Goal: Task Accomplishment & Management: Use online tool/utility

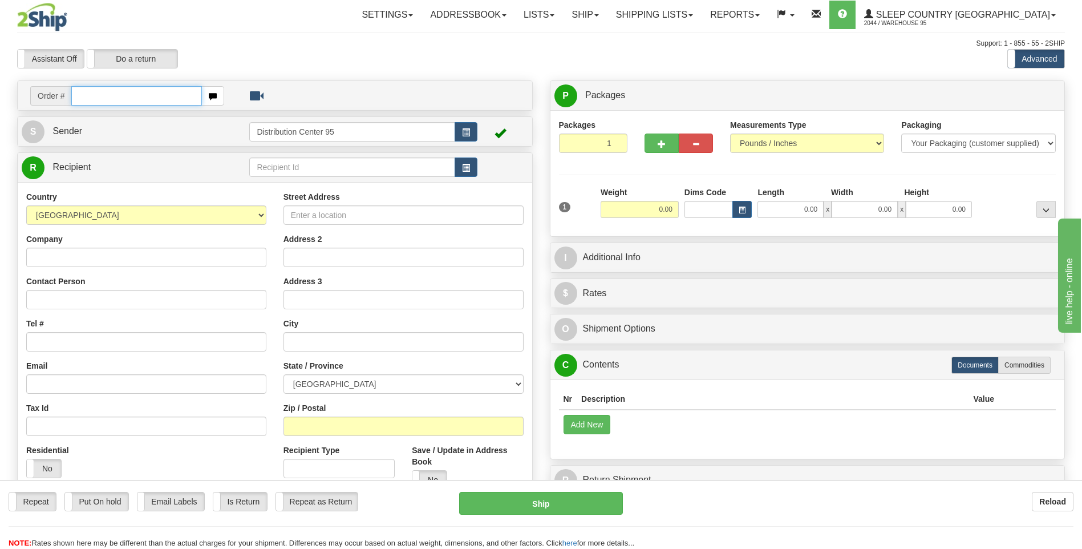
click at [93, 92] on input "text" at bounding box center [136, 95] width 130 height 19
type input "9000I024150"
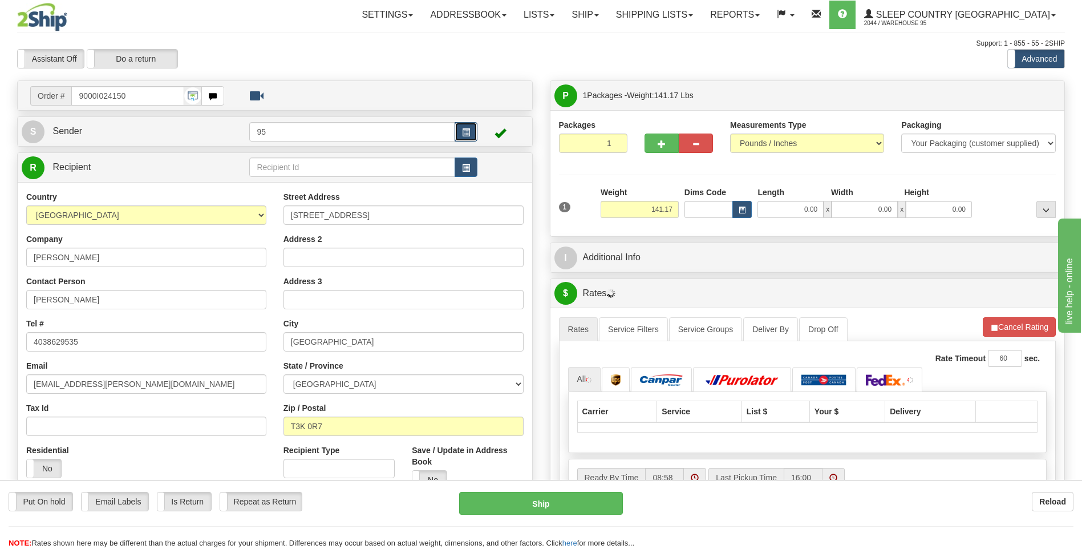
click at [459, 131] on button "button" at bounding box center [465, 131] width 23 height 19
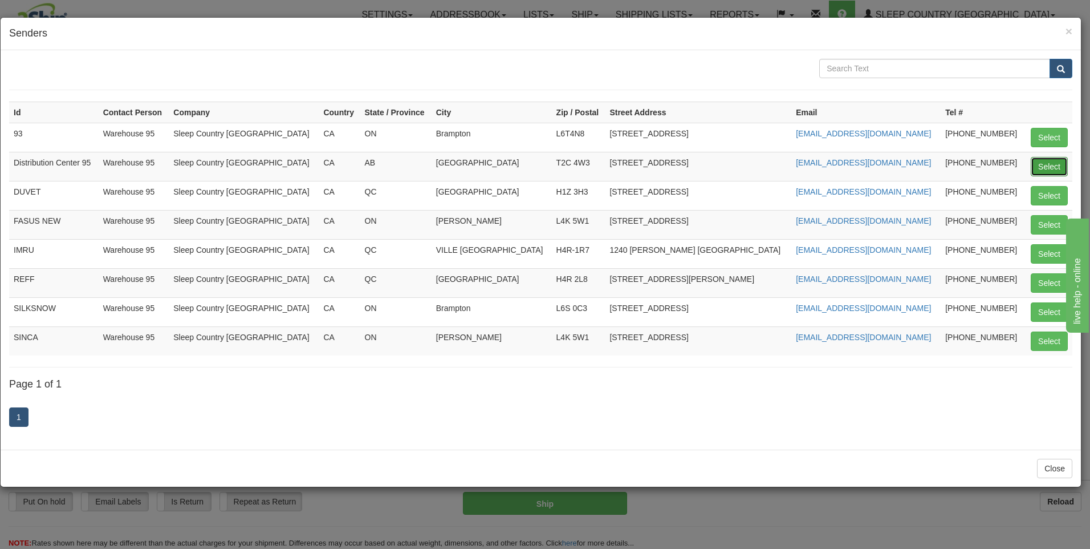
click at [1045, 160] on button "Select" at bounding box center [1049, 166] width 37 height 19
type input "Distribution Center 95"
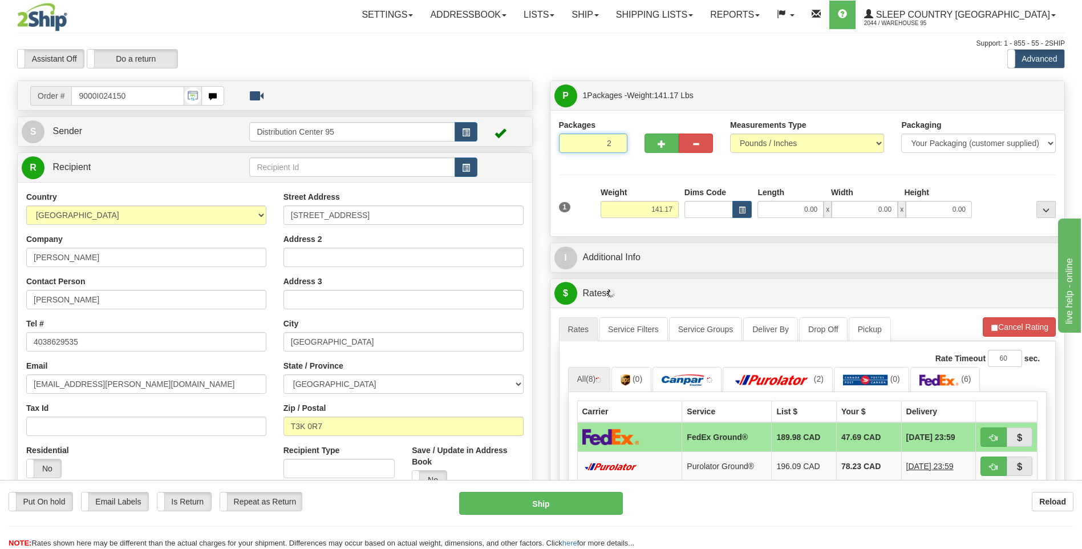
type input "2"
radio input "true"
click at [616, 140] on input "2" at bounding box center [593, 142] width 68 height 19
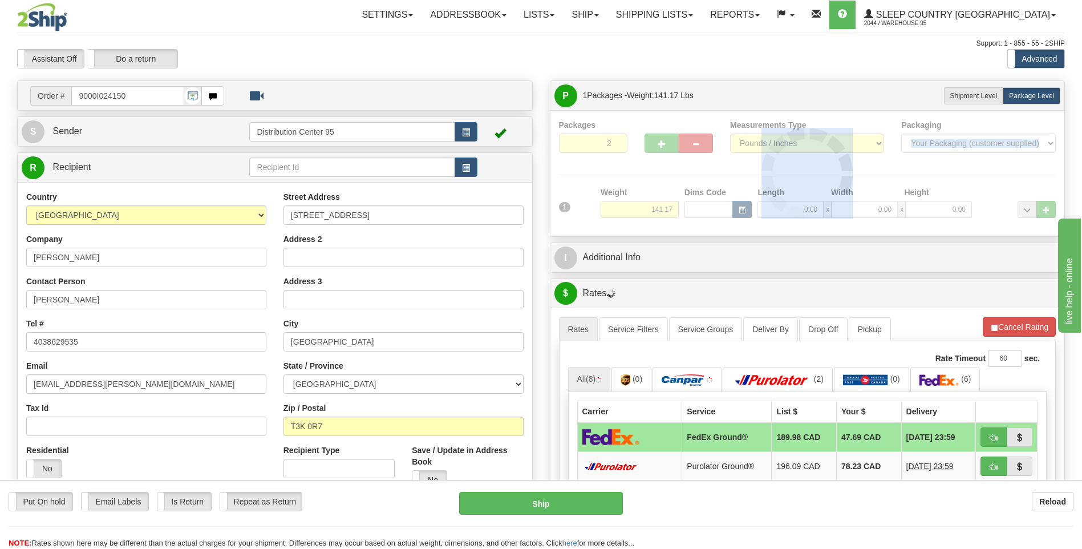
click at [616, 140] on div at bounding box center [807, 173] width 497 height 108
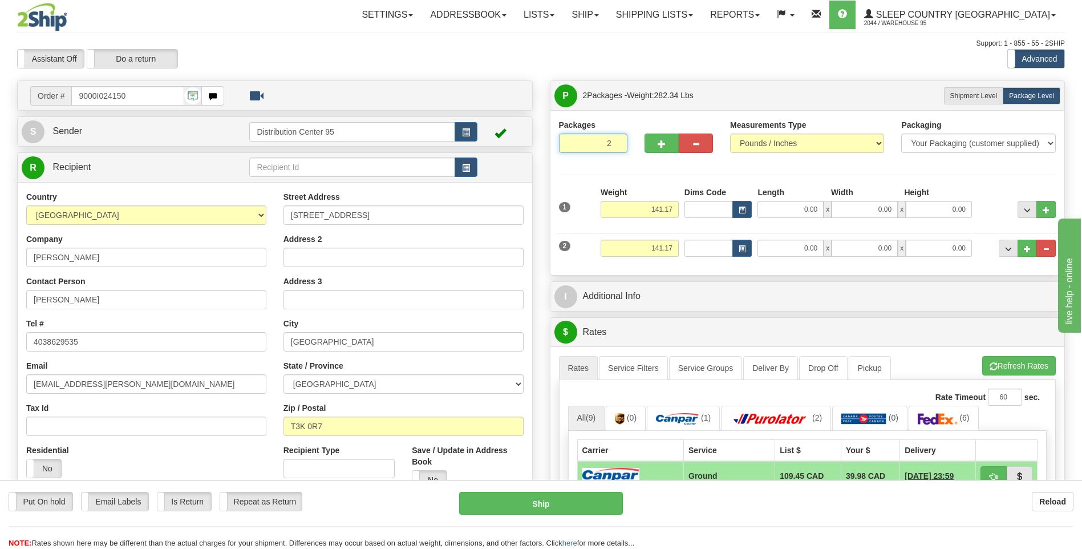
click at [616, 141] on input "2" at bounding box center [593, 142] width 68 height 19
type input "3"
click at [616, 141] on input "3" at bounding box center [593, 142] width 68 height 19
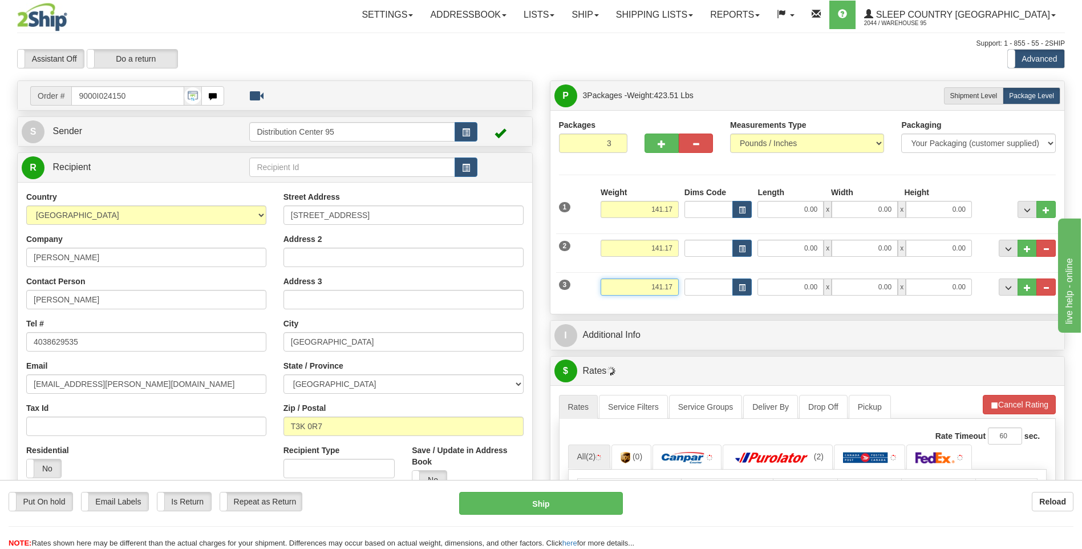
click at [672, 285] on input "141.17" at bounding box center [639, 286] width 78 height 17
type input "1"
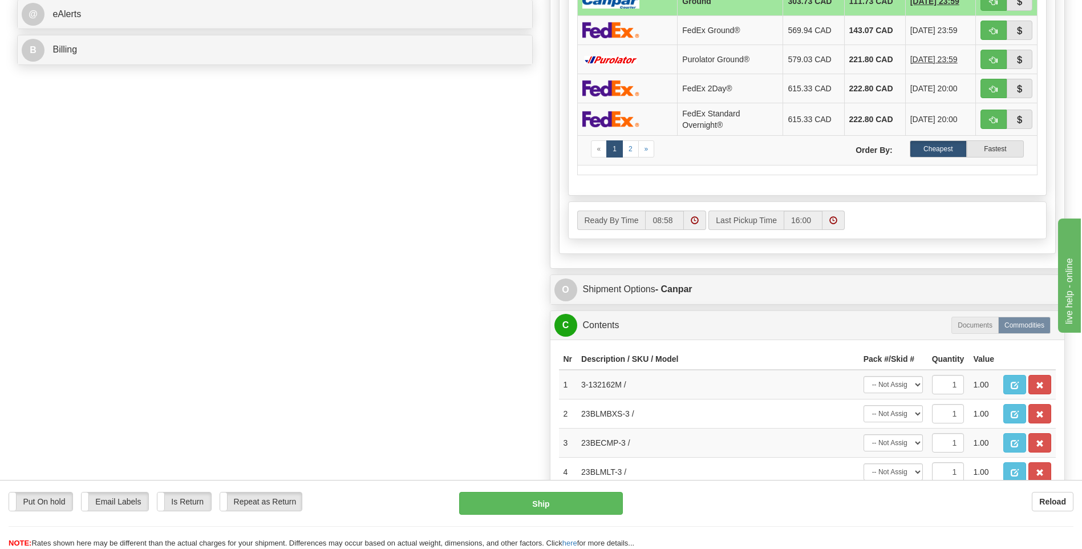
scroll to position [570, 0]
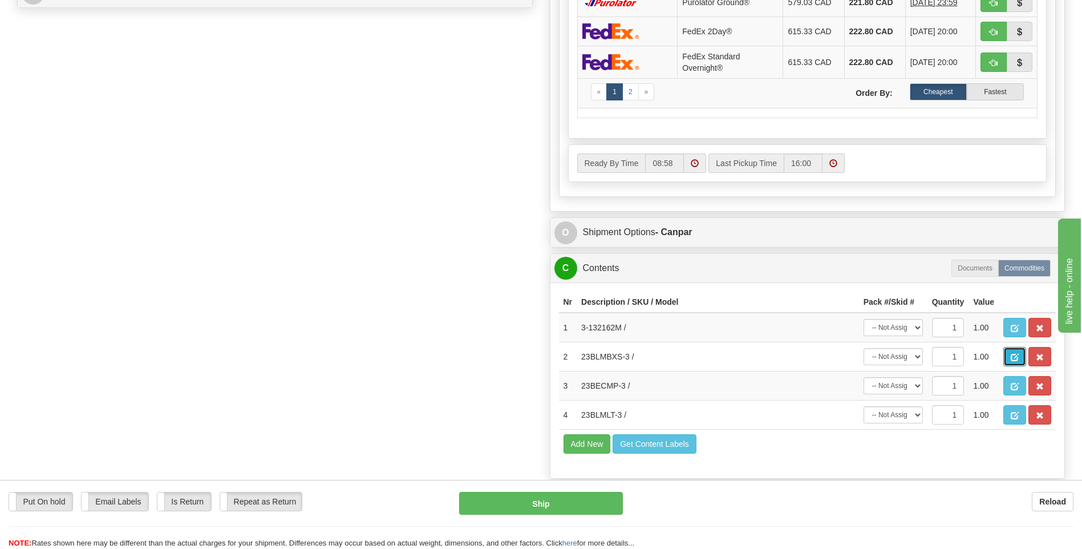
click at [1016, 358] on form "Pre-print Ship Docs. Delete Close Consolidation Unit Close Consolidation Unit C…" at bounding box center [540, 44] width 1047 height 1069
type input "5.00"
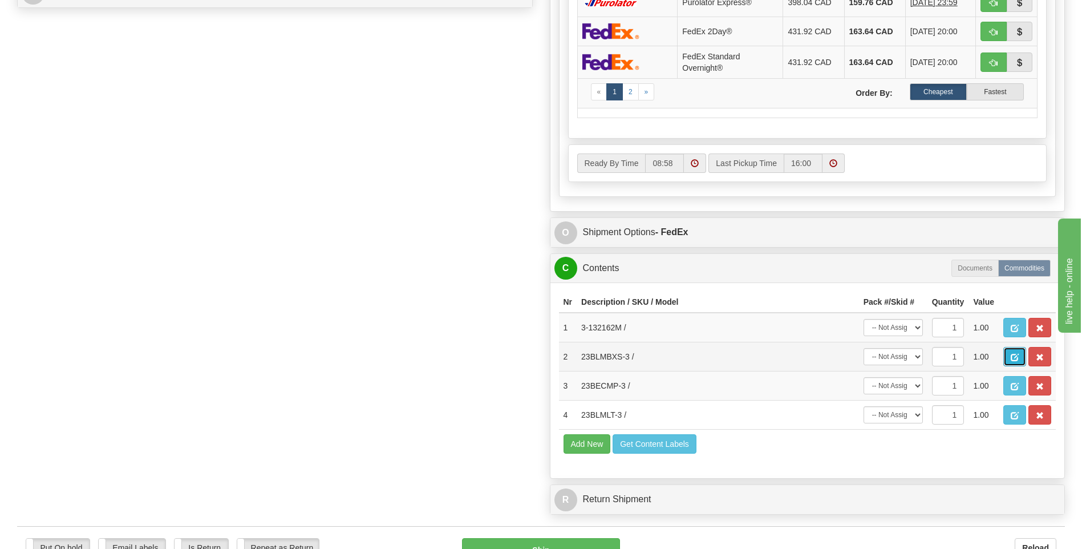
click at [1012, 354] on span "button" at bounding box center [1014, 357] width 8 height 7
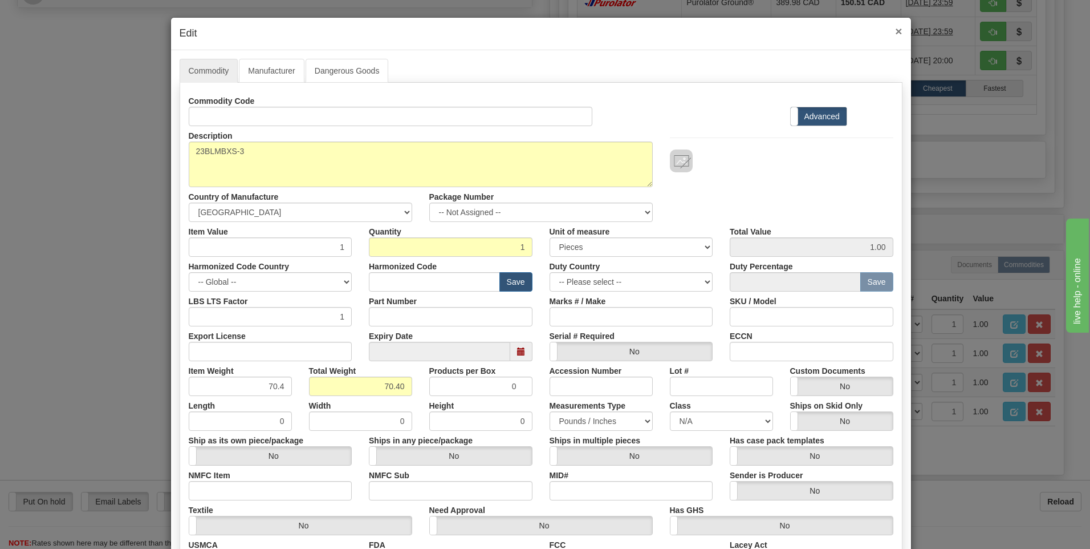
click at [896, 30] on span "×" at bounding box center [898, 31] width 7 height 13
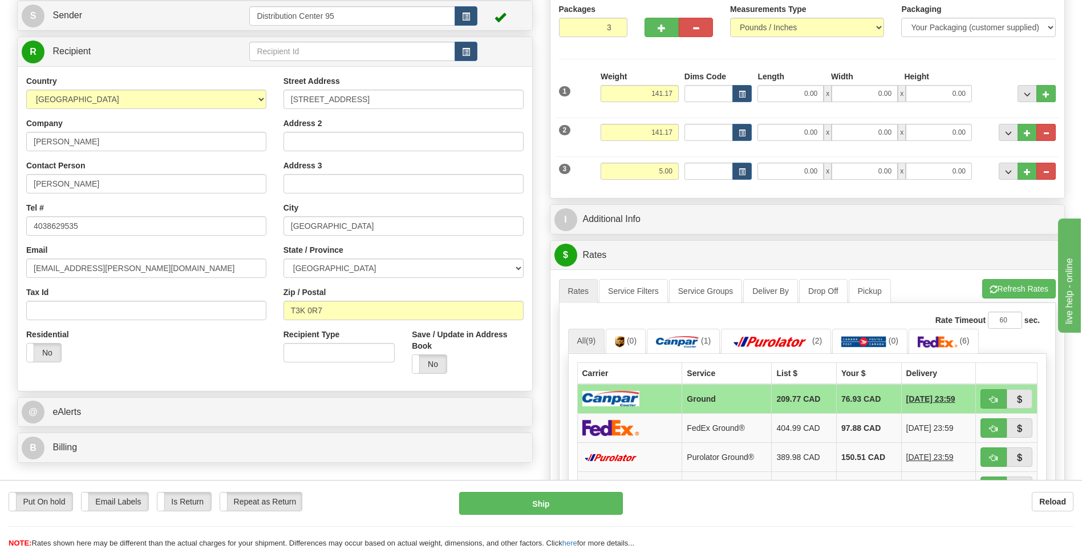
scroll to position [108, 0]
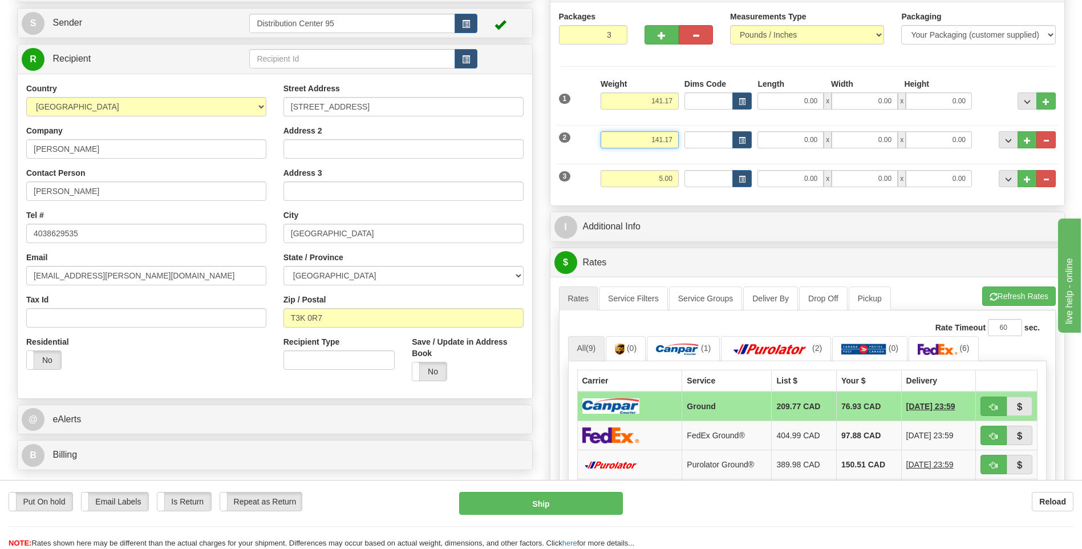
click at [673, 139] on input "141.17" at bounding box center [639, 139] width 78 height 17
type input "1"
click at [674, 103] on input "141.17" at bounding box center [639, 100] width 78 height 17
type input "70.00"
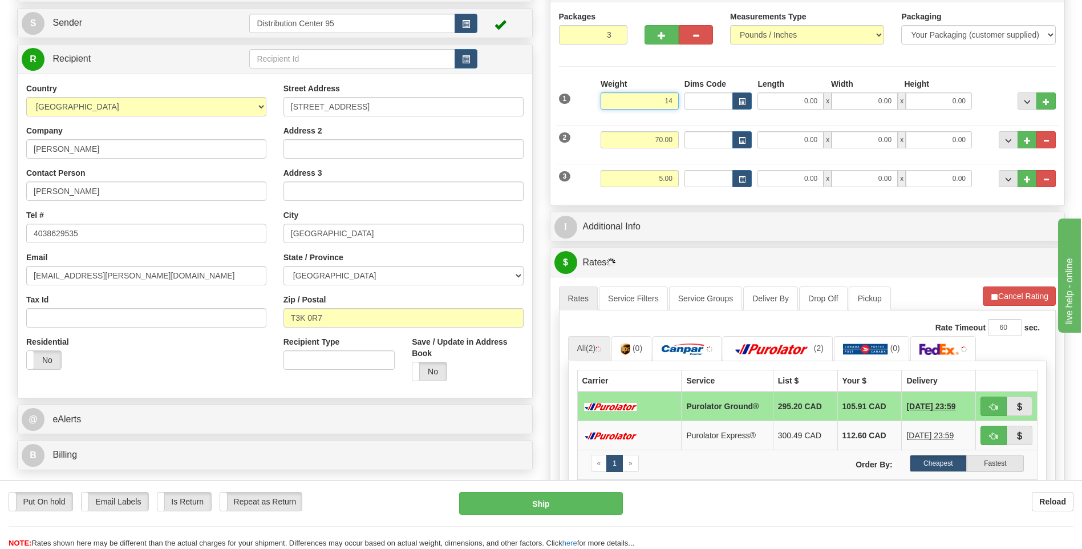
type input "1"
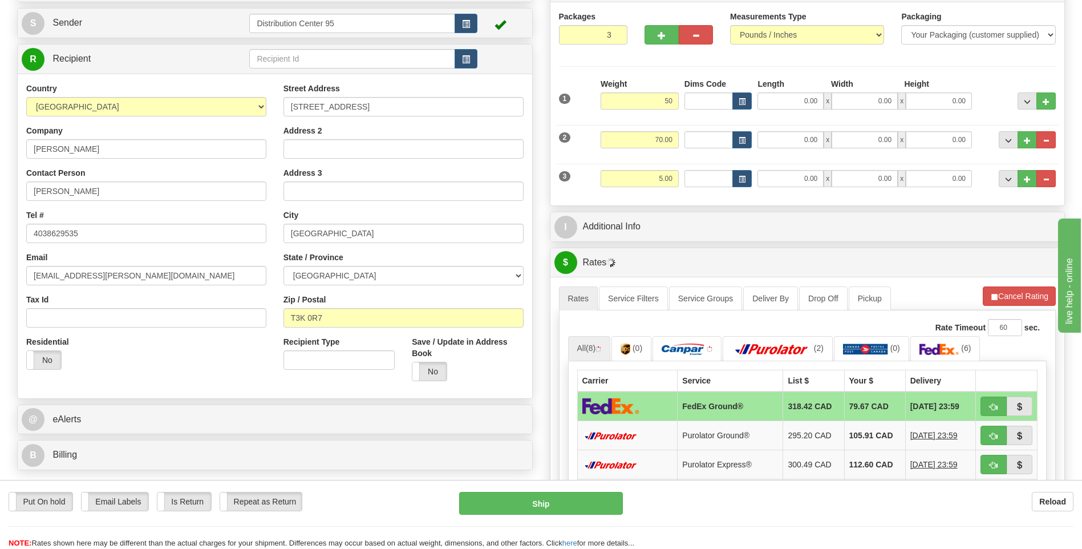
type input "50.00"
click at [793, 111] on div "1 Weight 50.00 Dims Code x x" at bounding box center [807, 98] width 503 height 40
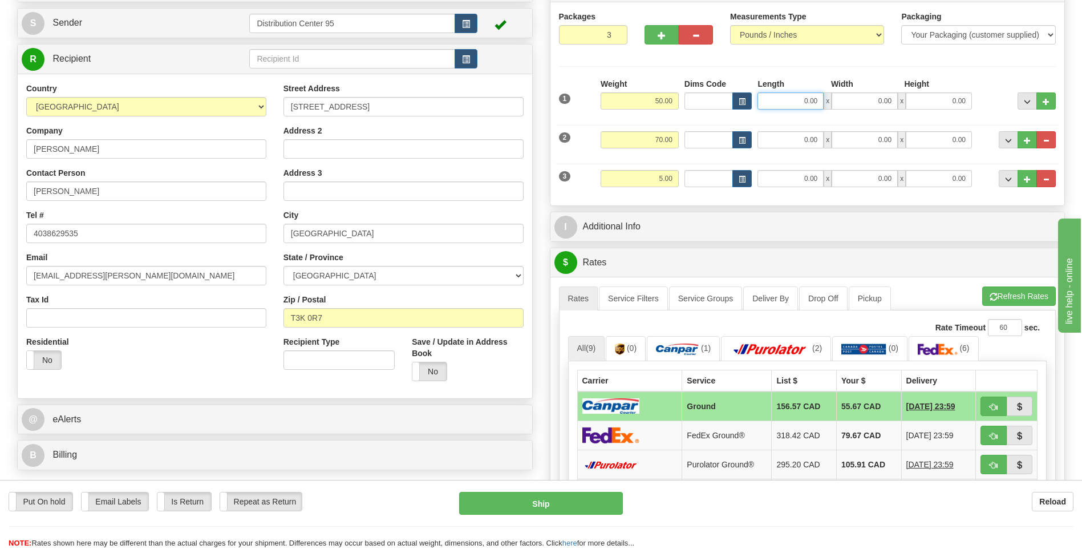
click at [794, 104] on input "0.00" at bounding box center [790, 100] width 66 height 17
type input "17.00"
click at [859, 98] on input "0.00" at bounding box center [864, 100] width 66 height 17
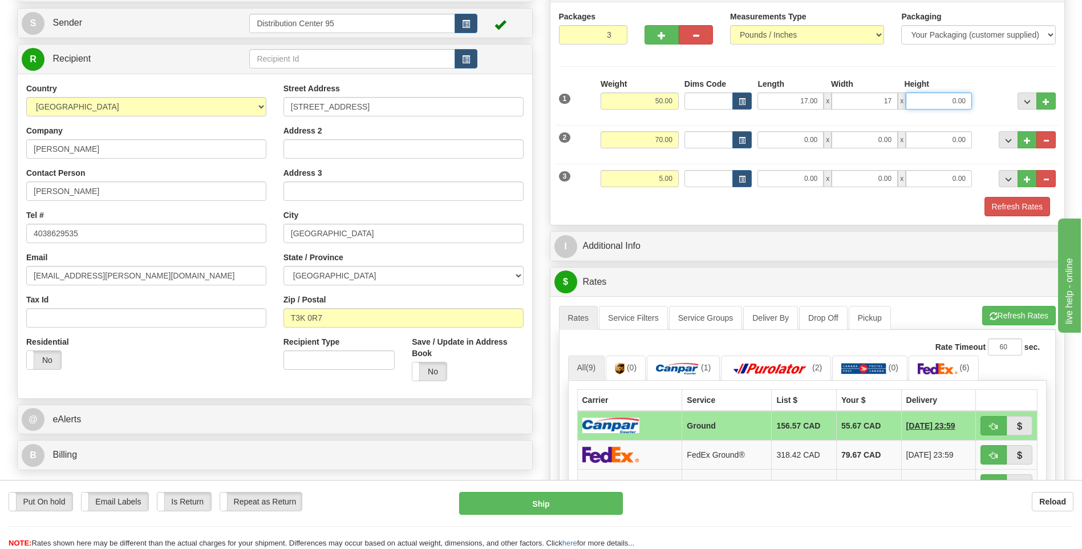
type input "17.00"
click at [945, 99] on input "0.00" at bounding box center [938, 100] width 66 height 17
type input "41.00"
click at [963, 141] on input "0.00" at bounding box center [938, 139] width 66 height 17
type input "0.00"
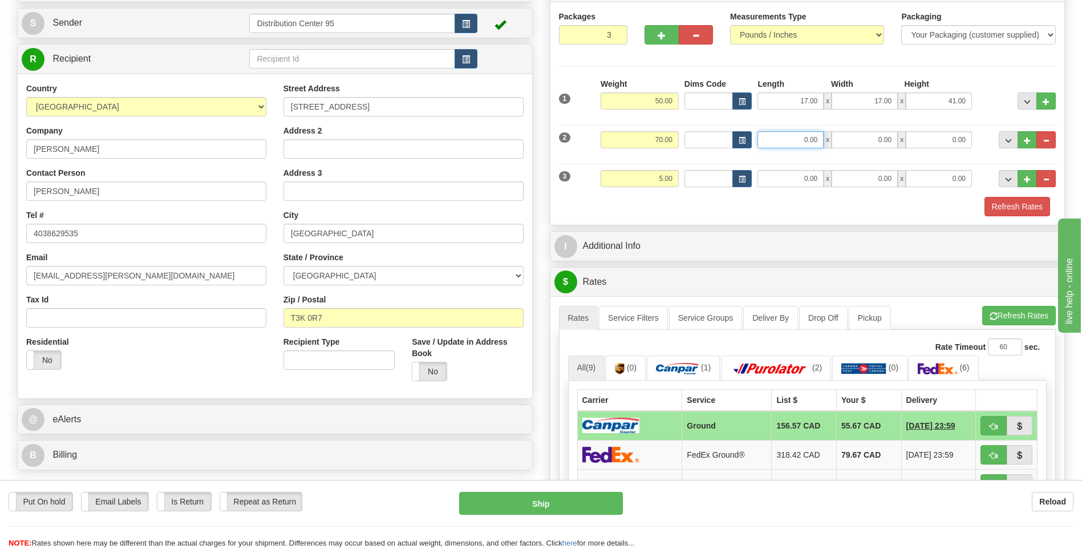
click at [785, 136] on input "0.00" at bounding box center [790, 139] width 66 height 17
type input "78.00"
click at [869, 141] on input "0.00" at bounding box center [864, 139] width 66 height 17
type input "5"
click at [871, 139] on input "5" at bounding box center [864, 139] width 66 height 17
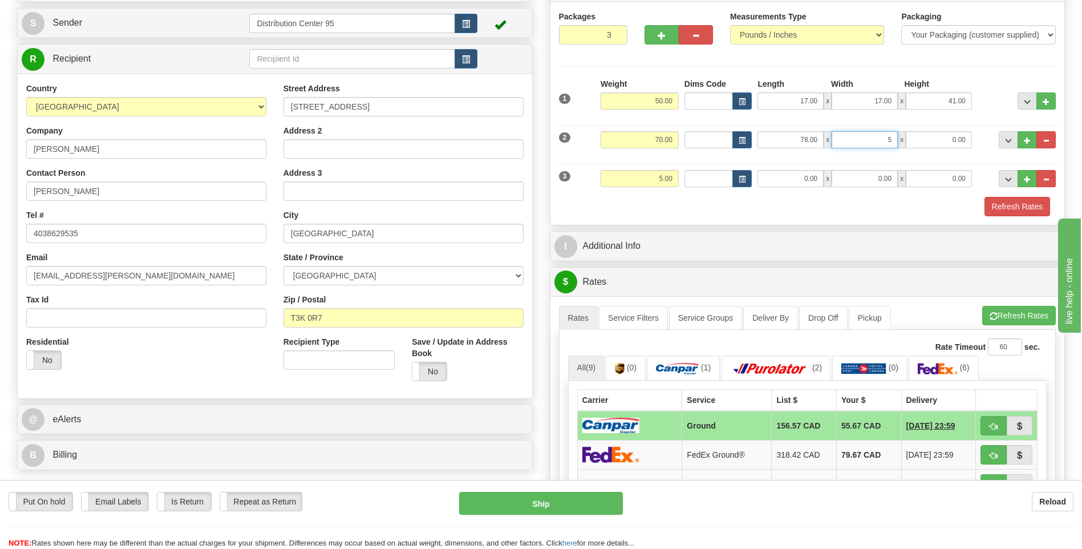
click at [867, 138] on input "5" at bounding box center [864, 139] width 66 height 17
click at [891, 136] on input "5" at bounding box center [864, 139] width 66 height 17
type input "10.00"
click at [956, 136] on input "0.00" at bounding box center [938, 139] width 66 height 17
type input "1"
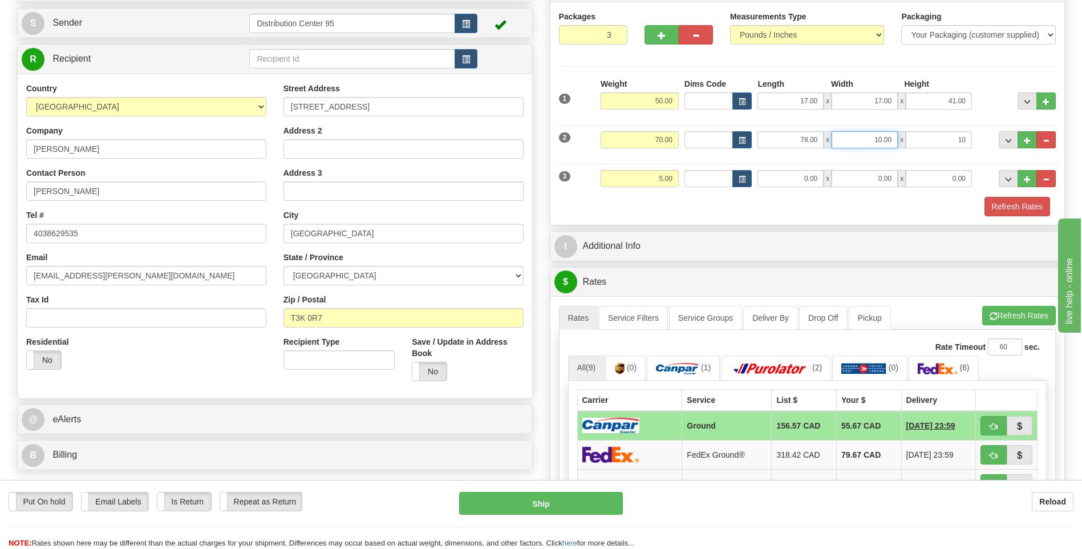
type input "10.00"
click at [891, 140] on input "10.00" at bounding box center [864, 139] width 66 height 17
type input "1"
type input "10.00"
click at [908, 155] on div "2 Weight 70.00 Dims Code Length Width Height" at bounding box center [807, 138] width 503 height 38
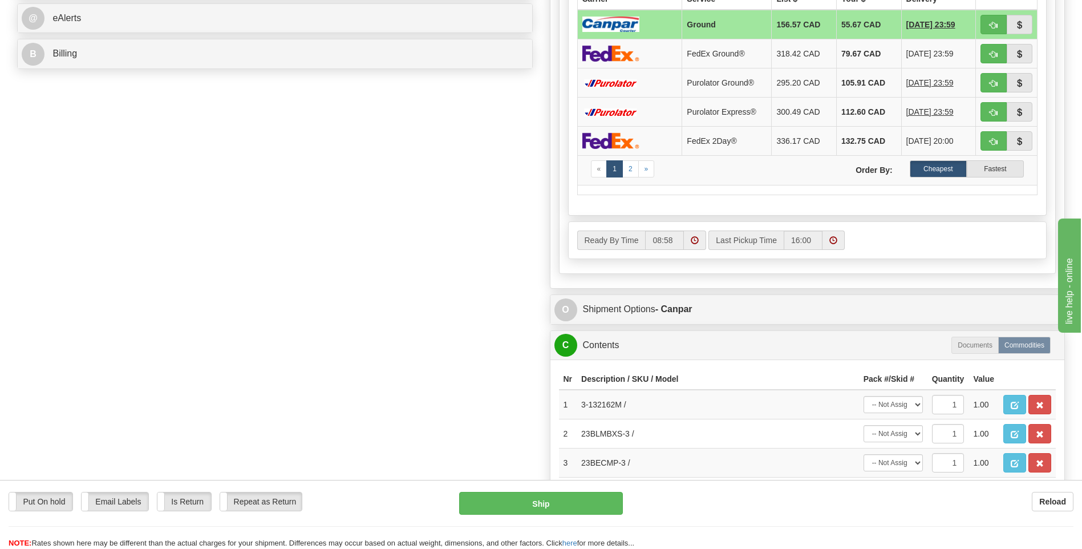
scroll to position [565, 0]
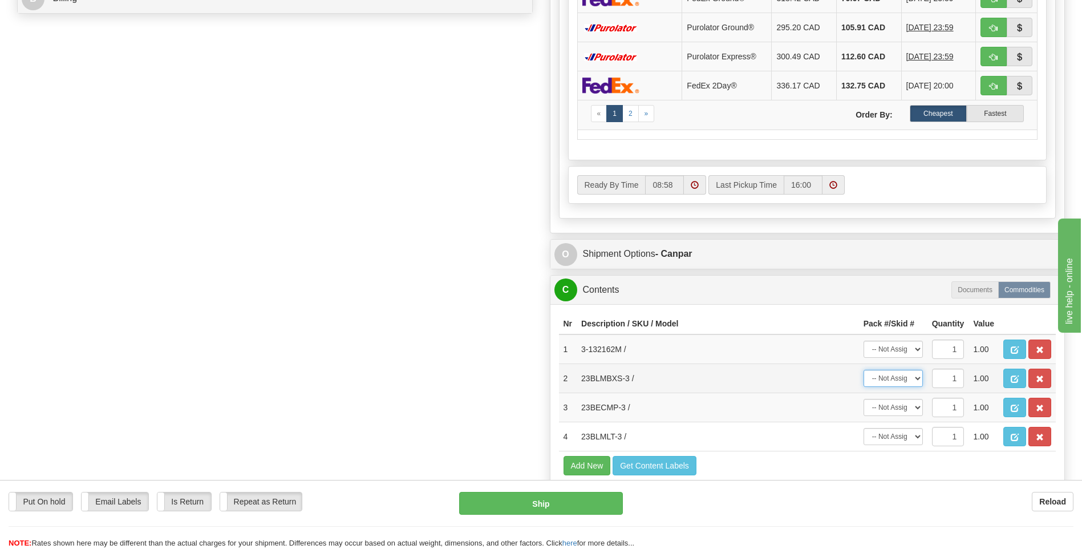
click at [909, 377] on select "-- Not Assigned -- Package 1 Package 2 Package 3" at bounding box center [892, 377] width 59 height 17
select select "1"
click at [863, 369] on select "-- Not Assigned -- Package 1 Package 2 Package 3" at bounding box center [892, 377] width 59 height 17
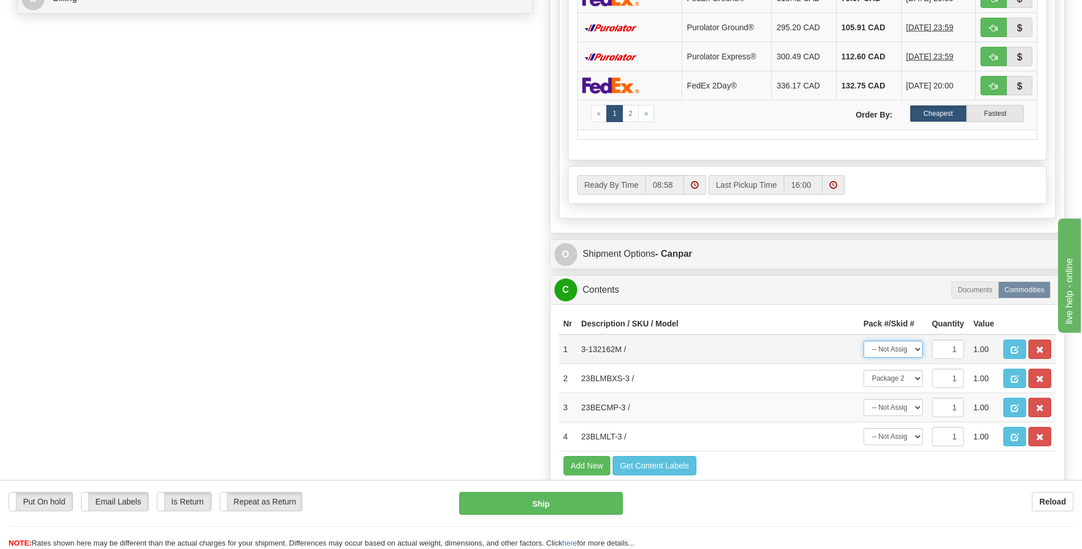
click at [902, 348] on select "-- Not Assigned -- Package 1 Package 2 Package 3" at bounding box center [892, 348] width 59 height 17
select select "0"
click at [863, 340] on select "-- Not Assigned -- Package 1 Package 2 Package 3" at bounding box center [892, 348] width 59 height 17
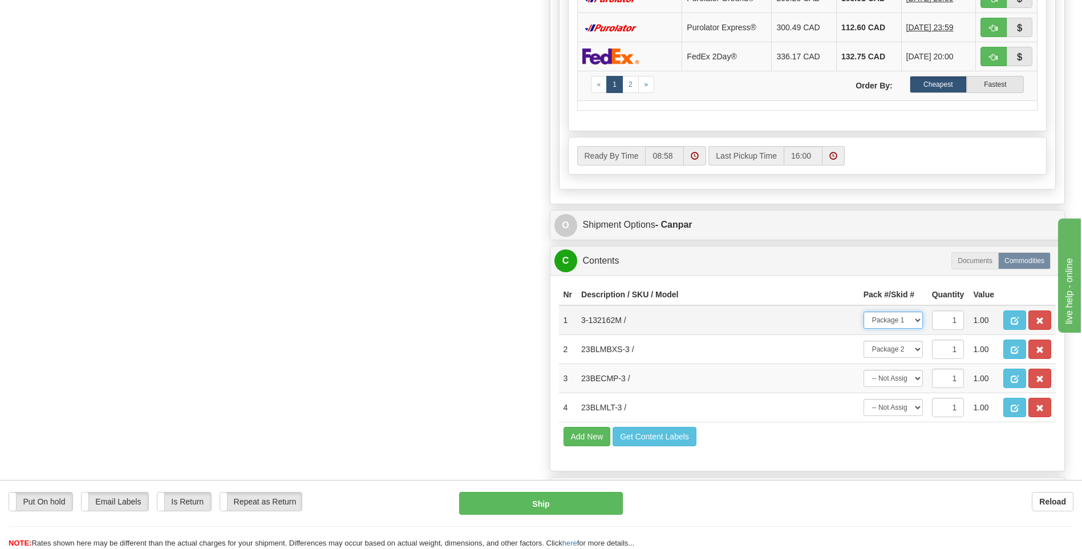
scroll to position [622, 0]
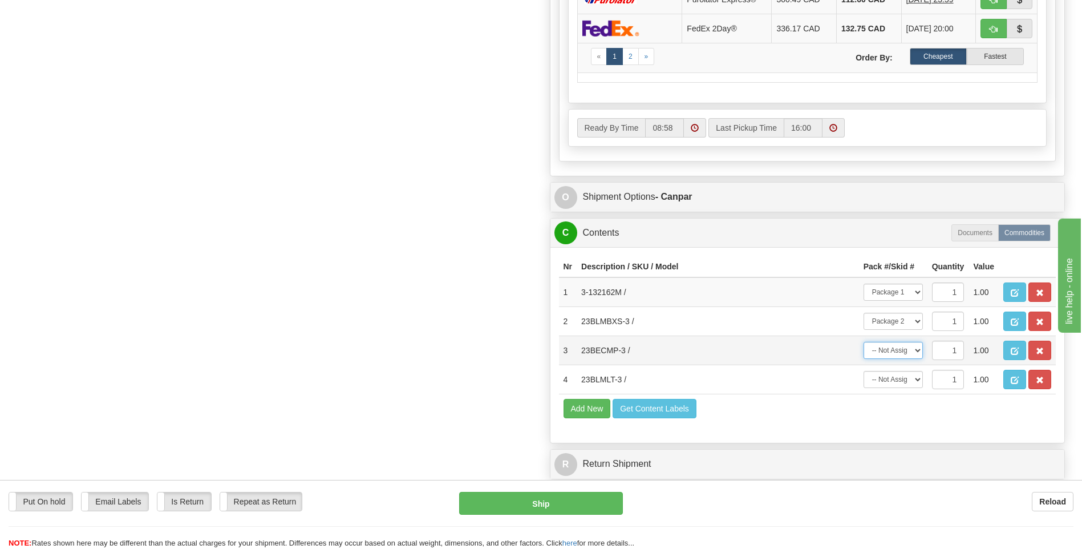
click at [891, 347] on select "-- Not Assigned -- Package 1 Package 2 Package 3" at bounding box center [892, 350] width 59 height 17
select select "2"
click at [863, 342] on select "-- Not Assigned -- Package 1 Package 2 Package 3" at bounding box center [892, 350] width 59 height 17
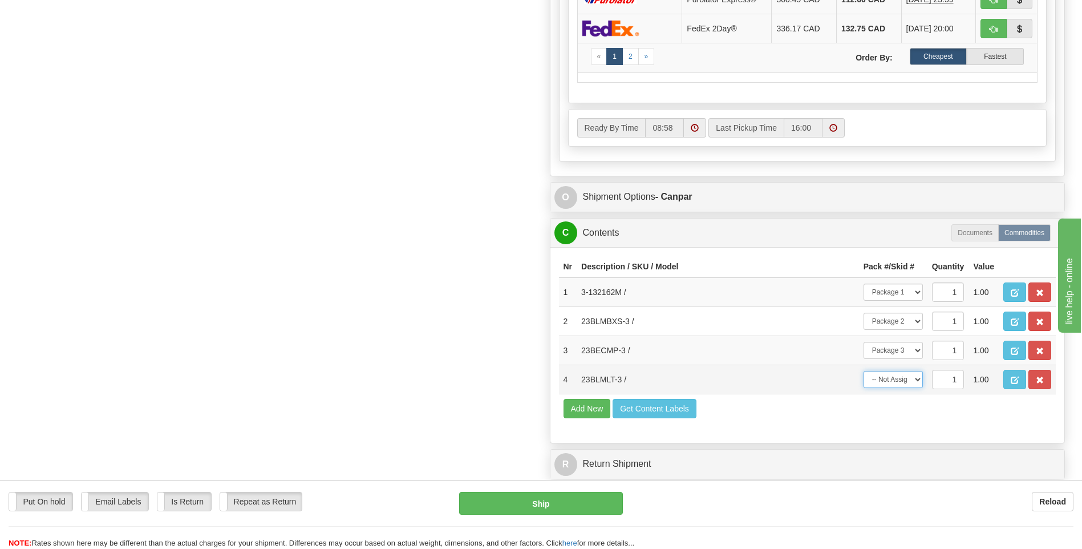
click at [903, 383] on select "-- Not Assigned -- Package 1 Package 2 Package 3" at bounding box center [892, 379] width 59 height 17
select select "2"
click at [863, 371] on select "-- Not Assigned -- Package 1 Package 2 Package 3" at bounding box center [892, 379] width 59 height 17
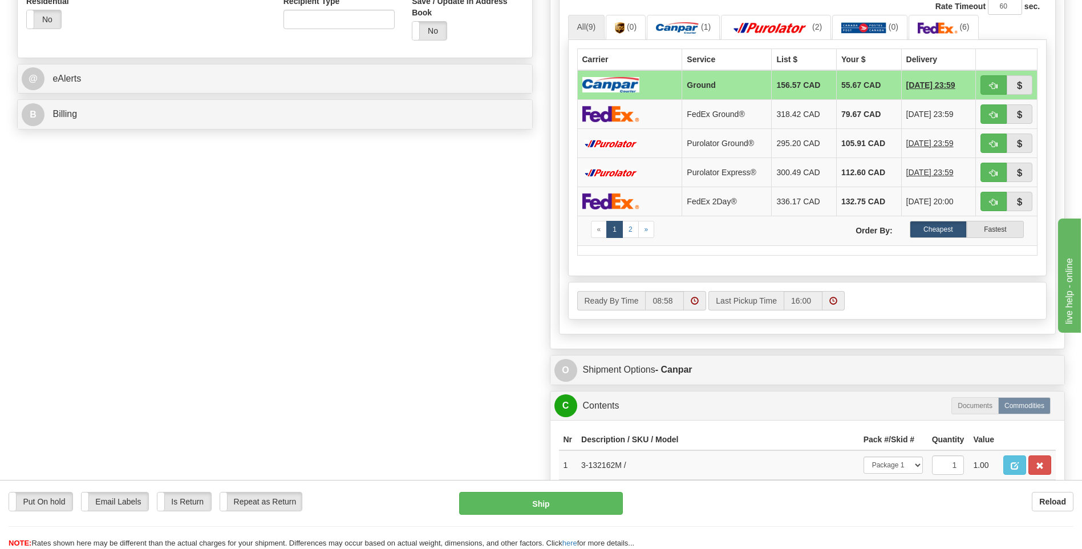
scroll to position [513, 0]
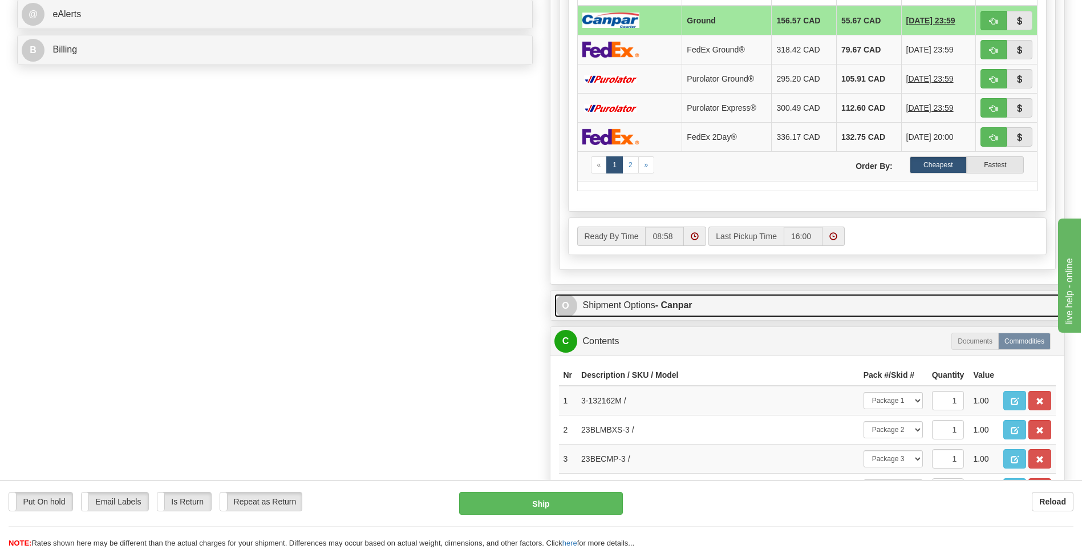
click at [645, 298] on link "O Shipment Options - Canpar" at bounding box center [807, 305] width 506 height 23
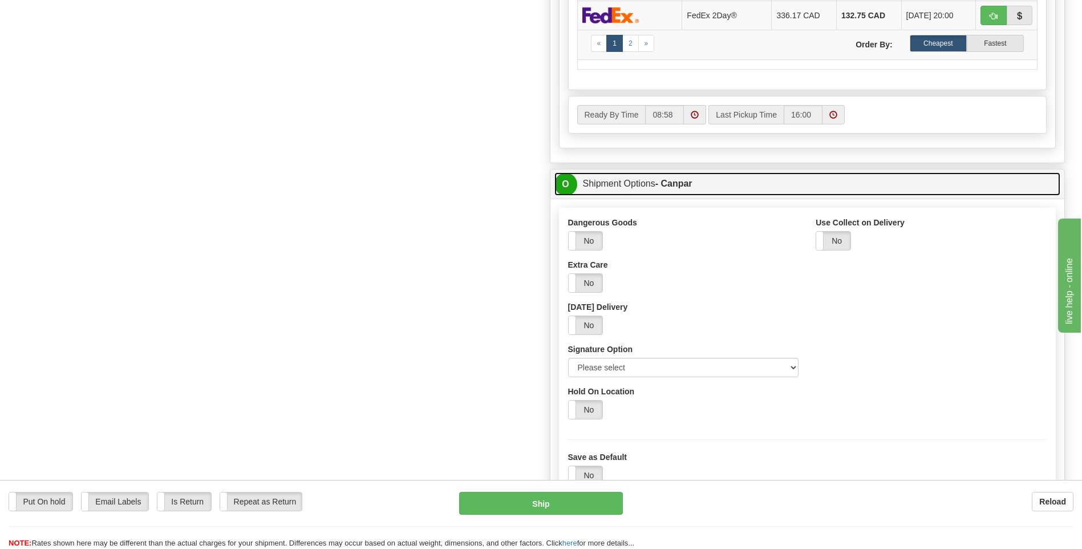
scroll to position [684, 0]
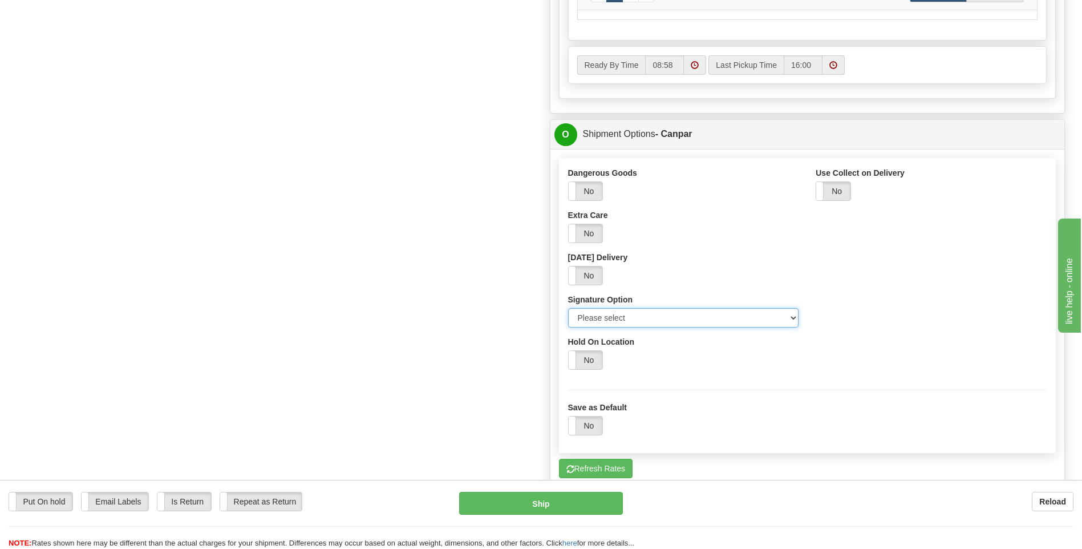
click at [628, 318] on select "Please select No Signature Required Signature Required Adult Signature" at bounding box center [683, 317] width 231 height 19
select select "2"
click at [568, 308] on select "Please select No Signature Required Signature Required Adult Signature" at bounding box center [683, 317] width 231 height 19
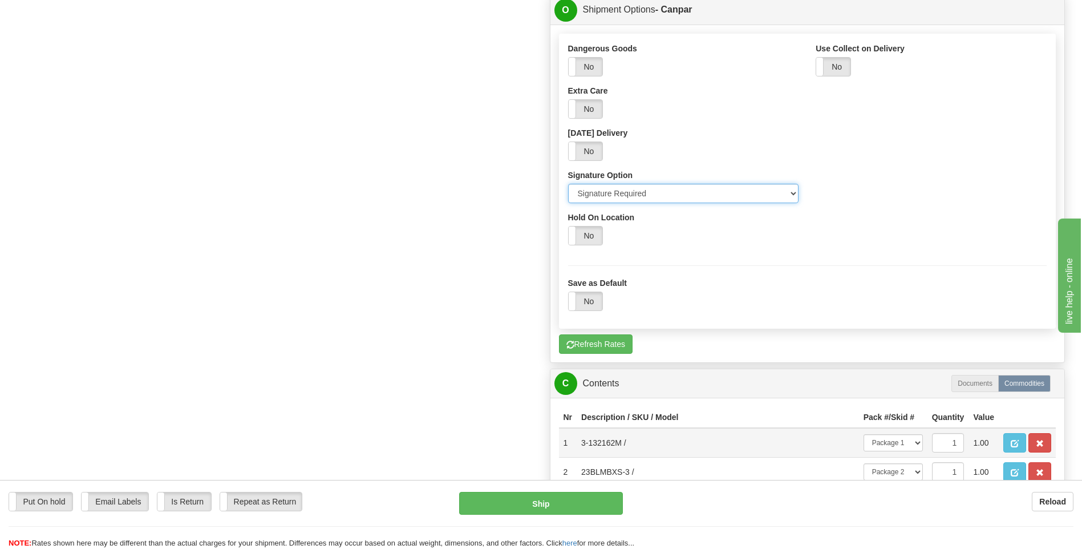
scroll to position [807, 0]
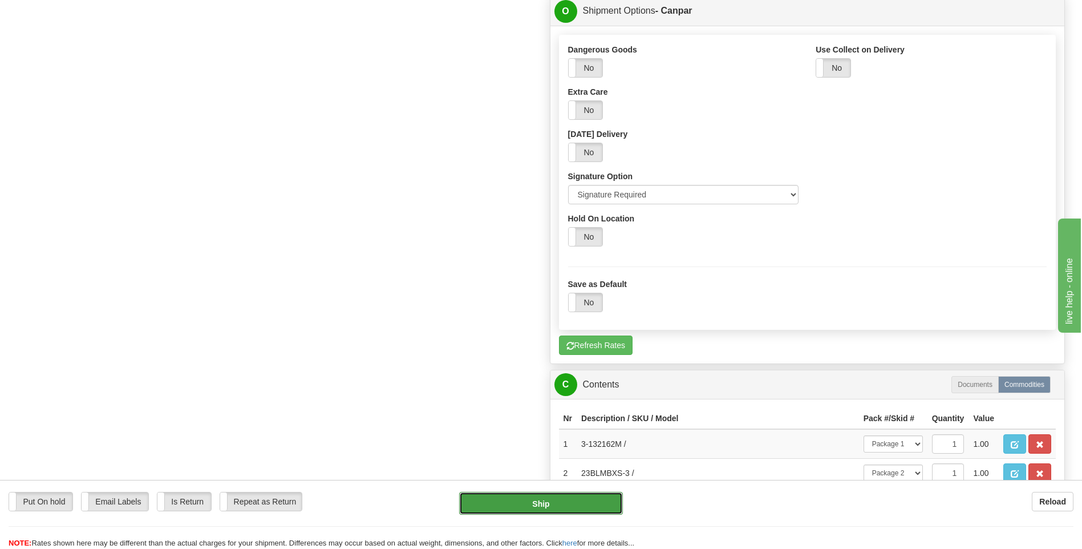
click at [533, 505] on button "Ship" at bounding box center [540, 503] width 163 height 23
type input "1"
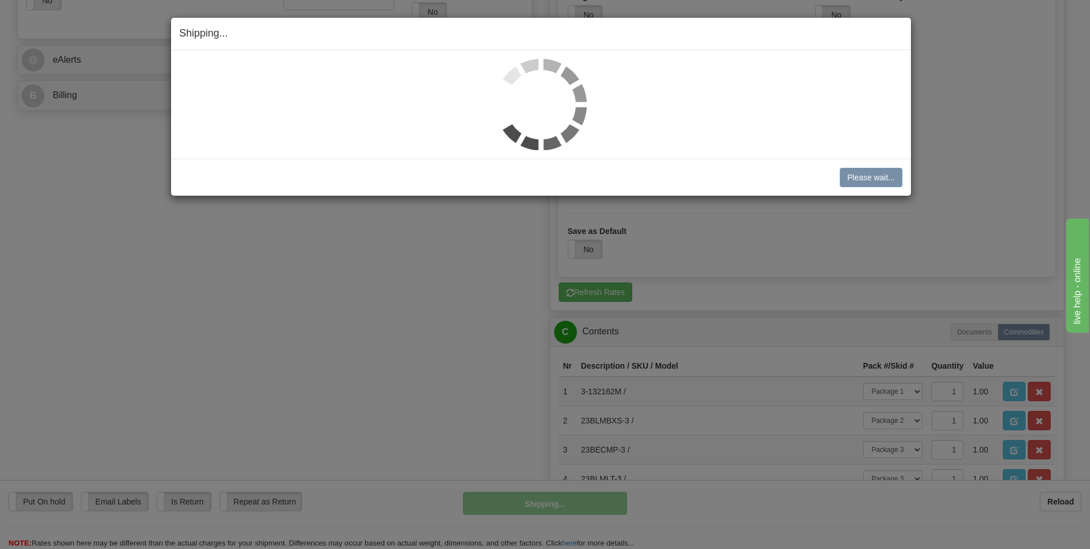
scroll to position [415, 0]
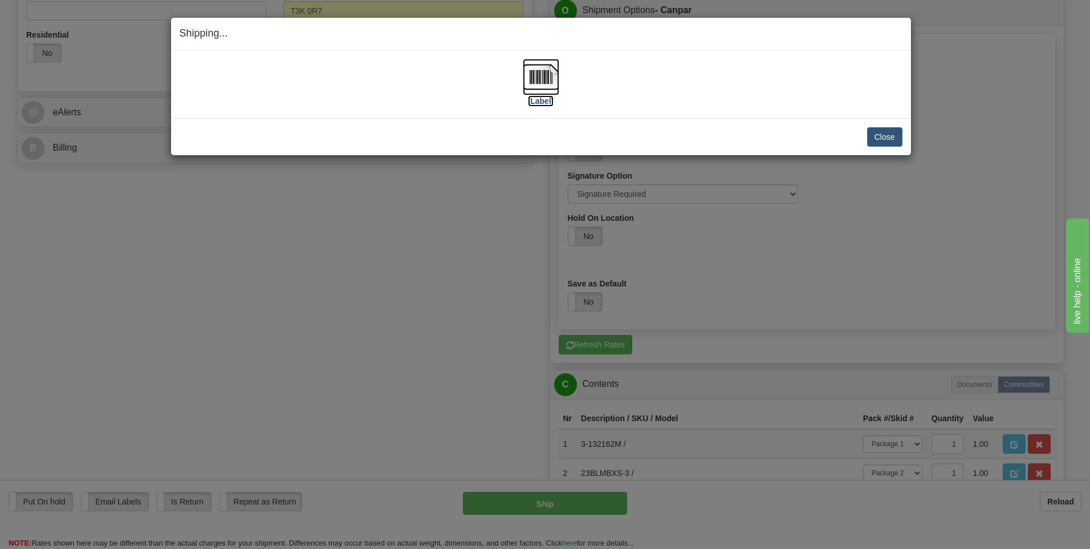
click at [548, 101] on label "[Label]" at bounding box center [541, 100] width 26 height 11
click at [899, 140] on button "Close" at bounding box center [884, 136] width 35 height 19
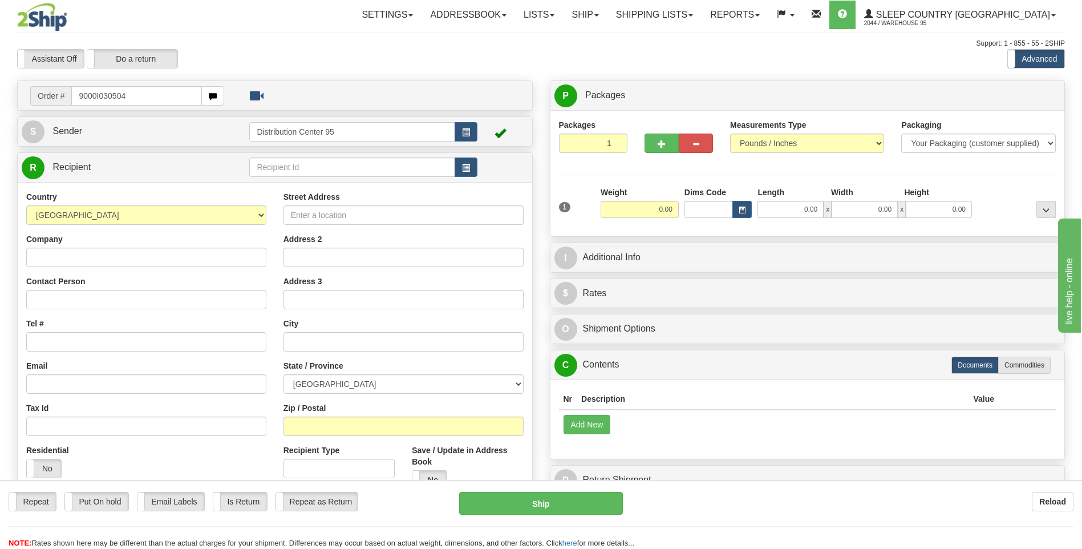
type input "9000I030504"
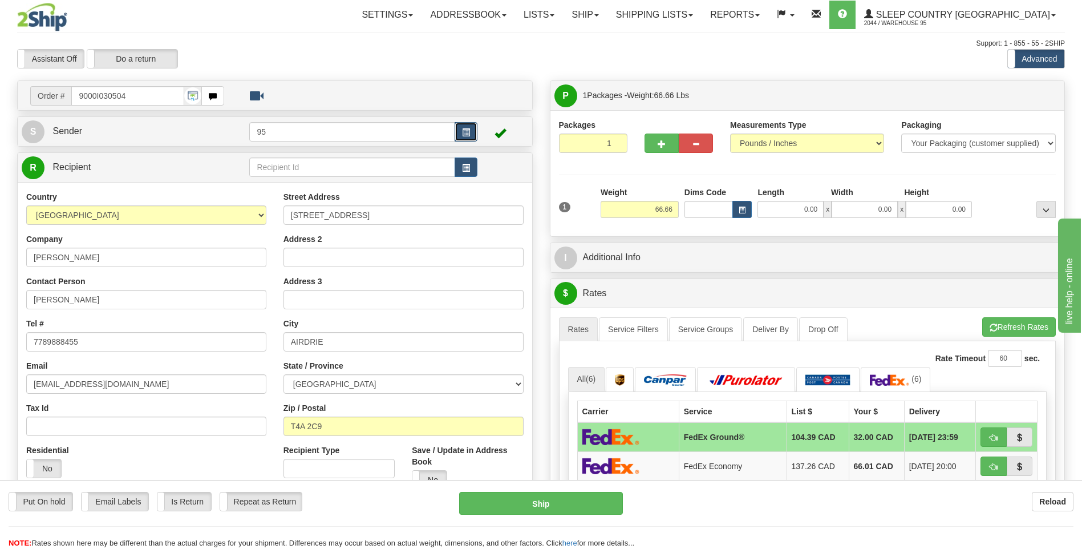
click at [457, 127] on button "button" at bounding box center [465, 131] width 23 height 19
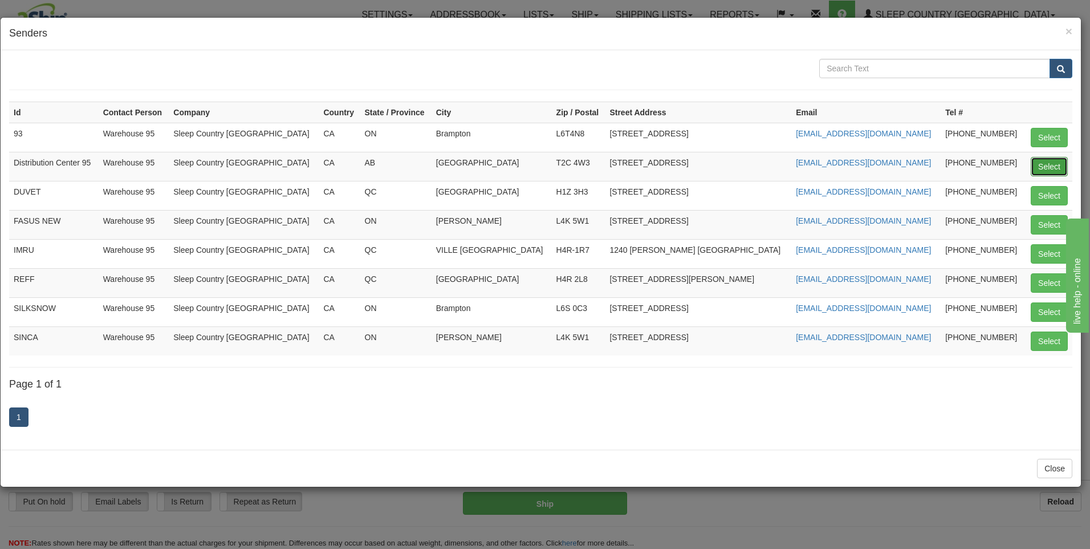
click at [1034, 166] on button "Select" at bounding box center [1049, 166] width 37 height 19
type input "Distribution Center 95"
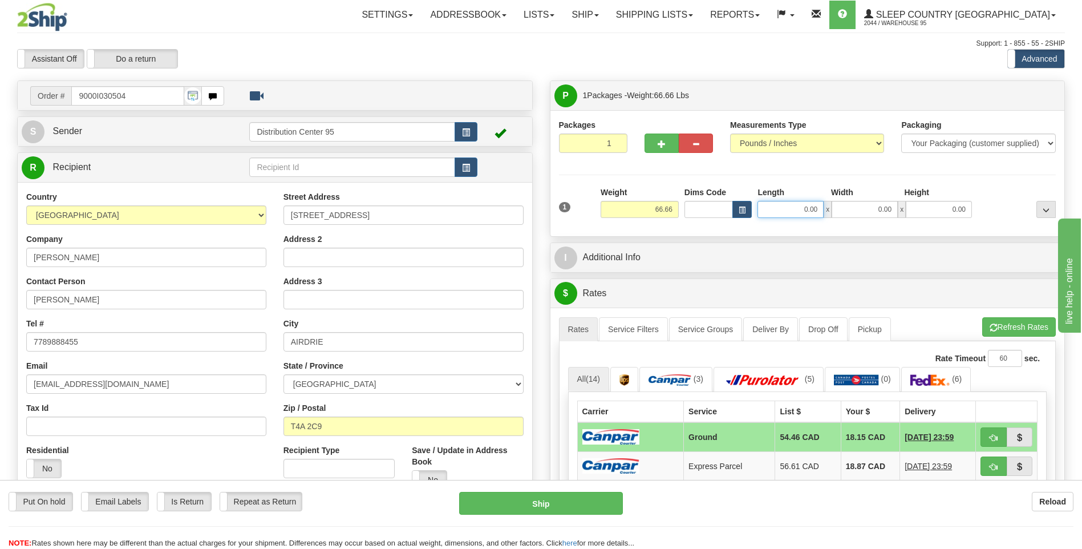
click at [771, 205] on input "0.00" at bounding box center [790, 209] width 66 height 17
type input "17.00"
click at [859, 216] on input "0.00" at bounding box center [864, 209] width 66 height 17
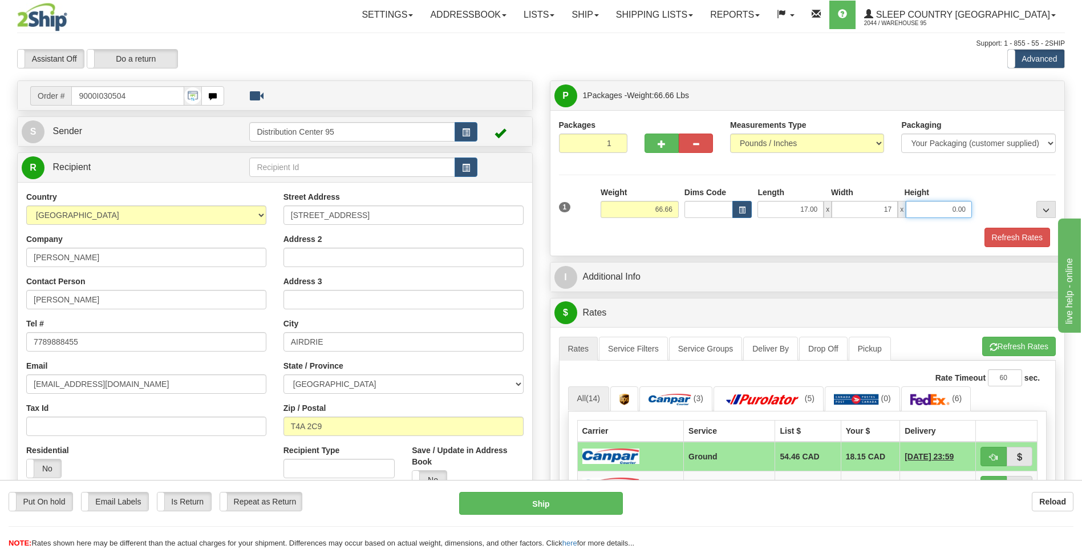
type input "17.00"
click at [948, 205] on input "0.00" at bounding box center [938, 209] width 66 height 17
type input "0.00"
click at [773, 209] on input "17.00" at bounding box center [790, 209] width 66 height 17
click at [944, 207] on input "0.00" at bounding box center [938, 209] width 66 height 17
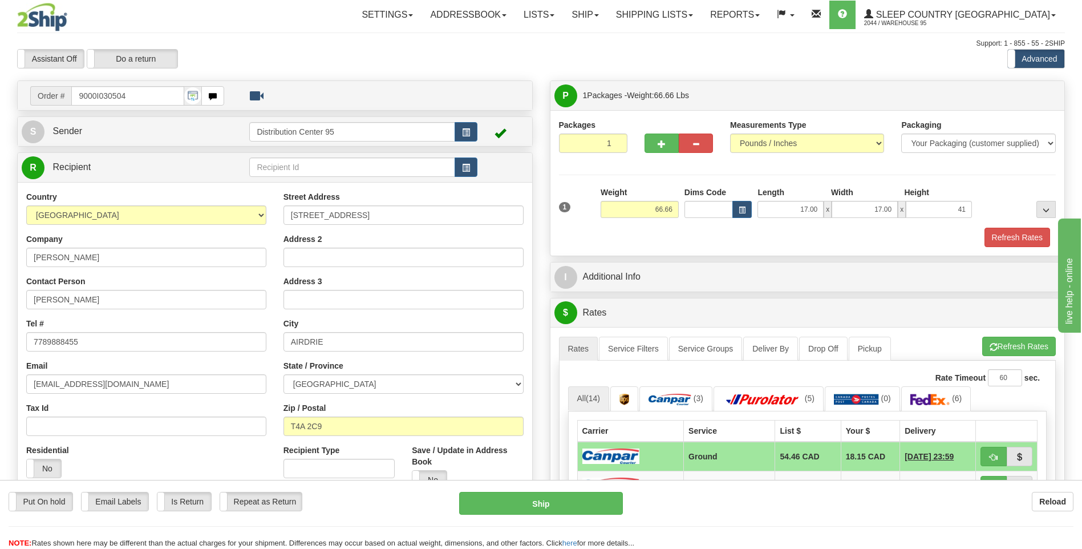
type input "41.00"
click at [978, 191] on div at bounding box center [1016, 201] width 84 height 31
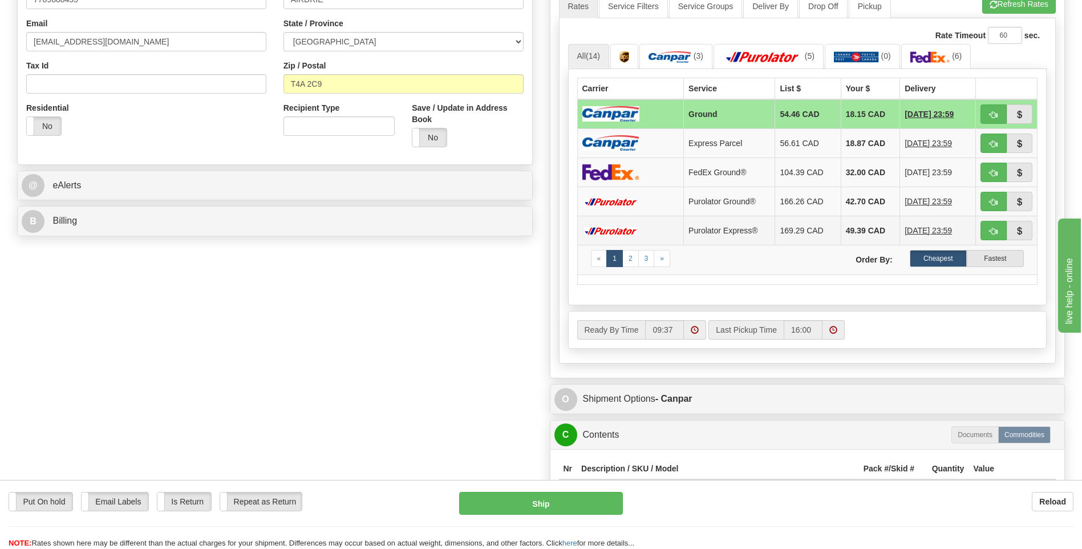
scroll to position [570, 0]
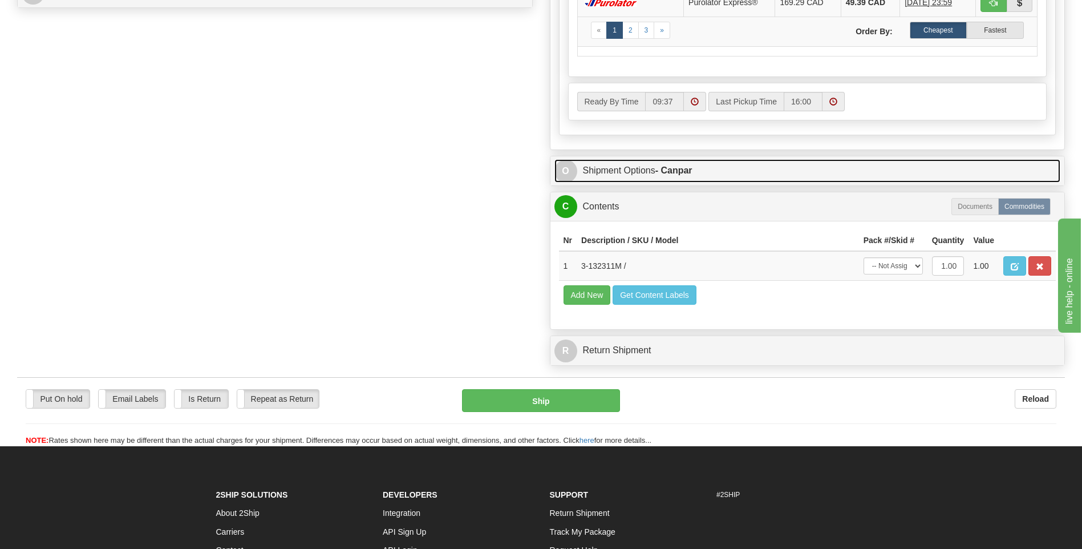
click at [653, 171] on link "O Shipment Options - Canpar" at bounding box center [807, 170] width 506 height 23
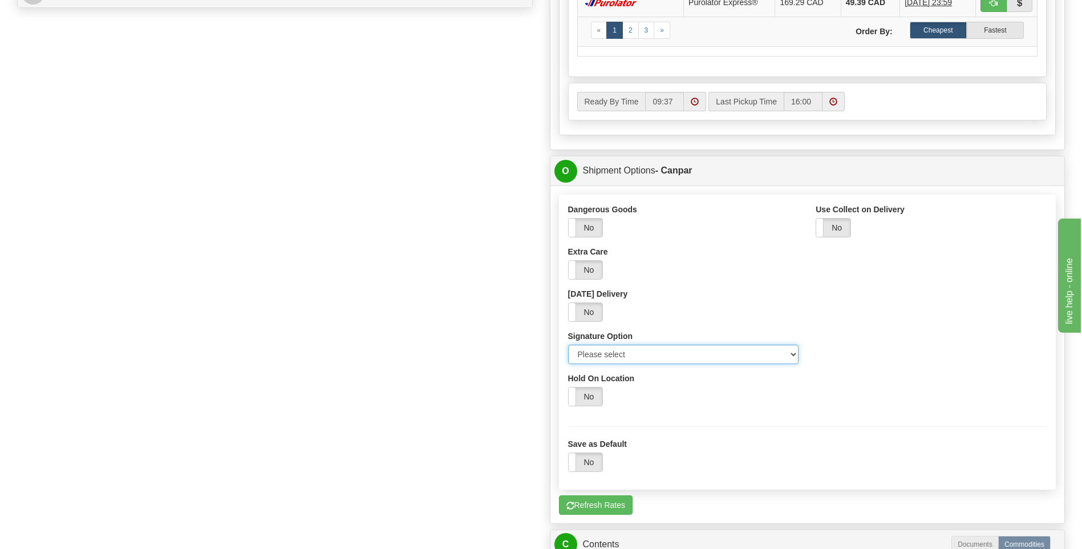
click at [635, 351] on select "Please select No Signature Required Signature Required Adult Signature" at bounding box center [683, 353] width 231 height 19
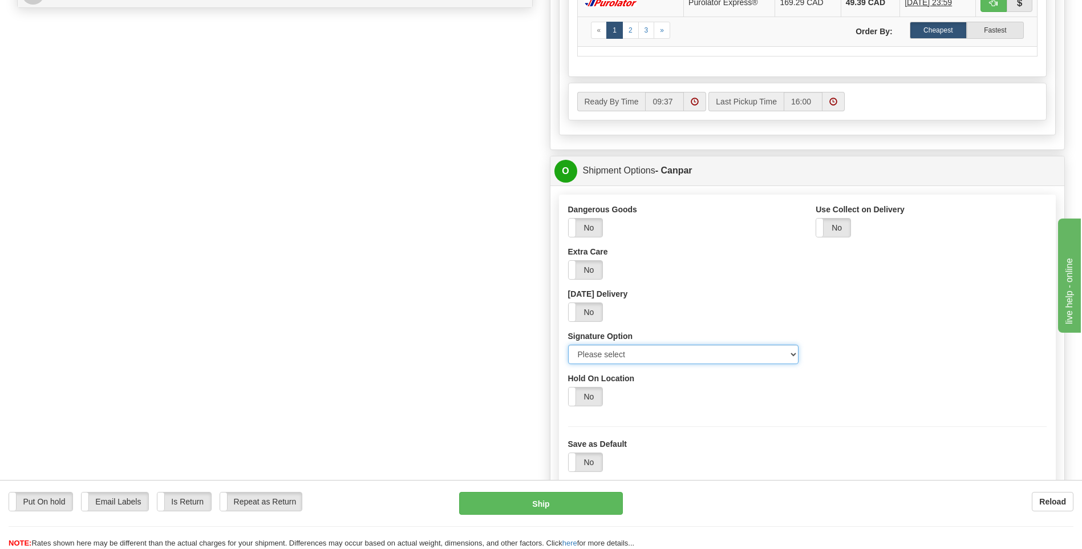
select select "2"
click at [568, 344] on select "Please select No Signature Required Signature Required Adult Signature" at bounding box center [683, 353] width 231 height 19
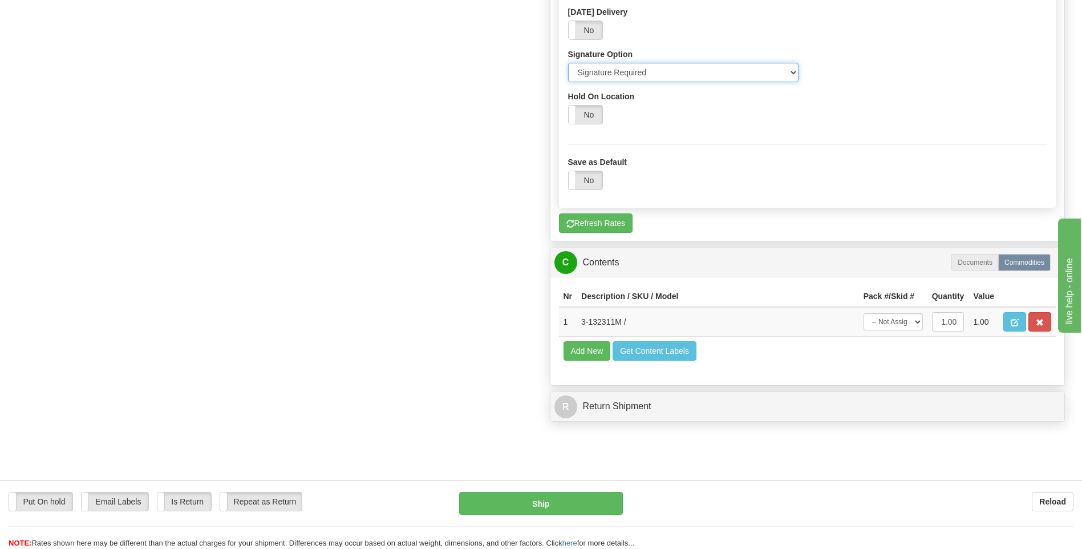
scroll to position [855, 0]
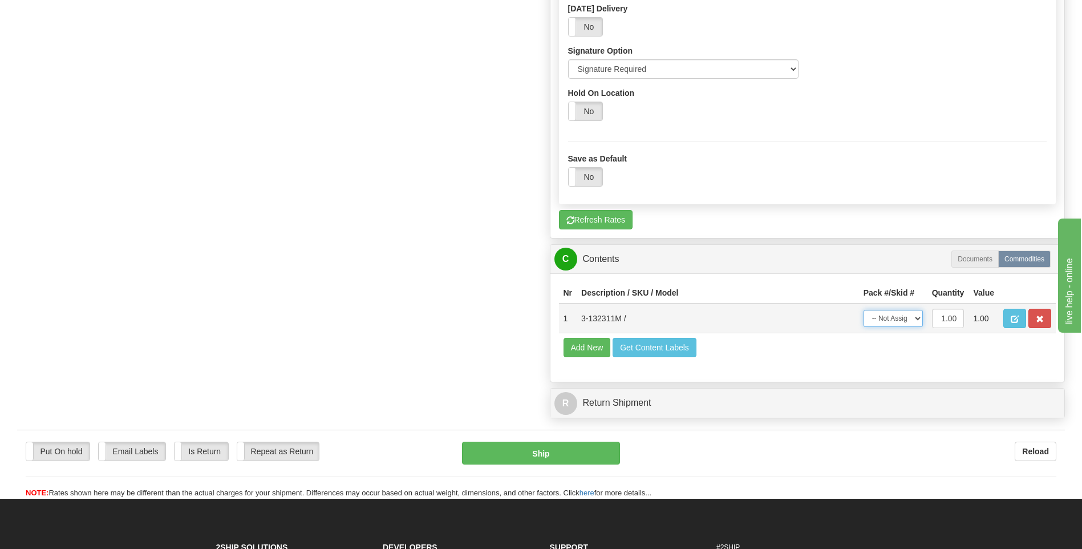
click at [880, 320] on select "-- Not Assigned -- Package 1" at bounding box center [892, 318] width 59 height 17
select select "0"
click at [863, 310] on select "-- Not Assigned -- Package 1" at bounding box center [892, 318] width 59 height 17
click at [573, 444] on button "Ship" at bounding box center [540, 452] width 157 height 23
type input "1"
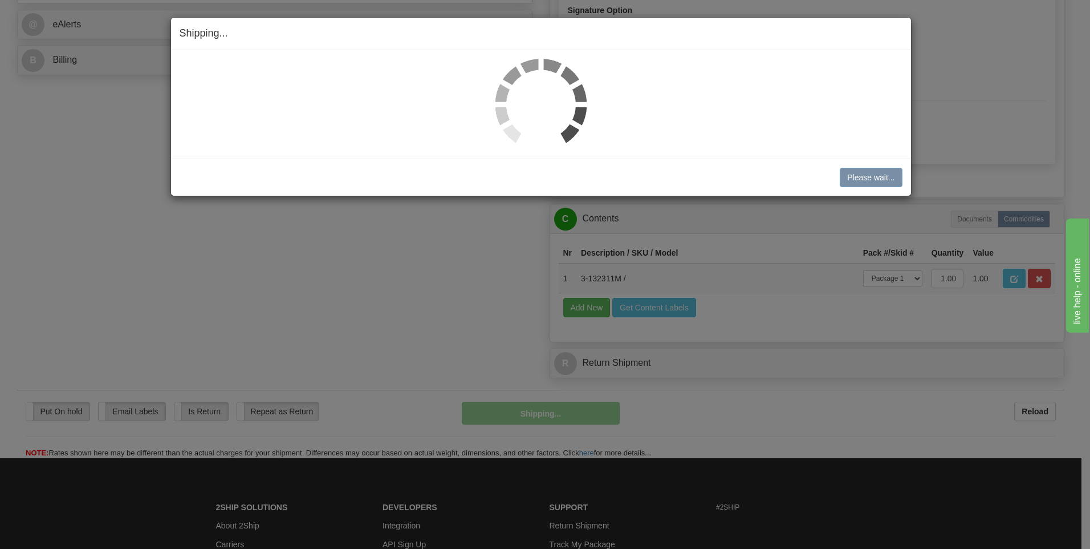
scroll to position [463, 0]
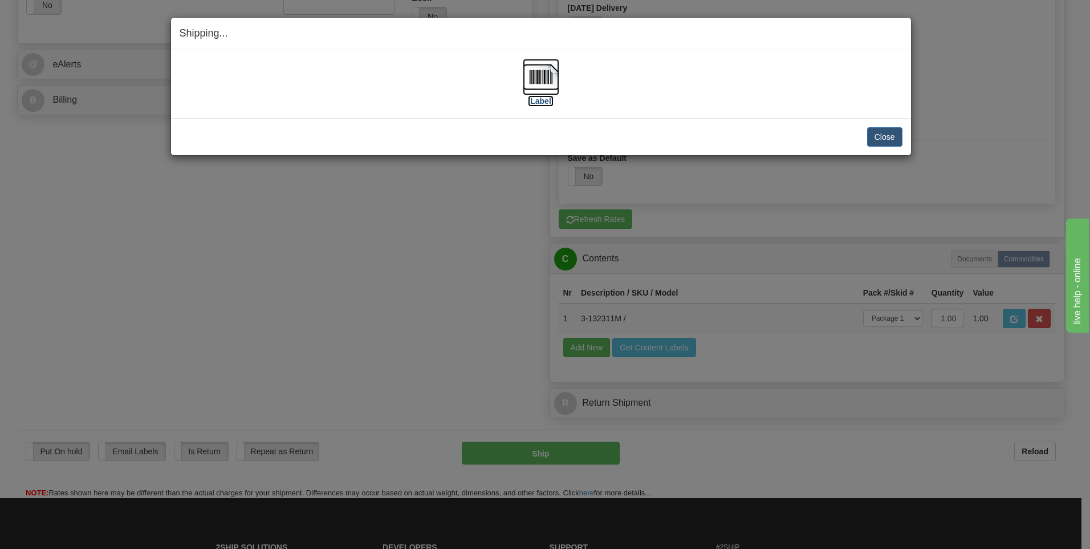
click at [531, 97] on label "[Label]" at bounding box center [541, 100] width 26 height 11
click at [890, 135] on button "Close" at bounding box center [884, 136] width 35 height 19
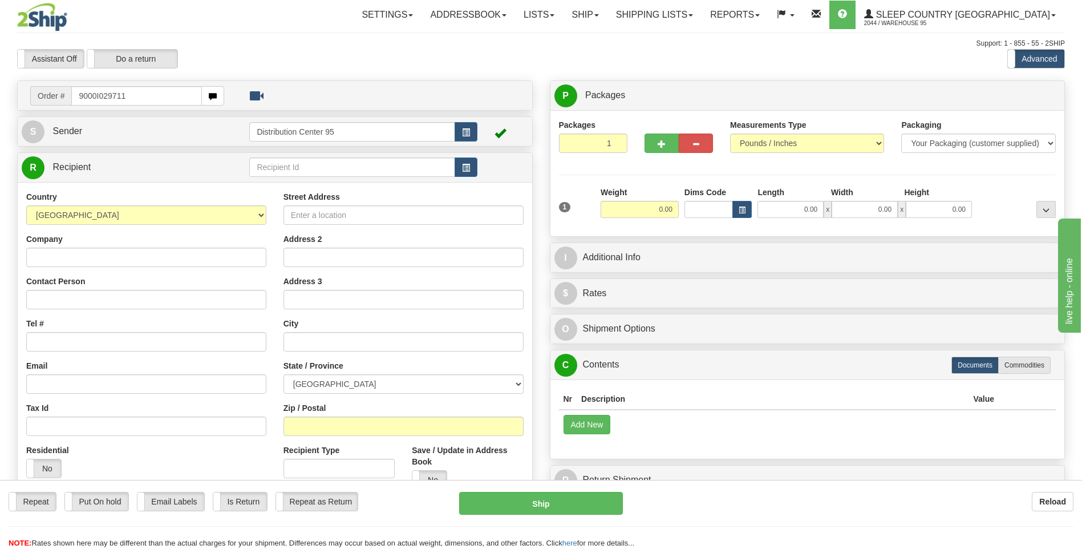
type input "9000I029711"
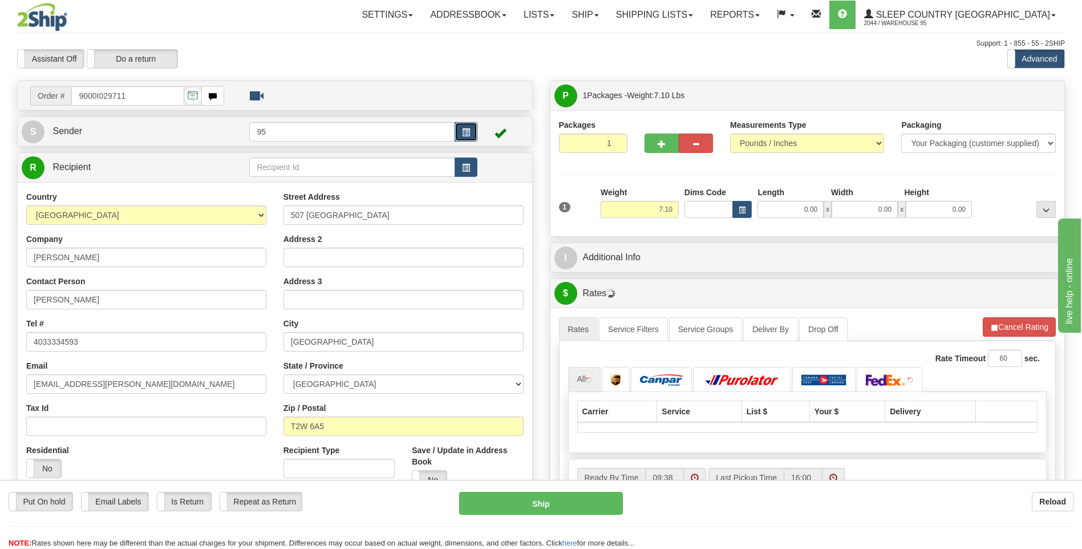
click at [471, 128] on button "button" at bounding box center [465, 131] width 23 height 19
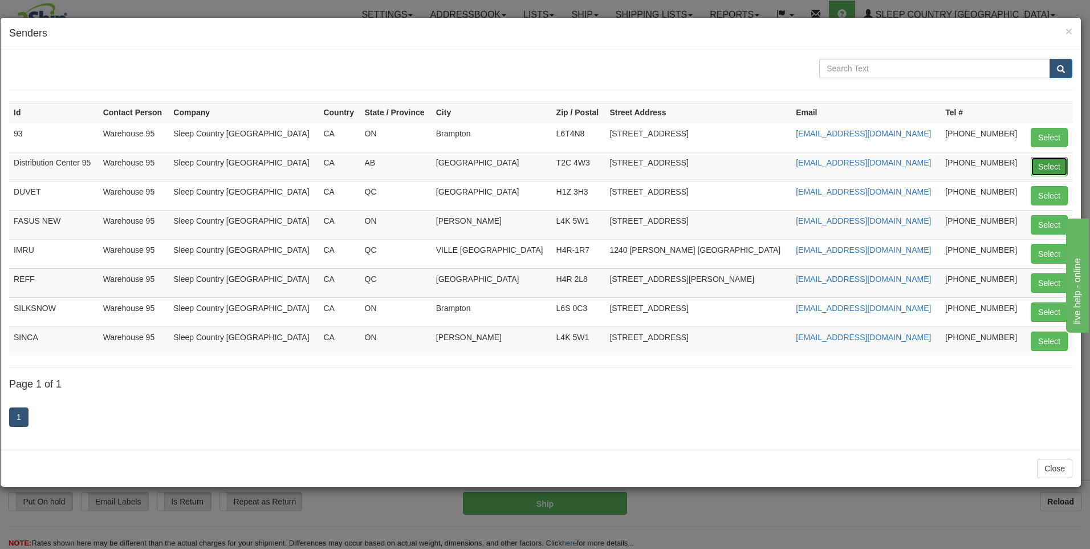
click at [1051, 161] on button "Select" at bounding box center [1049, 166] width 37 height 19
type input "Distribution Center 95"
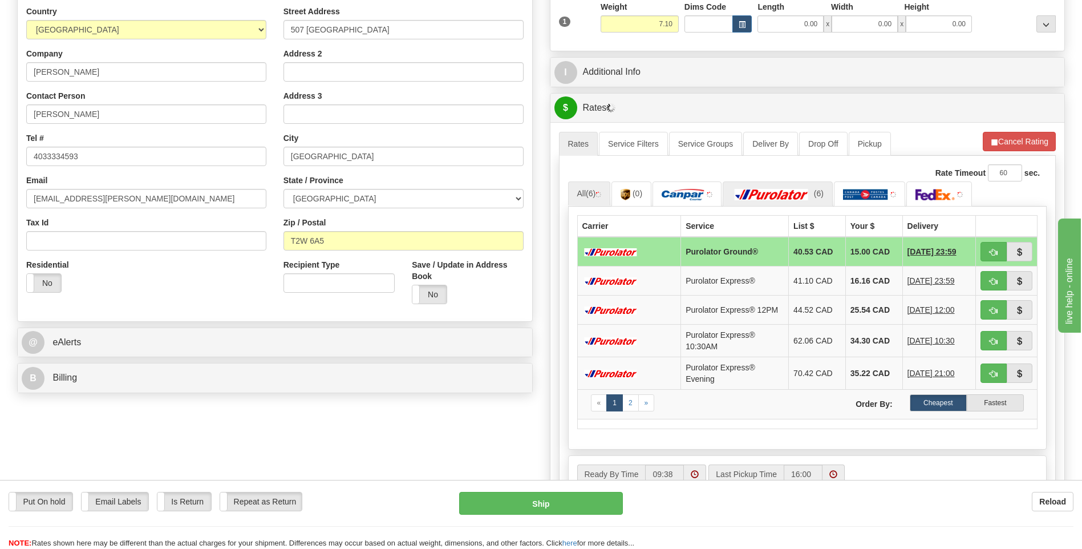
scroll to position [513, 0]
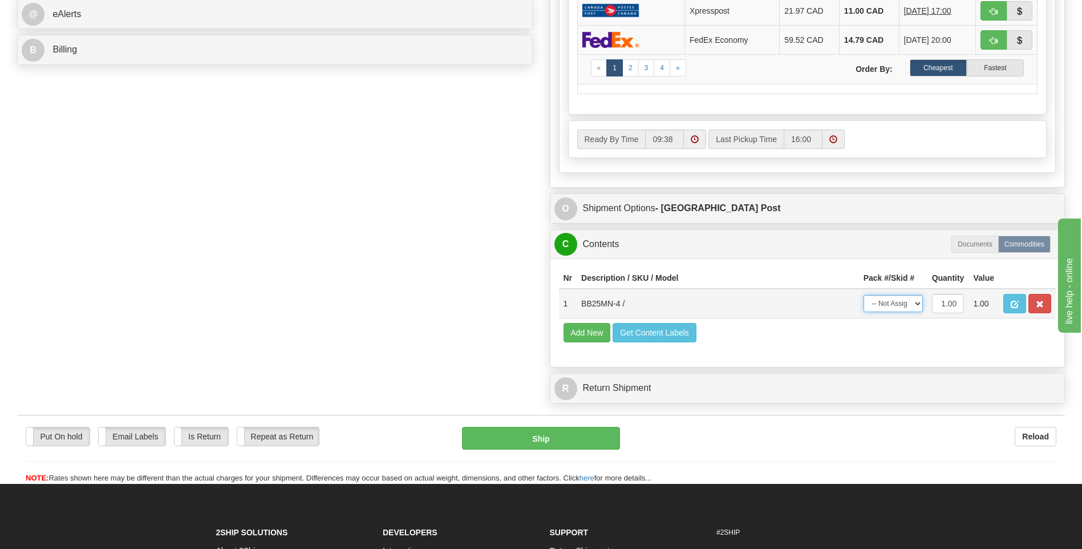
click at [882, 307] on select "-- Not Assigned -- Package 1" at bounding box center [892, 303] width 59 height 17
select select "0"
click at [863, 295] on select "-- Not Assigned -- Package 1" at bounding box center [892, 303] width 59 height 17
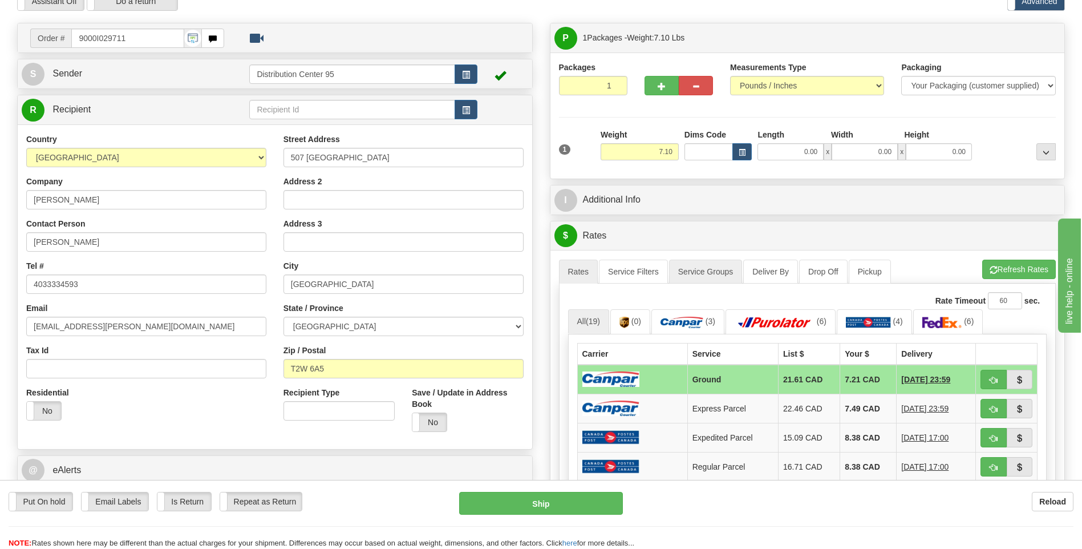
scroll to position [57, 0]
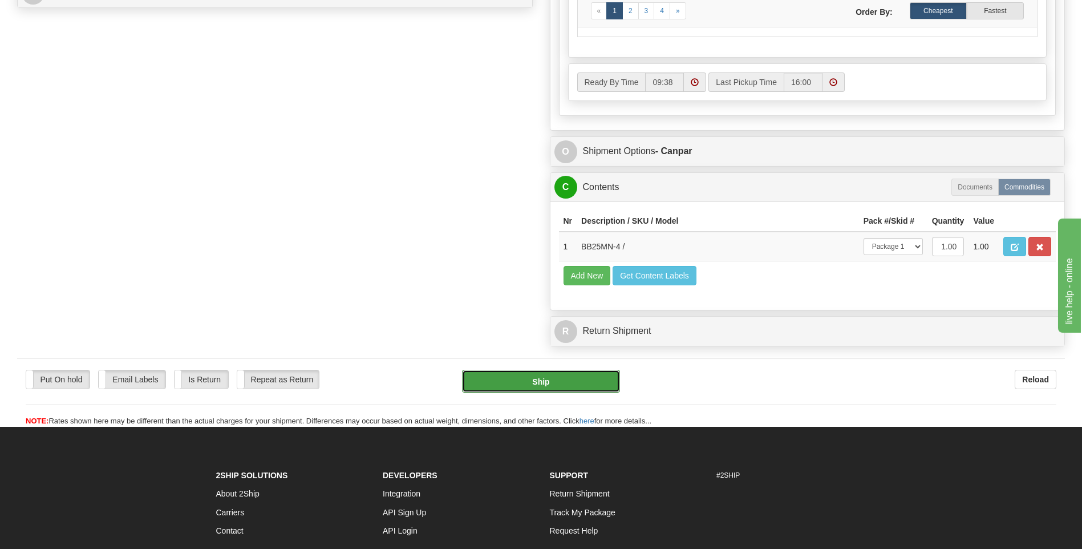
click at [542, 377] on button "Ship" at bounding box center [540, 380] width 157 height 23
type input "1"
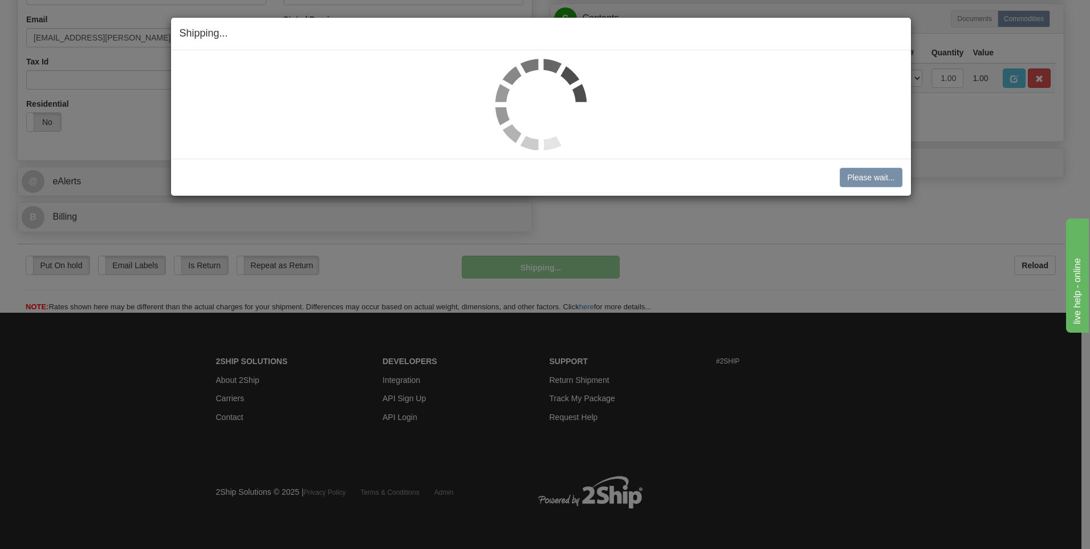
scroll to position [347, 0]
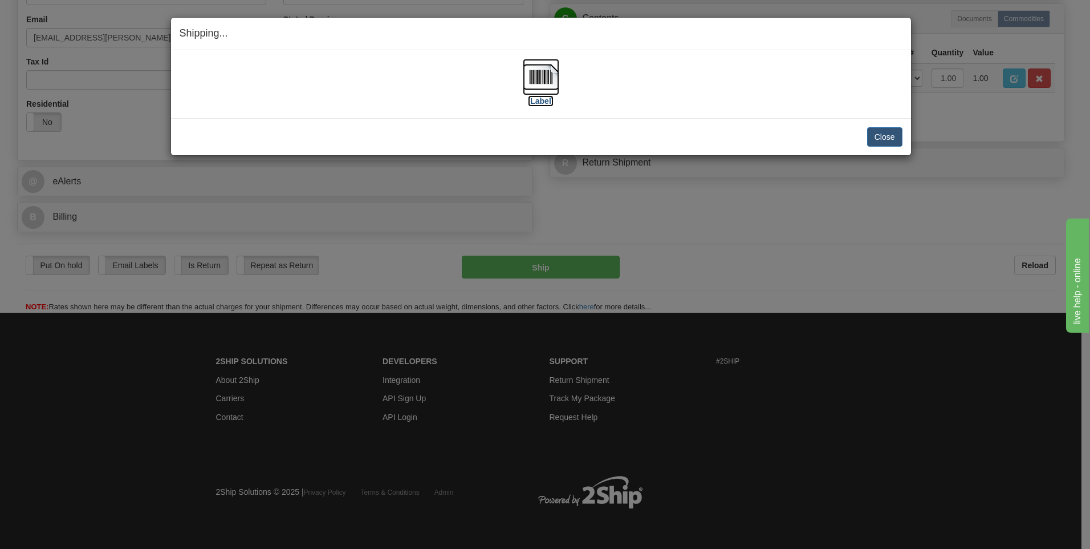
click at [539, 101] on label "[Label]" at bounding box center [541, 100] width 26 height 11
click at [888, 137] on button "Close" at bounding box center [884, 136] width 35 height 19
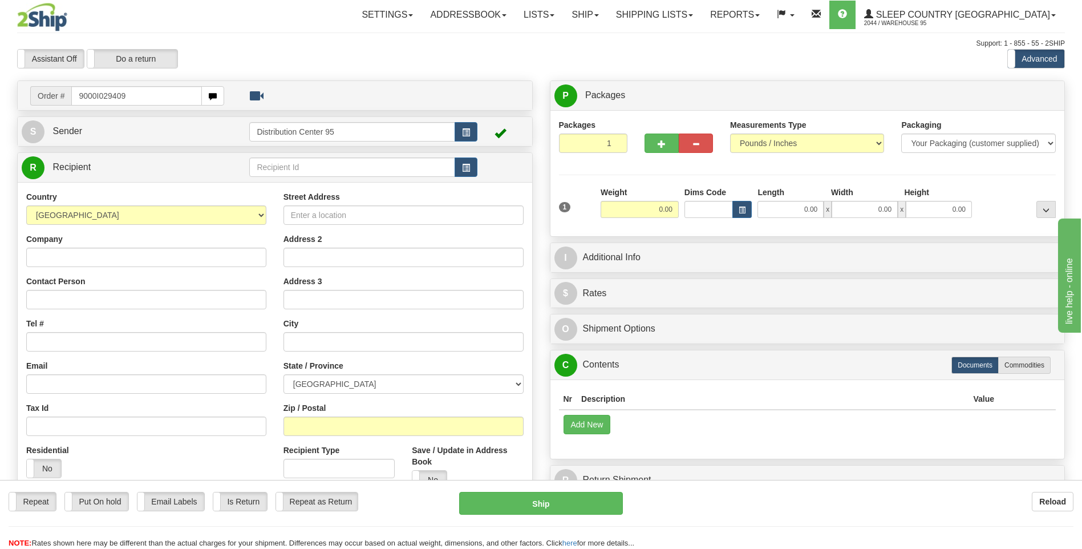
type input "9000I029409"
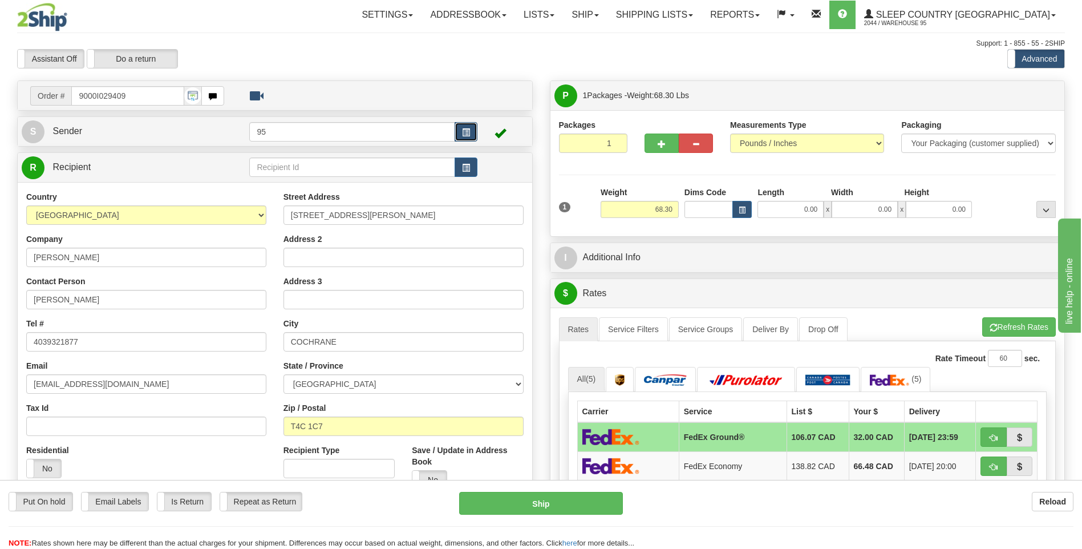
click at [472, 128] on button "button" at bounding box center [465, 131] width 23 height 19
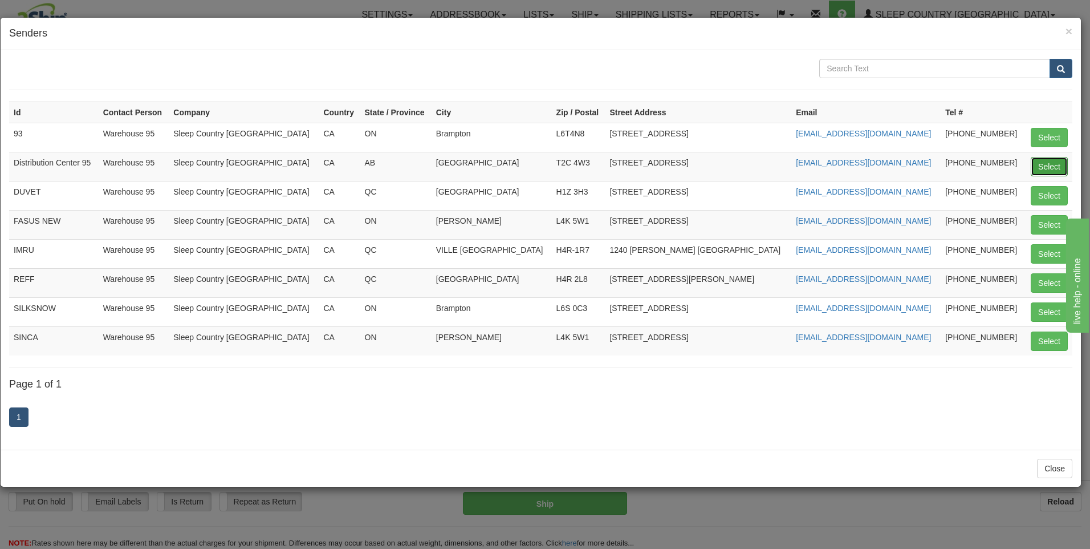
click at [1054, 161] on button "Select" at bounding box center [1049, 166] width 37 height 19
type input "Distribution Center 95"
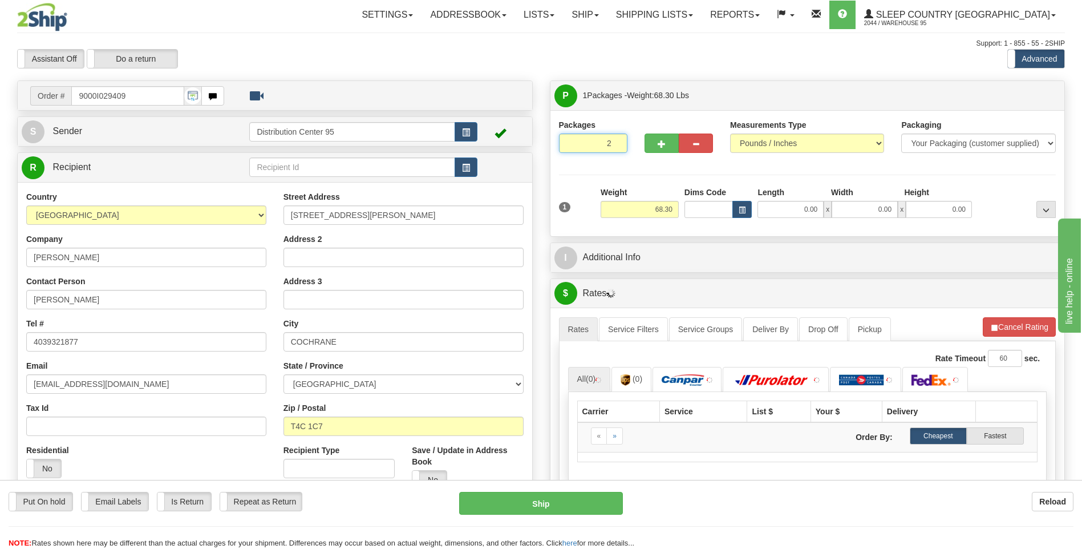
type input "2"
radio input "true"
click at [616, 142] on input "2" at bounding box center [593, 142] width 68 height 19
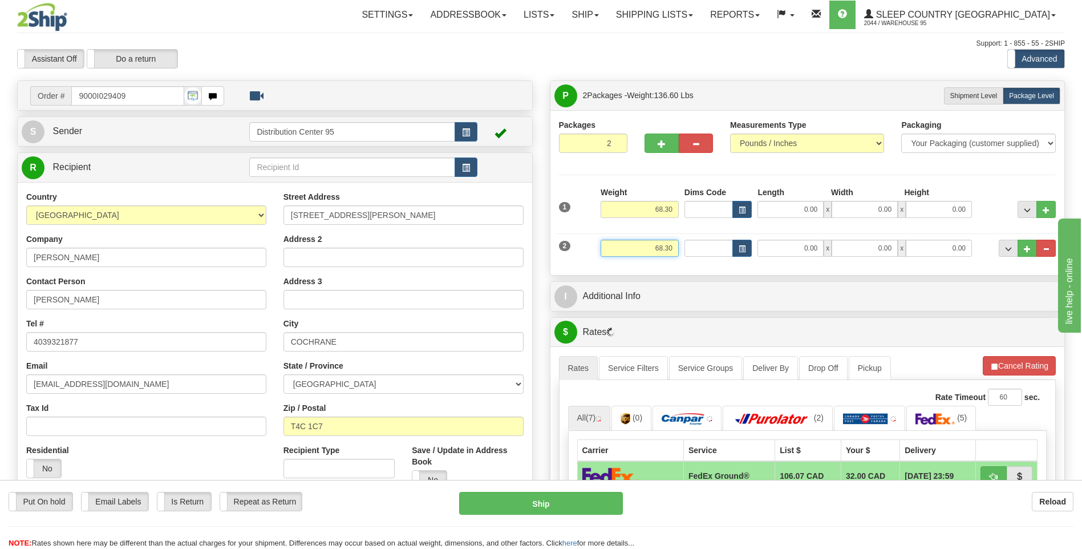
click at [672, 245] on input "68.30" at bounding box center [639, 247] width 78 height 17
type input "6"
type input "3"
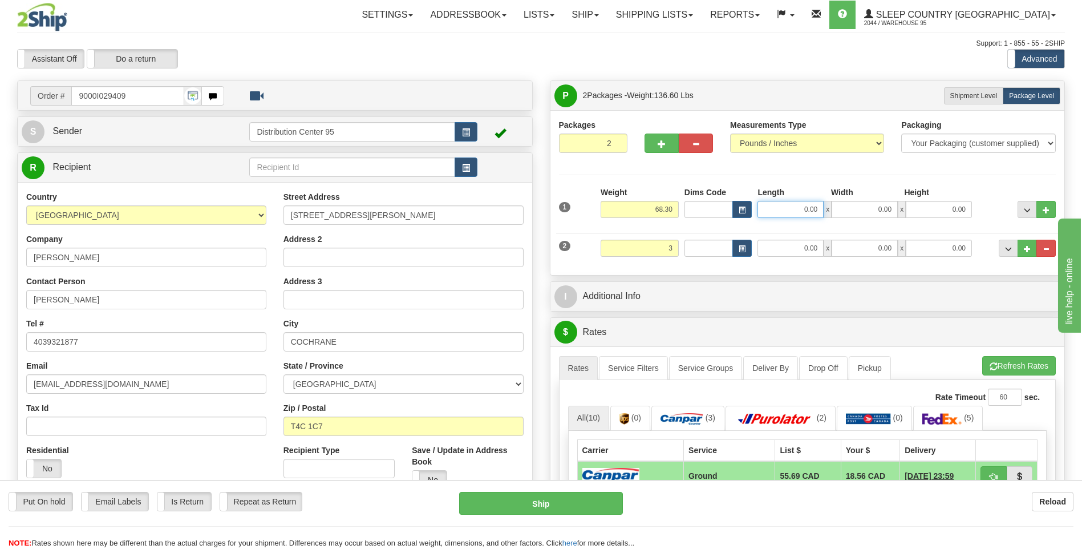
click at [810, 205] on input "0.00" at bounding box center [790, 209] width 66 height 17
type input "3.00"
type input "75.00"
click at [874, 213] on input "0.00" at bounding box center [864, 209] width 66 height 17
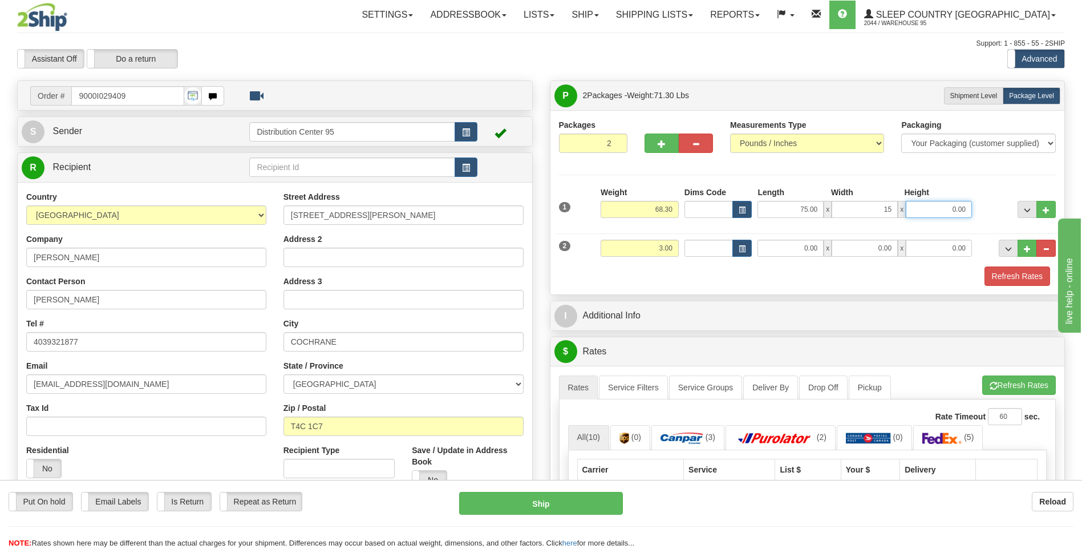
type input "15.00"
click at [933, 205] on input "0.00" at bounding box center [938, 209] width 66 height 17
type input "10.00"
click at [952, 185] on div "Packages 2 2 Measurements Type" at bounding box center [807, 202] width 497 height 167
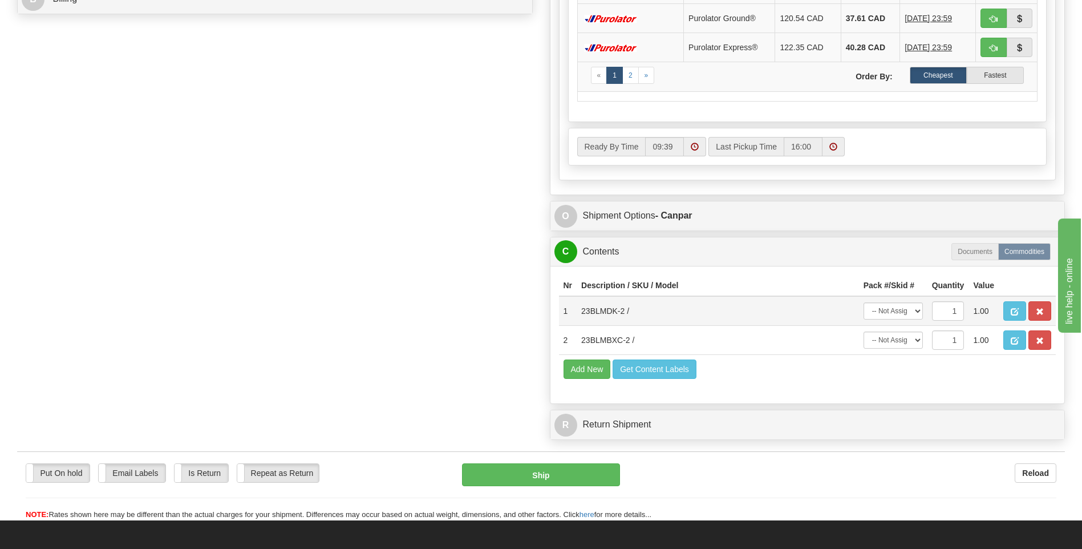
scroll to position [627, 0]
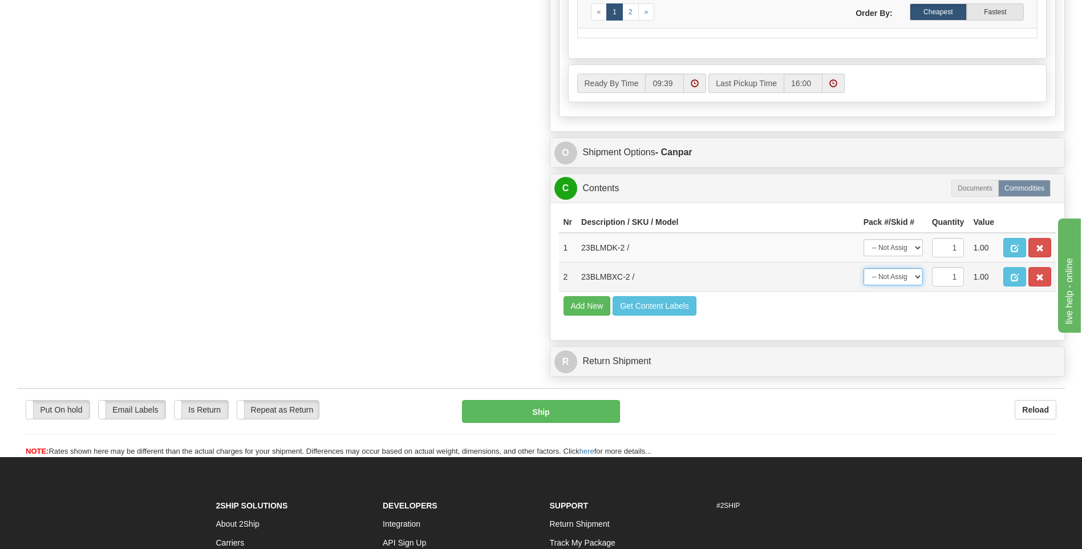
click at [891, 275] on select "-- Not Assigned -- Package 1 Package 2" at bounding box center [892, 276] width 59 height 17
select select "0"
click at [863, 268] on select "-- Not Assigned -- Package 1 Package 2" at bounding box center [892, 276] width 59 height 17
click at [898, 249] on select "-- Not Assigned -- Package 1 Package 2" at bounding box center [892, 247] width 59 height 17
select select "1"
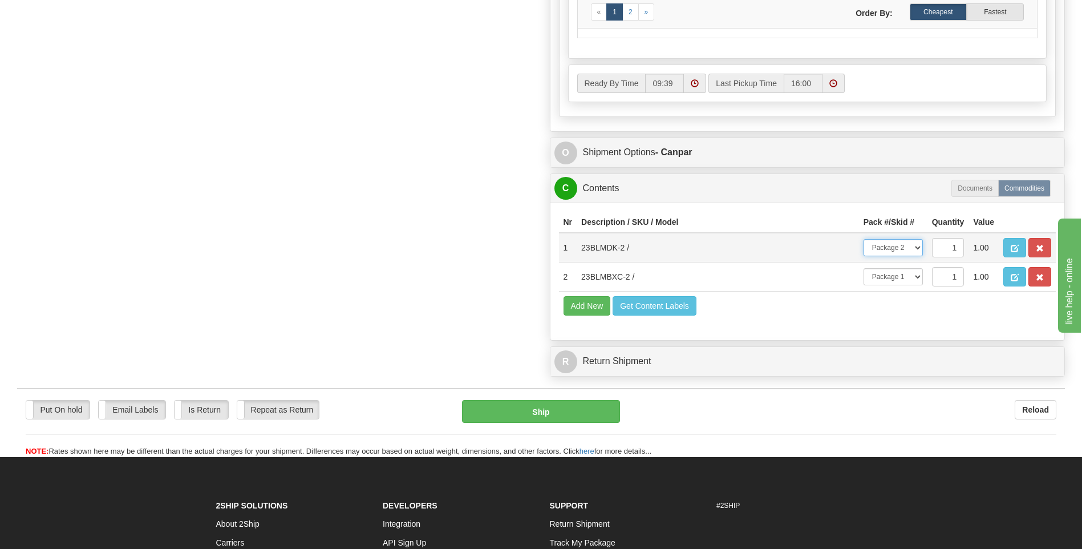
click at [863, 239] on select "-- Not Assigned -- Package 1 Package 2" at bounding box center [892, 247] width 59 height 17
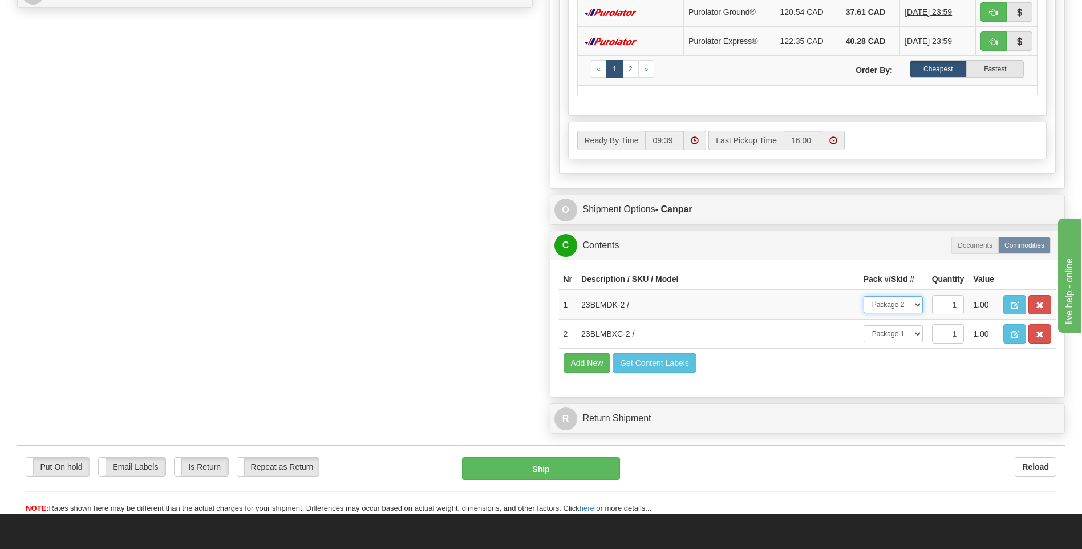
scroll to position [456, 0]
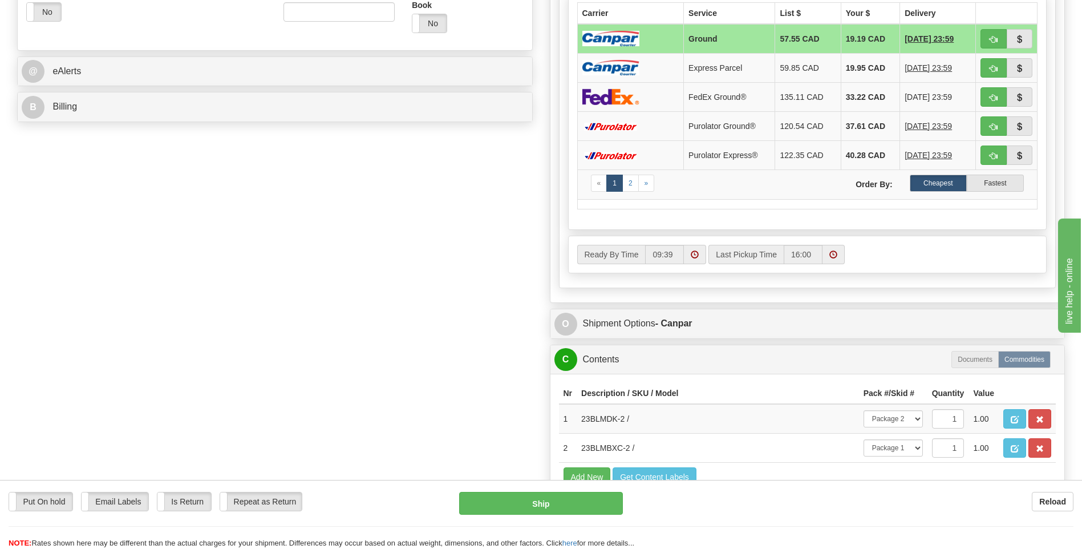
click at [644, 335] on div "O Shipment Options - Canpar" at bounding box center [807, 323] width 514 height 29
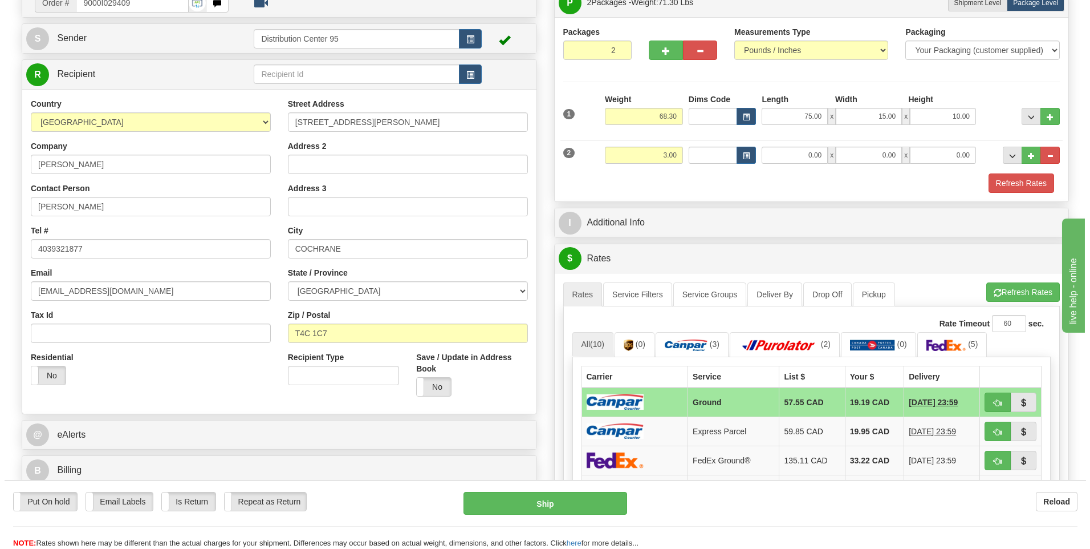
scroll to position [228, 0]
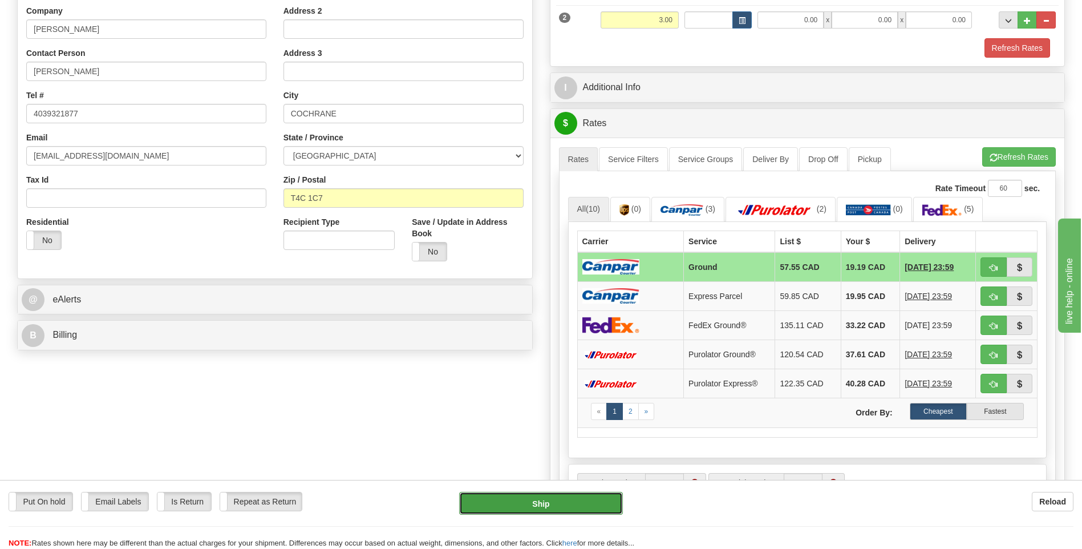
click at [549, 498] on button "Ship" at bounding box center [540, 503] width 163 height 23
type input "1"
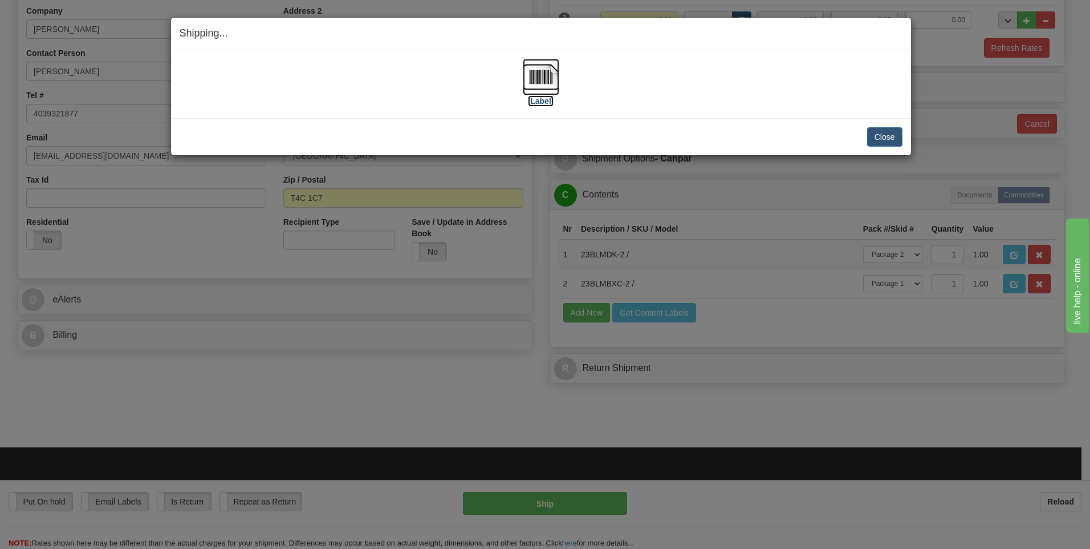
click at [534, 101] on label "[Label]" at bounding box center [541, 100] width 26 height 11
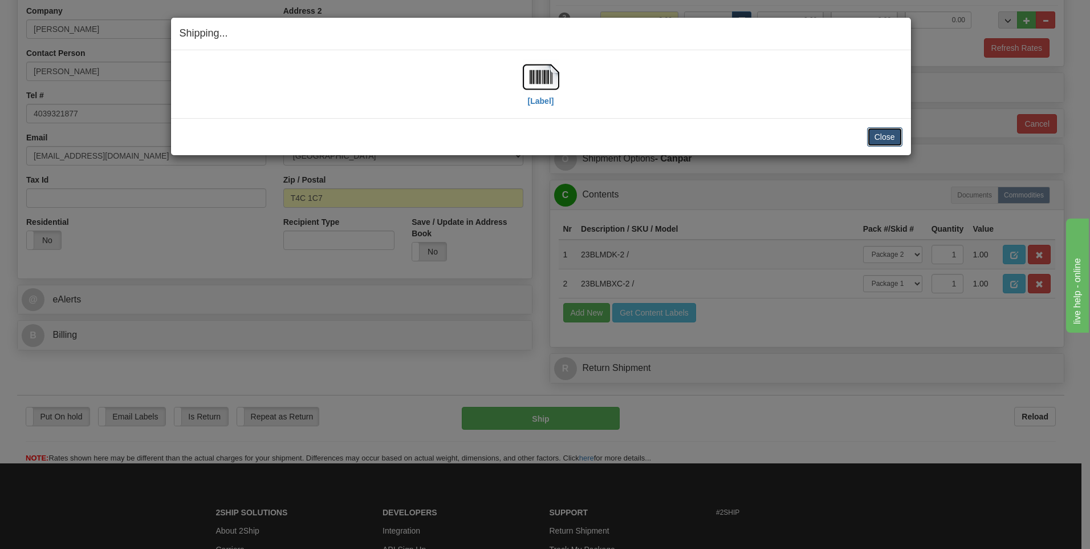
click at [884, 132] on button "Close" at bounding box center [884, 136] width 35 height 19
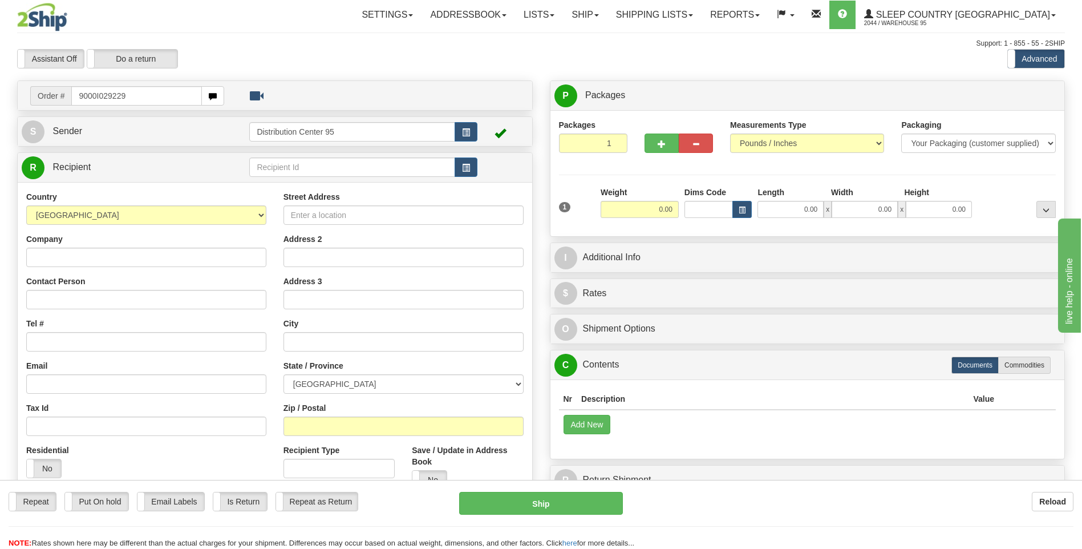
type input "9000I029229"
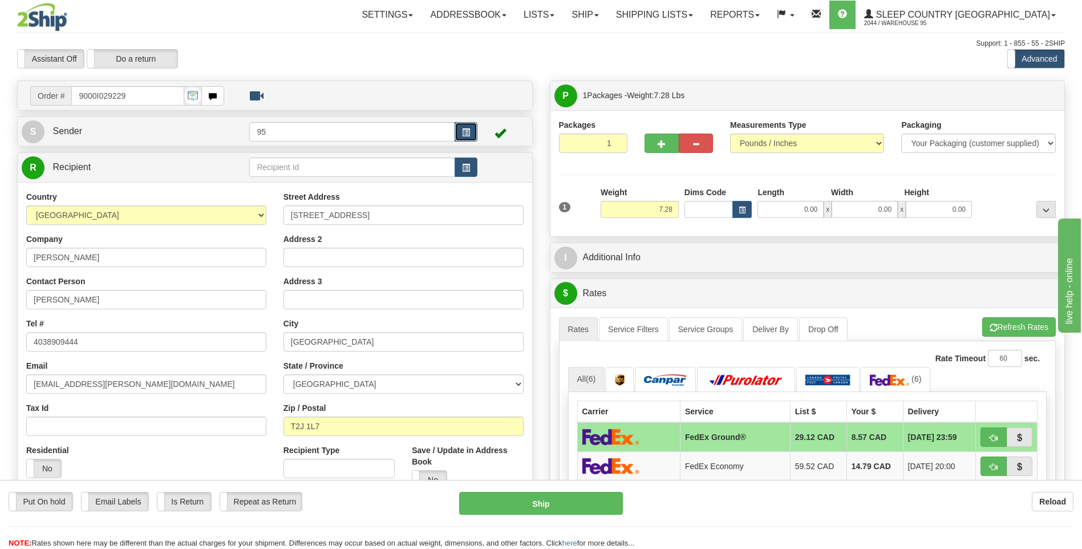
click at [460, 137] on button "button" at bounding box center [465, 131] width 23 height 19
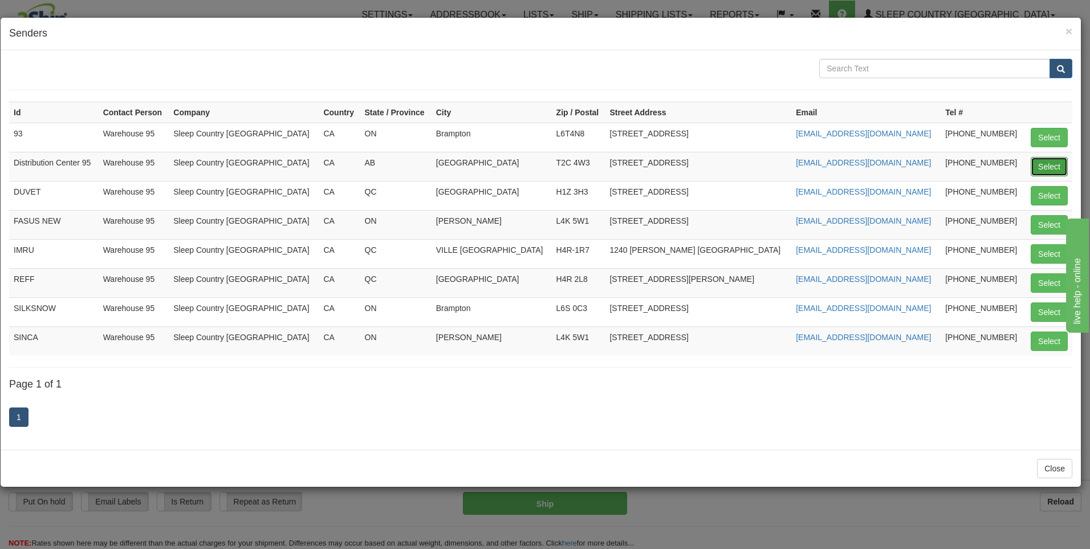
click at [1039, 168] on button "Select" at bounding box center [1049, 166] width 37 height 19
type input "Distribution Center 95"
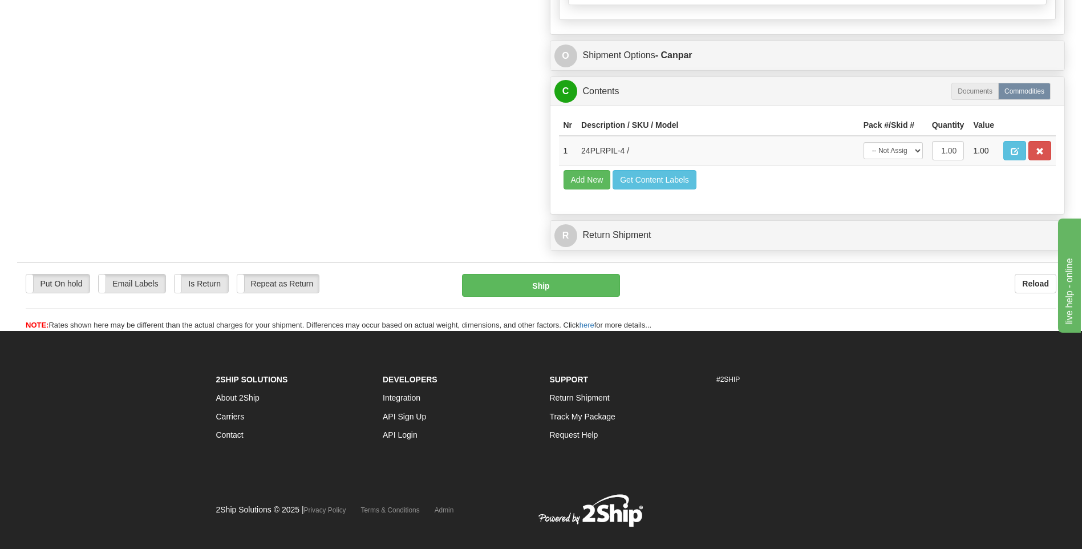
scroll to position [668, 0]
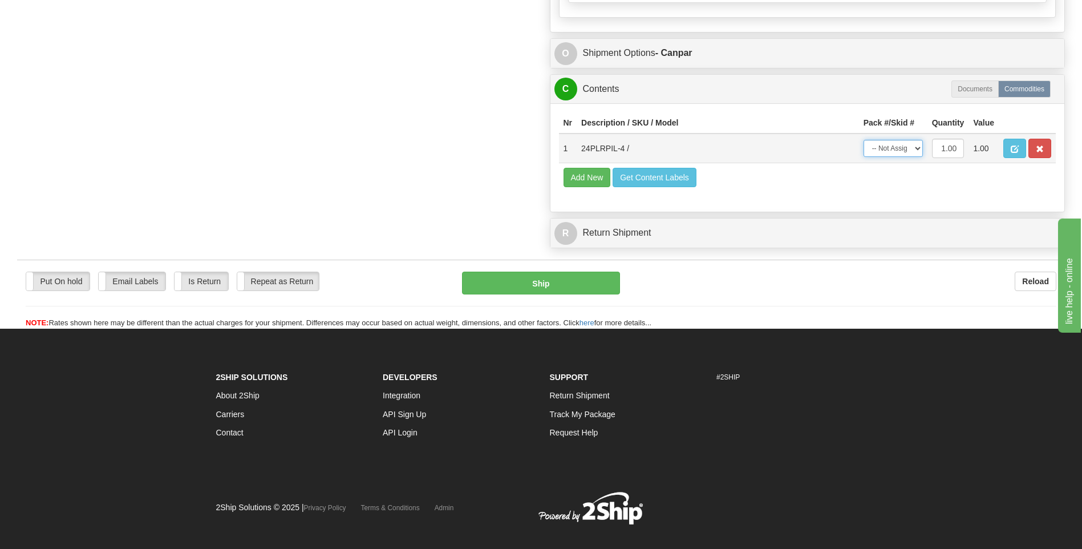
click at [911, 148] on select "-- Not Assigned -- Package 1" at bounding box center [892, 148] width 59 height 17
select select "0"
click at [863, 140] on select "-- Not Assigned -- Package 1" at bounding box center [892, 148] width 59 height 17
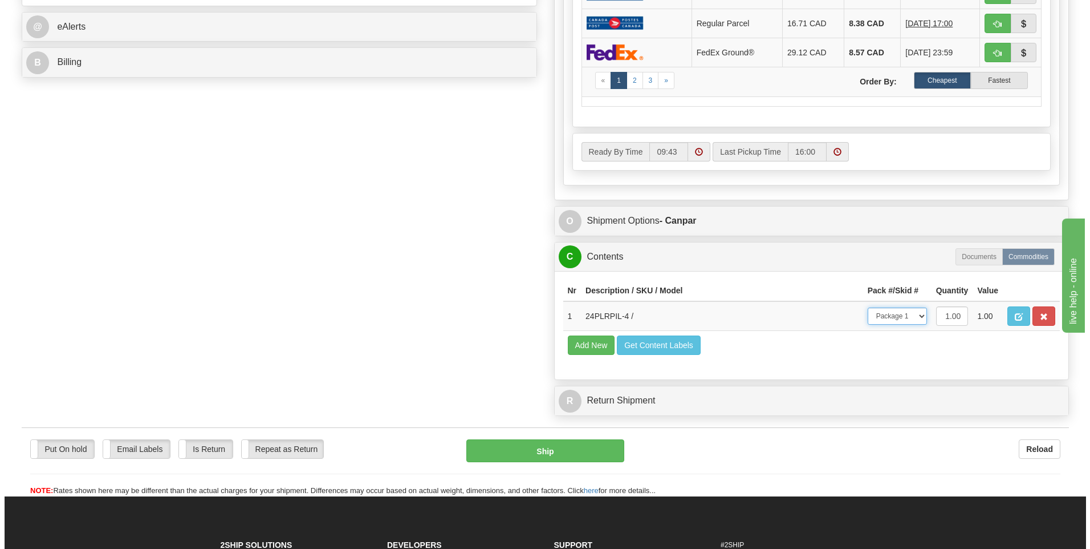
scroll to position [570, 0]
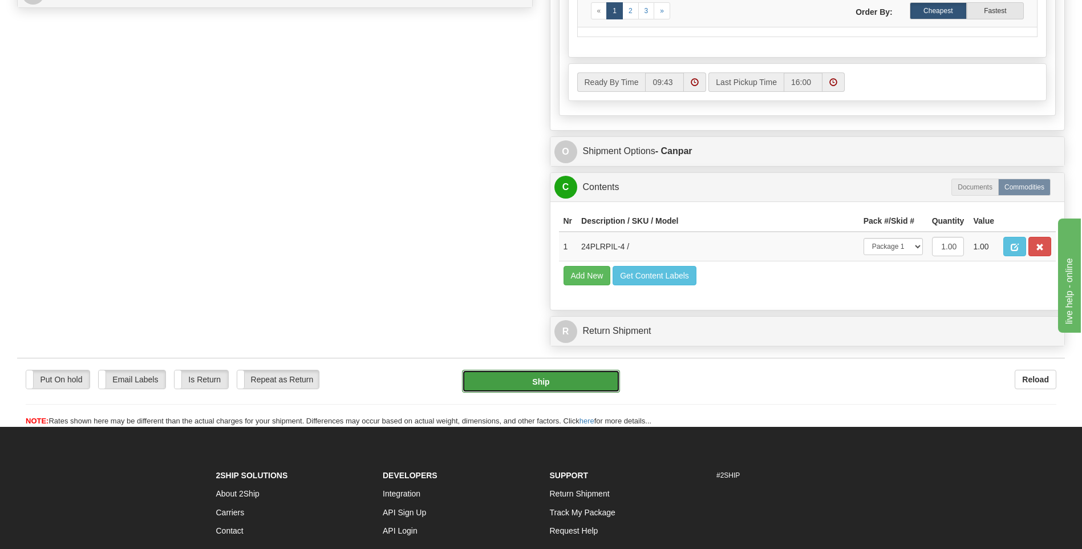
click at [582, 385] on button "Ship" at bounding box center [540, 380] width 157 height 23
type input "1"
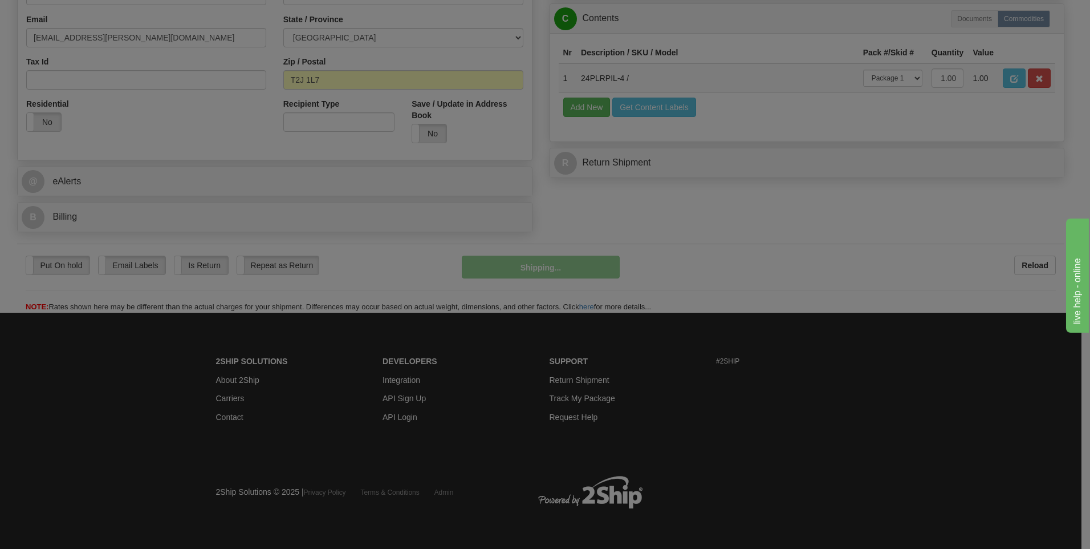
scroll to position [347, 0]
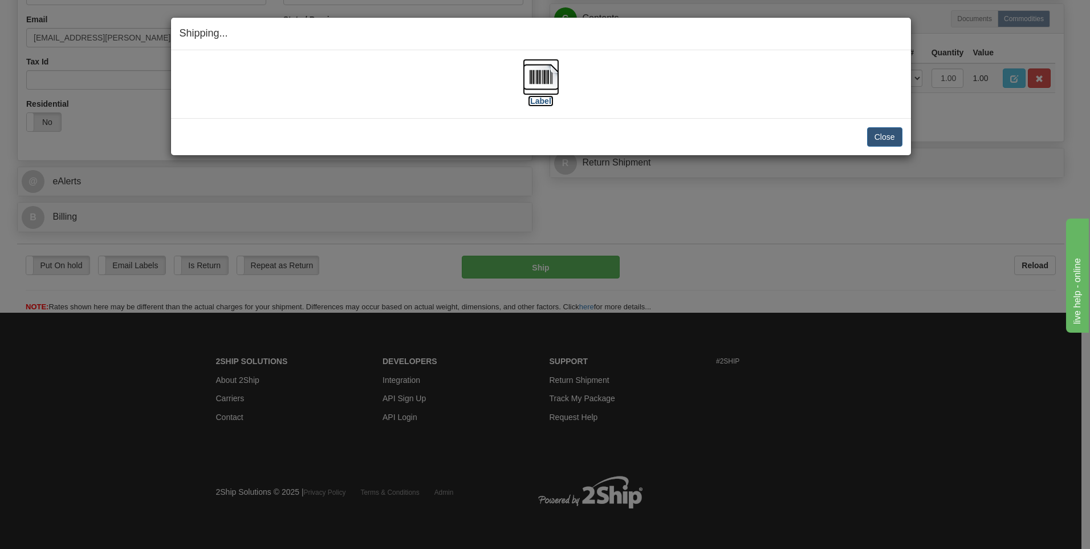
click at [548, 100] on label "[Label]" at bounding box center [541, 100] width 26 height 11
click at [877, 131] on button "Close" at bounding box center [884, 136] width 35 height 19
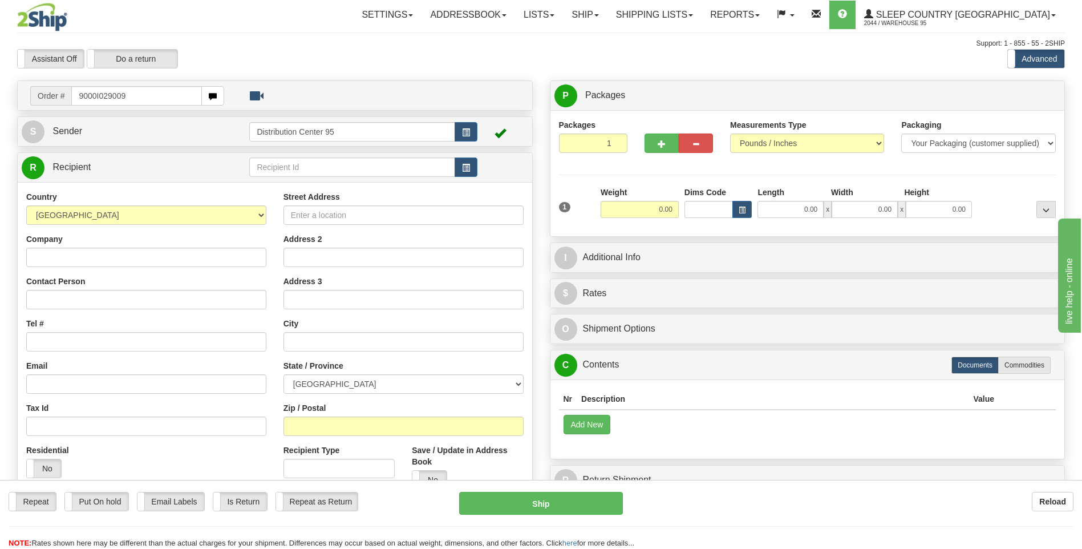
type input "9000I029009"
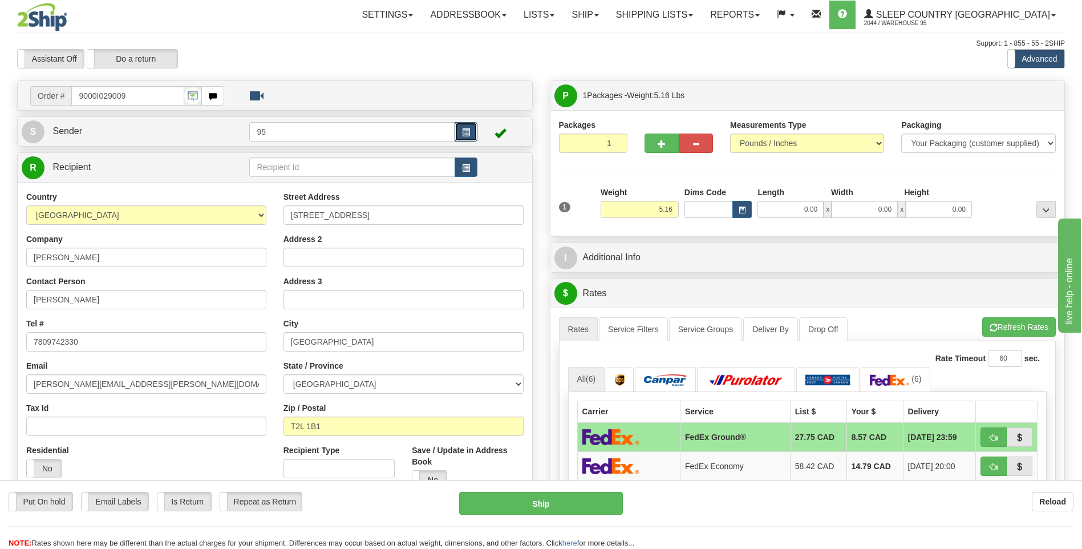
click at [471, 133] on button "button" at bounding box center [465, 131] width 23 height 19
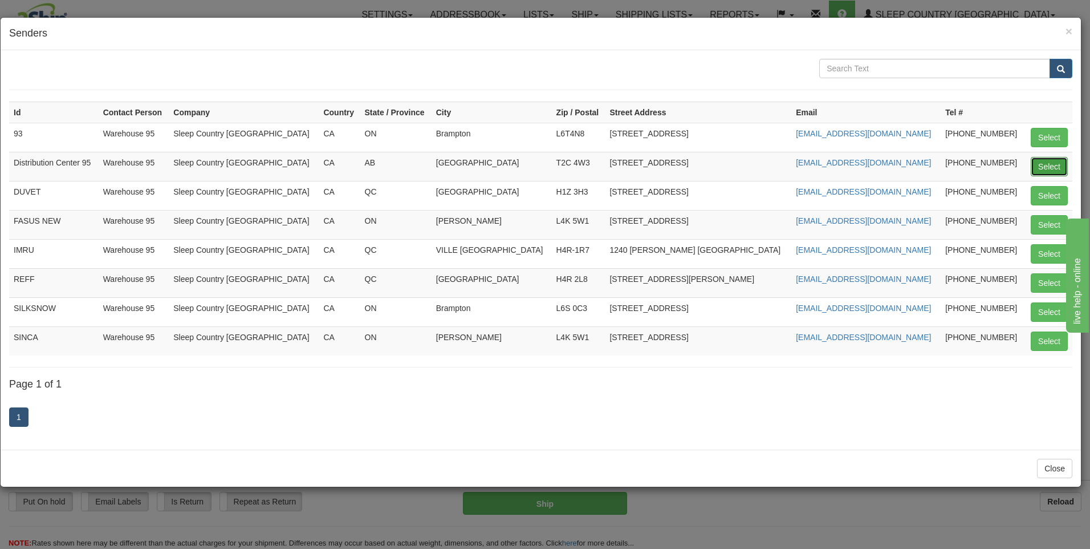
click at [1050, 164] on button "Select" at bounding box center [1049, 166] width 37 height 19
type input "Distribution Center 95"
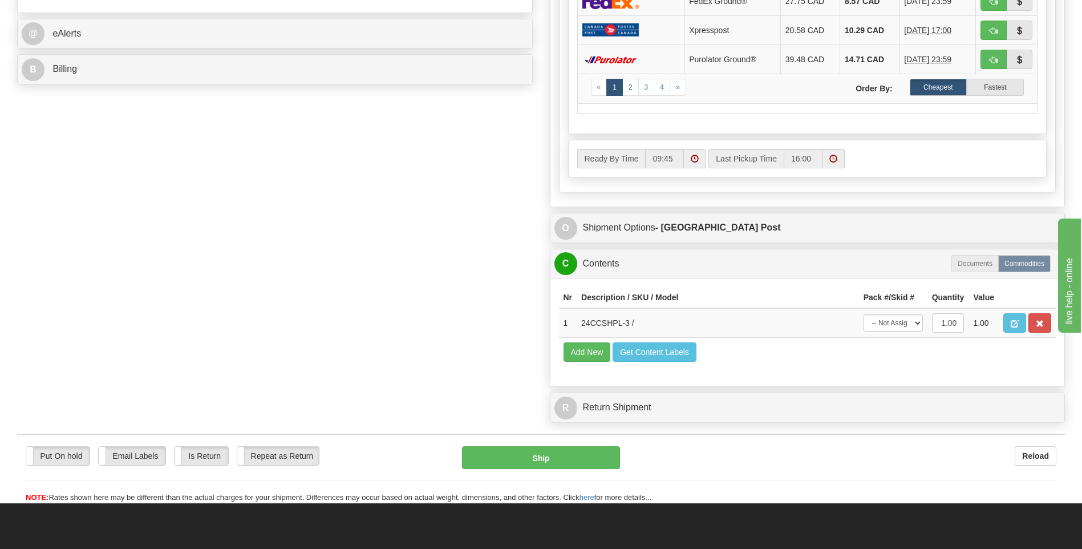
scroll to position [513, 0]
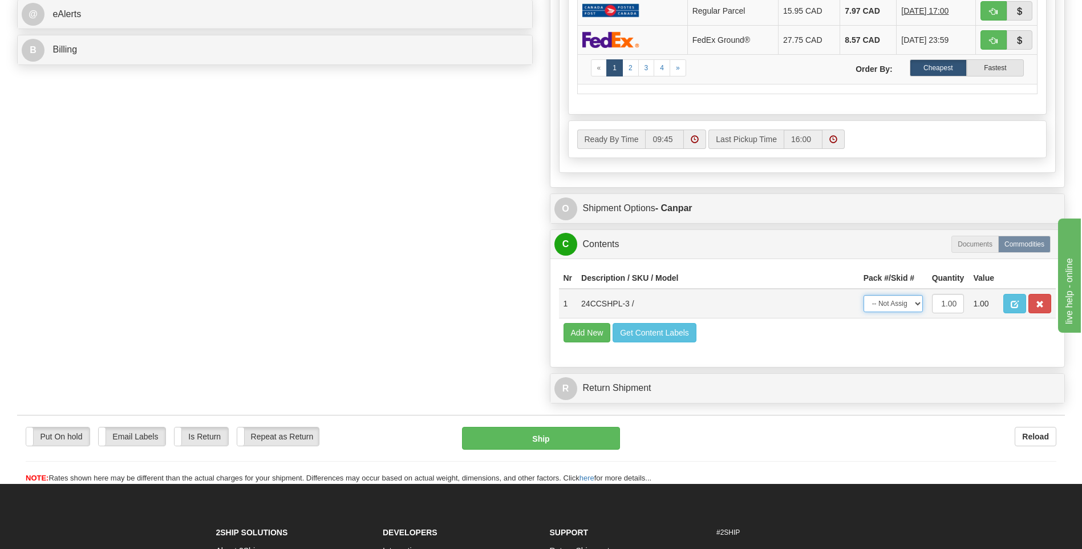
click at [887, 303] on select "-- Not Assigned -- Package 1" at bounding box center [892, 303] width 59 height 17
select select "0"
click at [863, 295] on select "-- Not Assigned -- Package 1" at bounding box center [892, 303] width 59 height 17
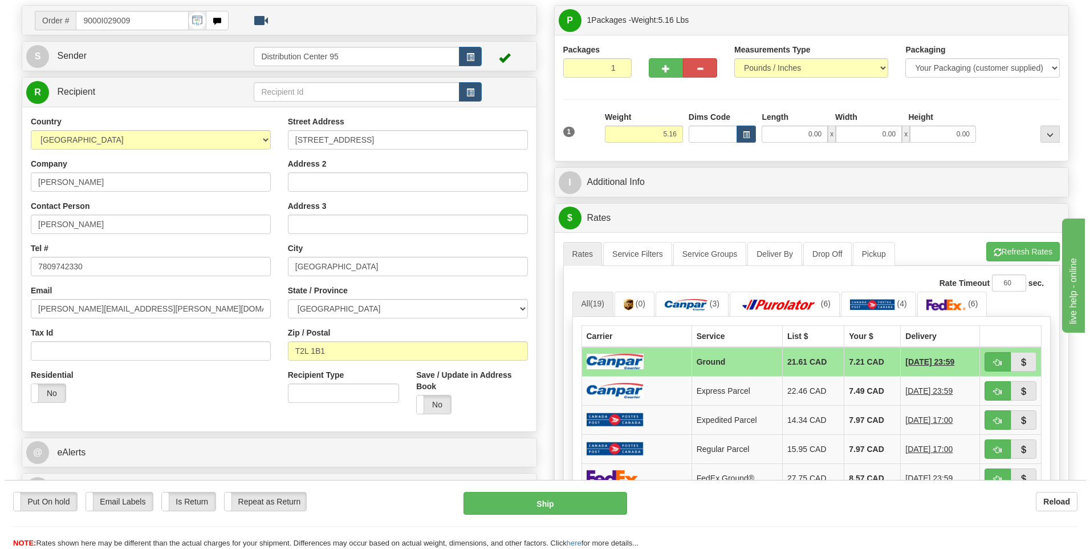
scroll to position [57, 0]
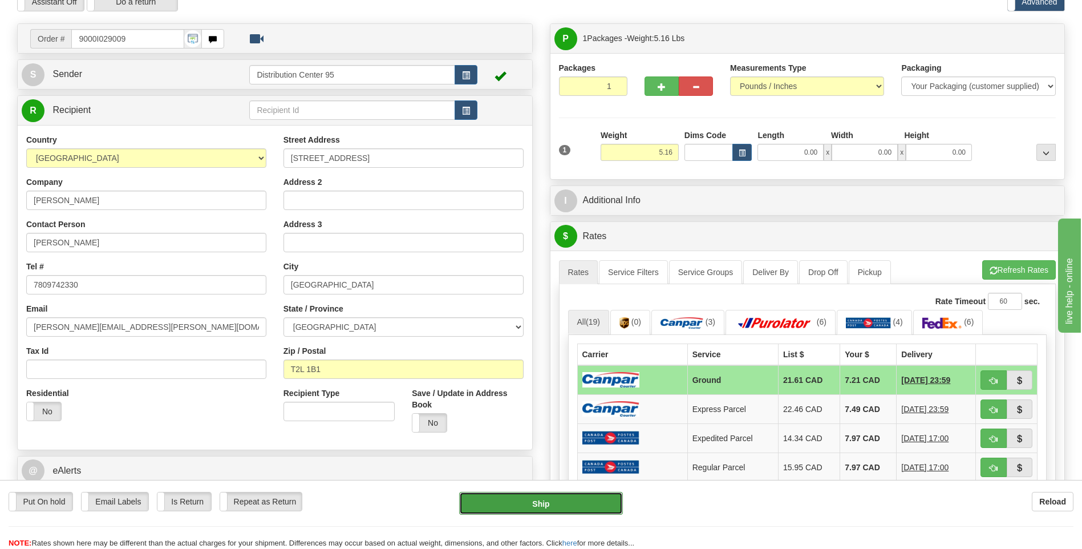
click at [504, 500] on button "Ship" at bounding box center [540, 503] width 163 height 23
type input "1"
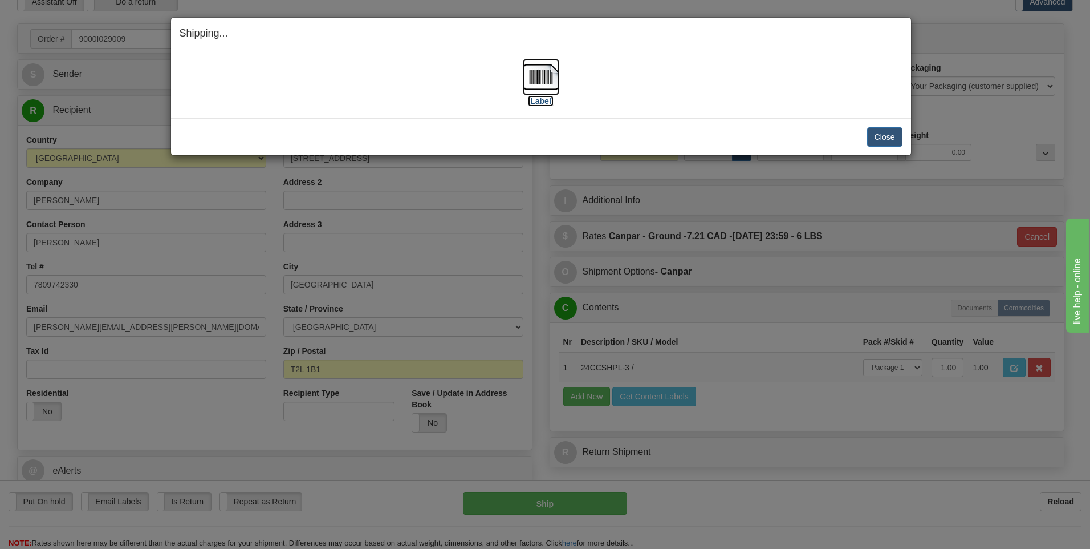
click at [547, 101] on label "[Label]" at bounding box center [541, 100] width 26 height 11
click at [880, 131] on button "Close" at bounding box center [884, 136] width 35 height 19
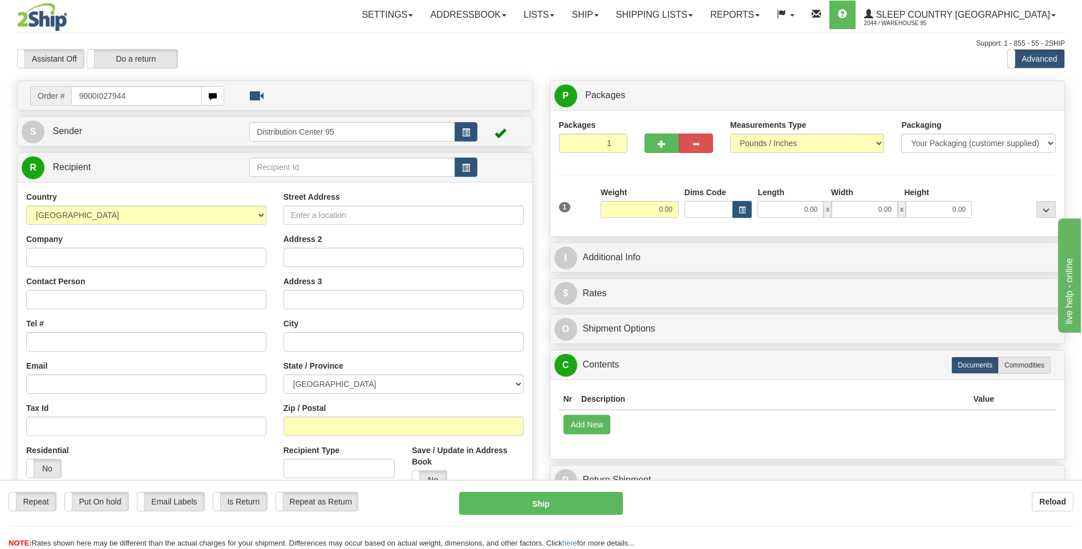
type input "9000I027944"
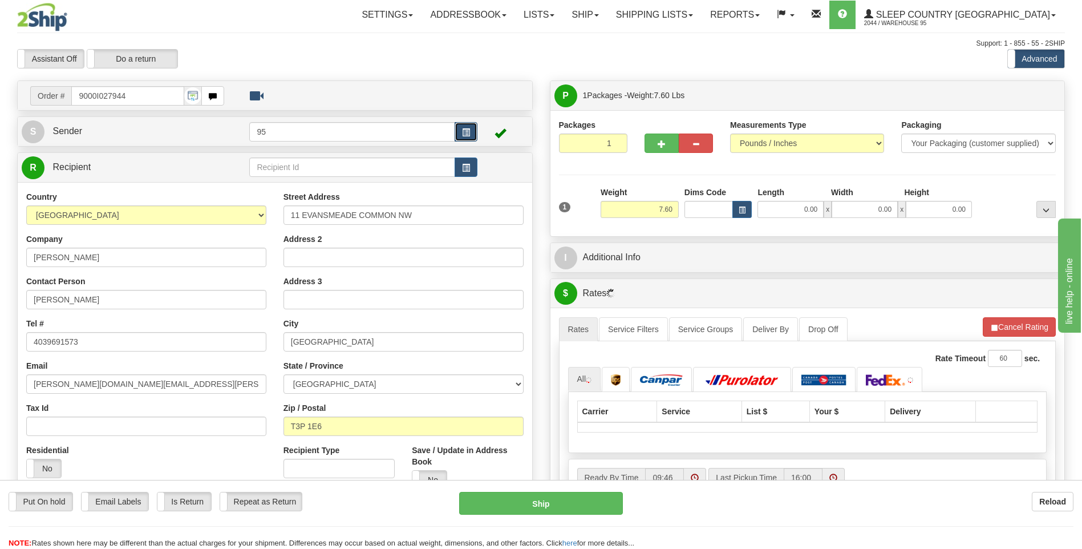
click at [461, 132] on button "button" at bounding box center [465, 131] width 23 height 19
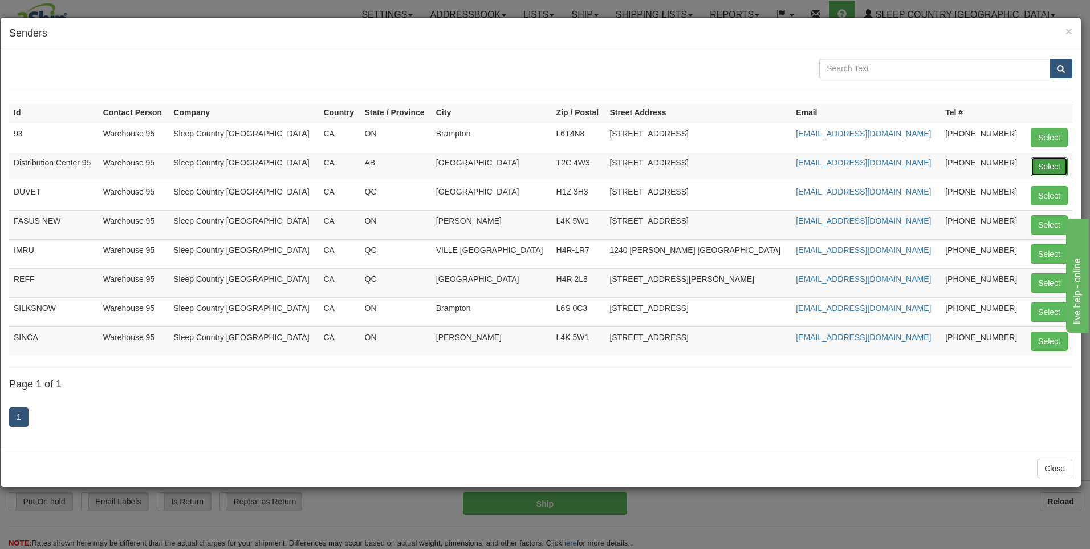
click at [1042, 162] on button "Select" at bounding box center [1049, 166] width 37 height 19
type input "Distribution Center 95"
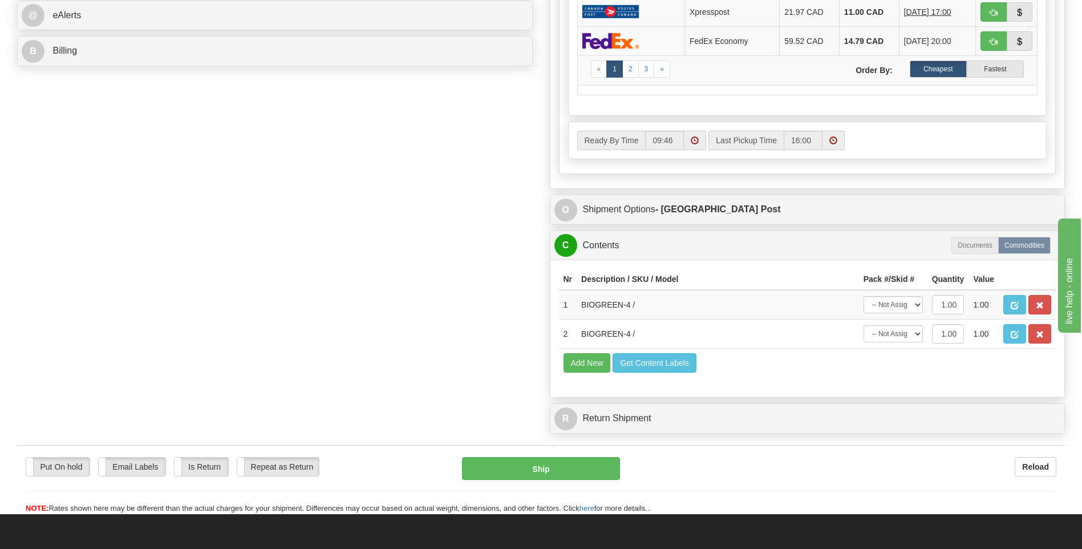
scroll to position [513, 0]
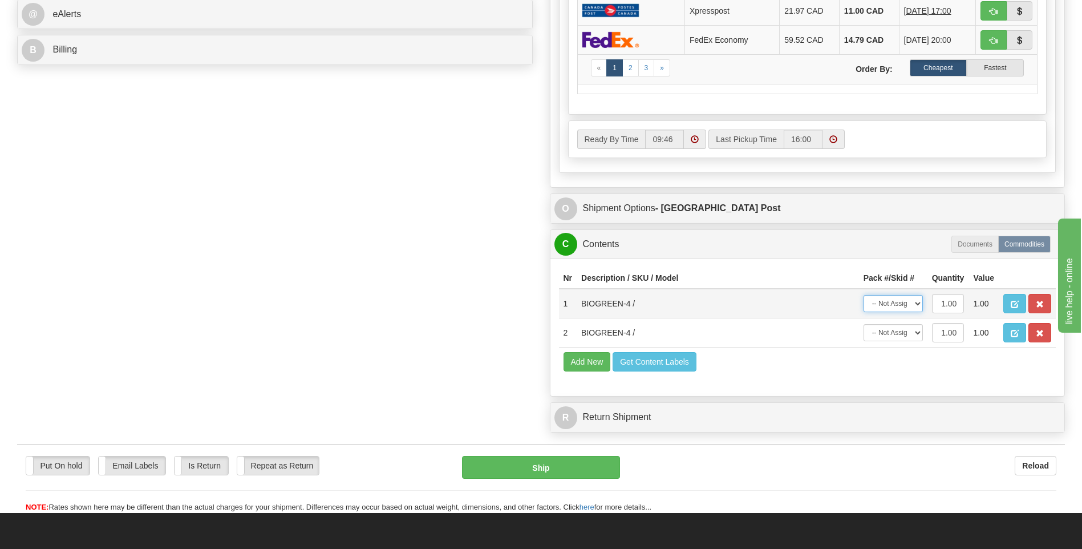
click at [895, 308] on select "-- Not Assigned -- Package 1" at bounding box center [892, 303] width 59 height 17
select select "0"
click at [863, 295] on select "-- Not Assigned -- Package 1" at bounding box center [892, 303] width 59 height 17
drag, startPoint x: 895, startPoint y: 332, endPoint x: 895, endPoint y: 339, distance: 6.8
click at [895, 332] on select "-- Not Assigned -- Package 1" at bounding box center [892, 332] width 59 height 17
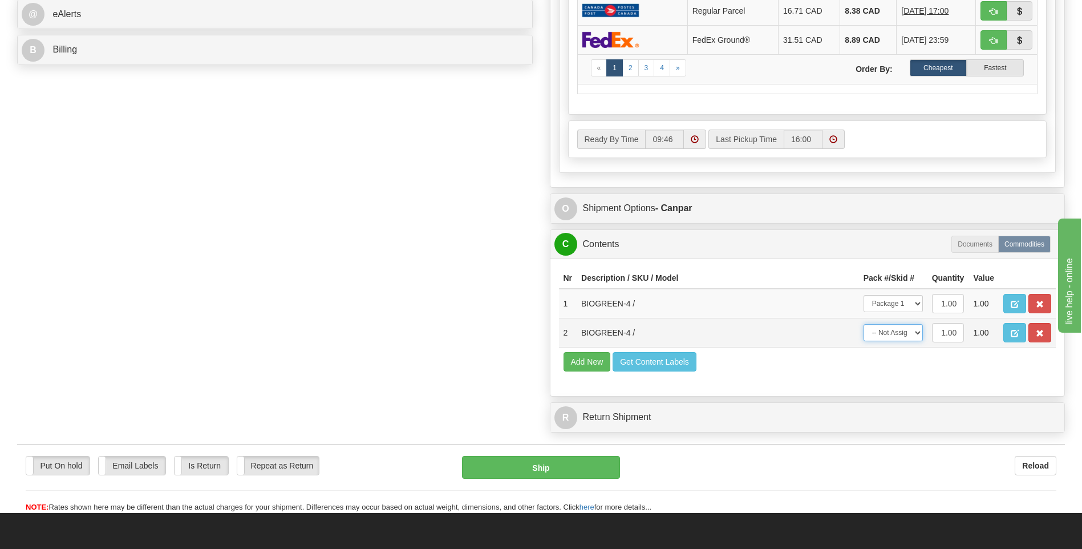
select select "0"
click at [863, 324] on select "-- Not Assigned -- Package 1" at bounding box center [892, 332] width 59 height 17
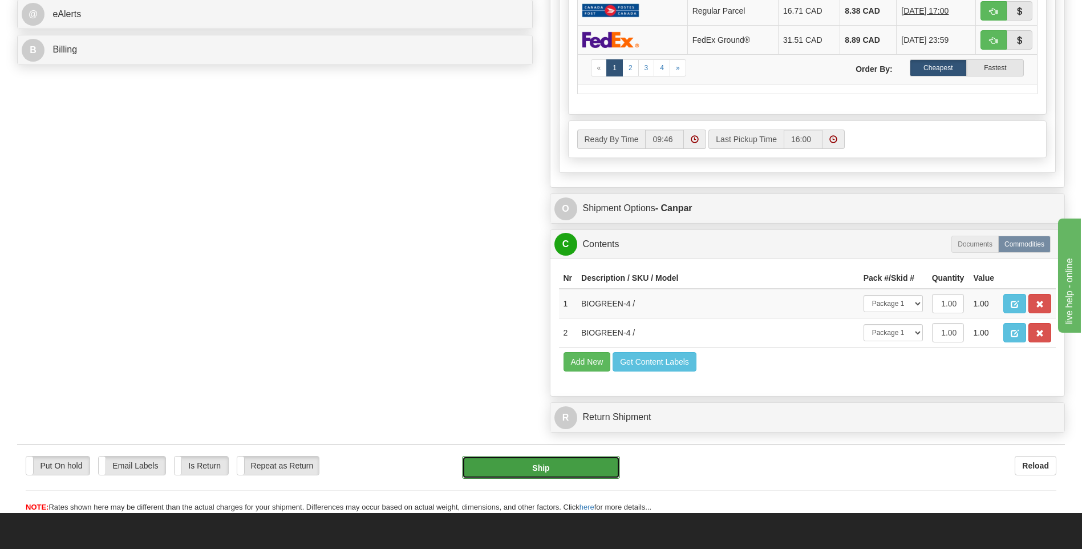
click at [545, 469] on button "Ship" at bounding box center [540, 467] width 157 height 23
type input "1"
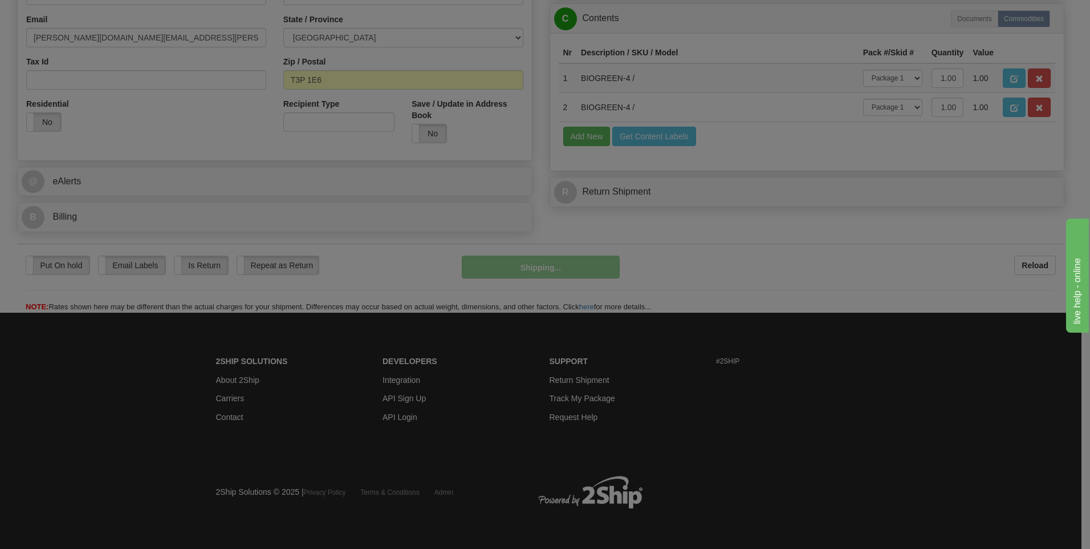
scroll to position [347, 0]
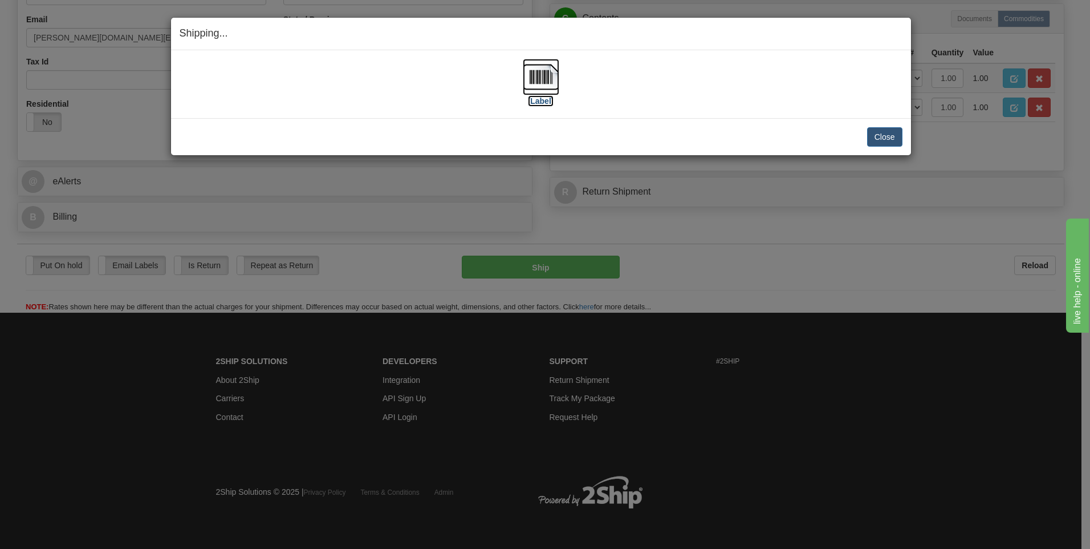
click at [545, 106] on label "[Label]" at bounding box center [541, 100] width 26 height 11
click at [879, 132] on button "Close" at bounding box center [884, 136] width 35 height 19
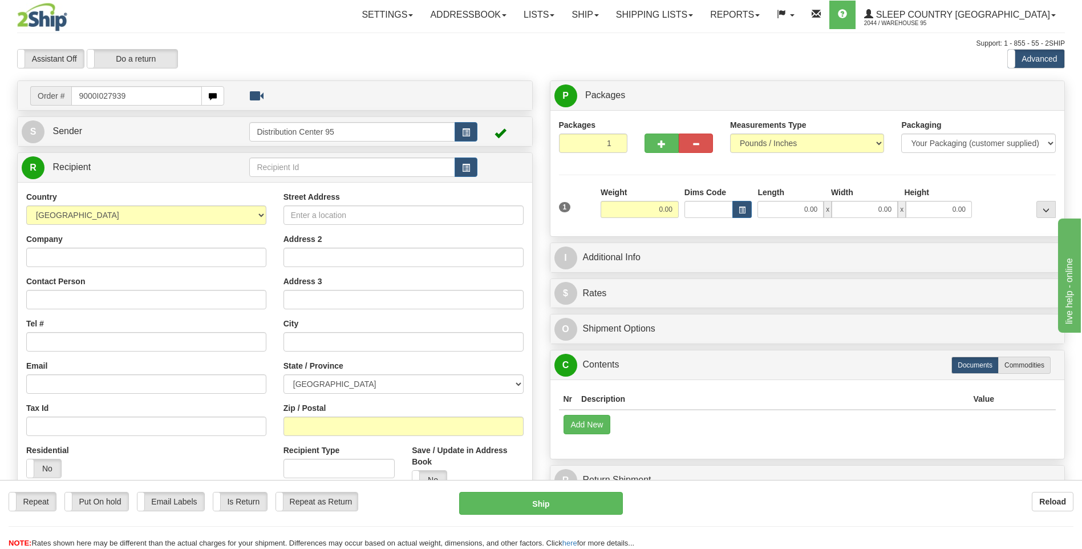
type input "9000I027939"
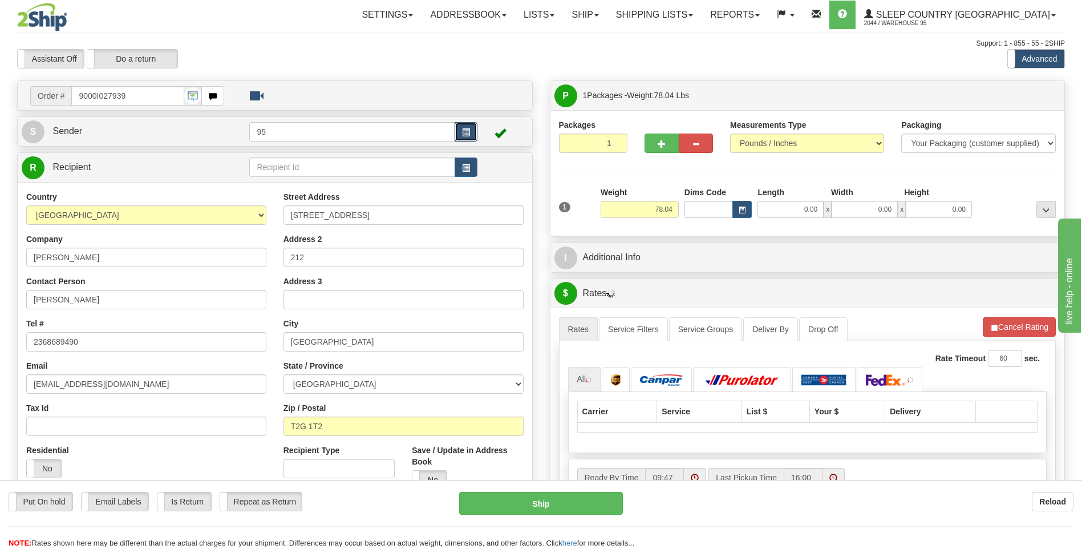
click at [464, 135] on span "button" at bounding box center [466, 132] width 8 height 7
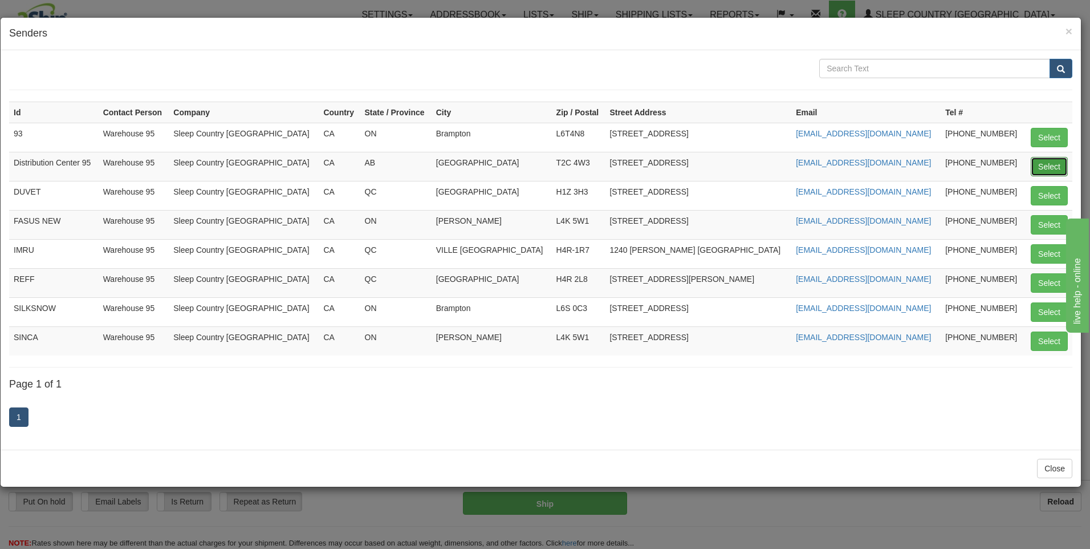
click at [1065, 157] on button "Select" at bounding box center [1049, 166] width 37 height 19
type input "Distribution Center 95"
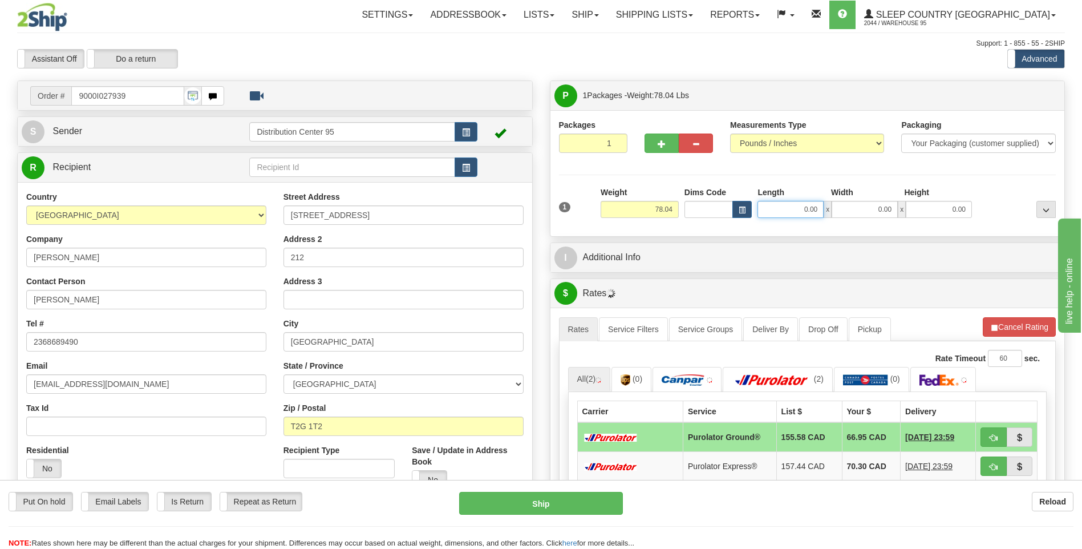
click at [810, 210] on input "0.00" at bounding box center [790, 209] width 66 height 17
type input "17.00"
click at [846, 205] on input "0.00" at bounding box center [864, 209] width 66 height 17
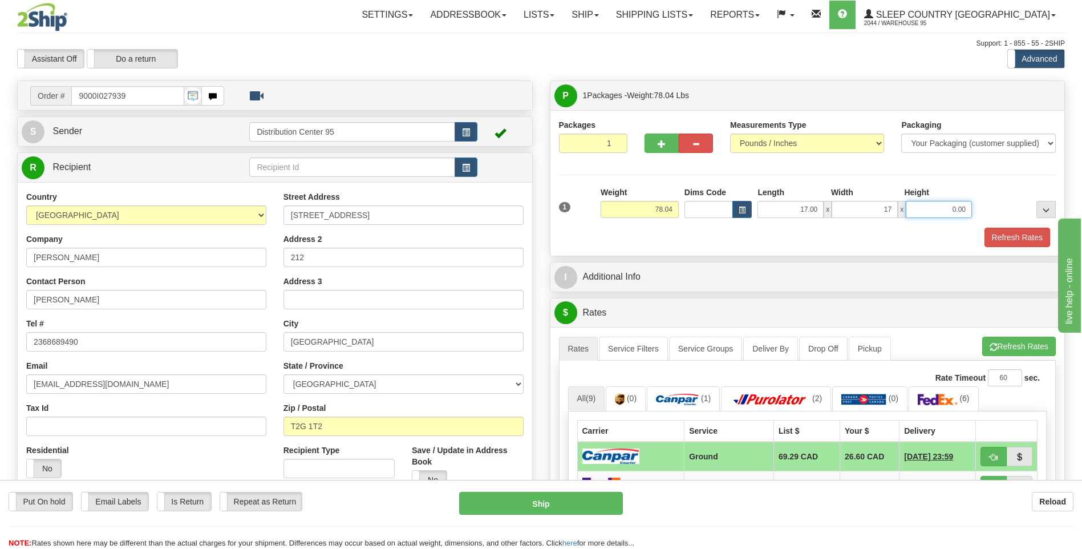
type input "17.00"
click at [952, 212] on input "0.00" at bounding box center [938, 209] width 66 height 17
type input "41.00"
click at [988, 188] on div at bounding box center [1016, 201] width 84 height 31
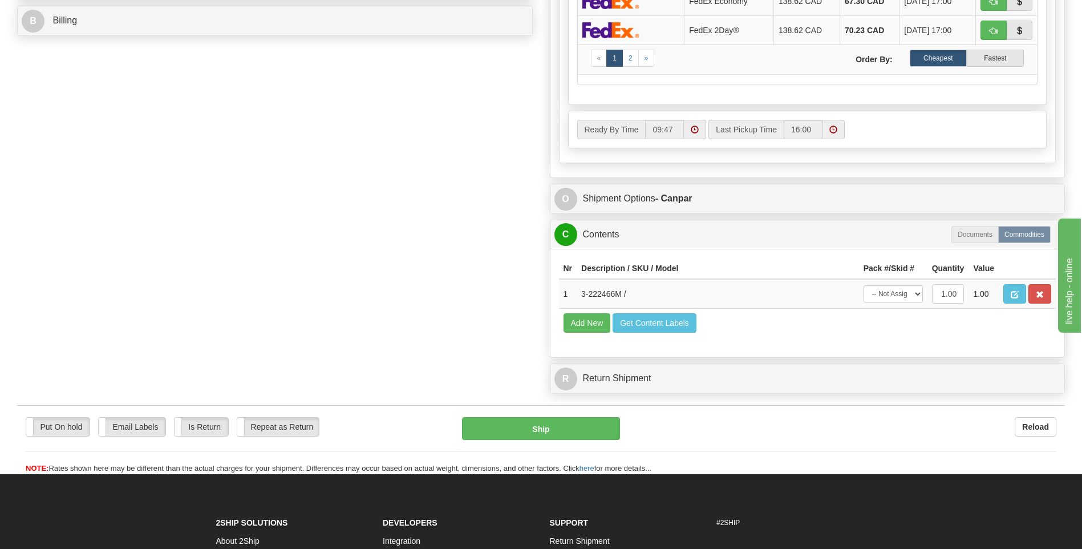
scroll to position [627, 0]
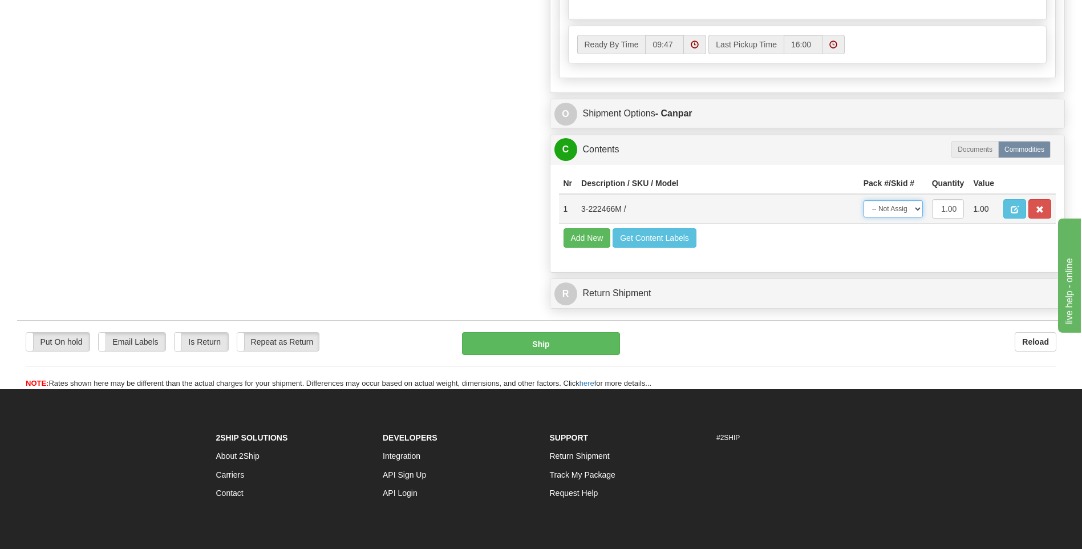
drag, startPoint x: 895, startPoint y: 206, endPoint x: 895, endPoint y: 217, distance: 10.8
click at [895, 206] on select "-- Not Assigned -- Package 1" at bounding box center [892, 208] width 59 height 17
select select "0"
click at [863, 200] on select "-- Not Assigned -- Package 1" at bounding box center [892, 208] width 59 height 17
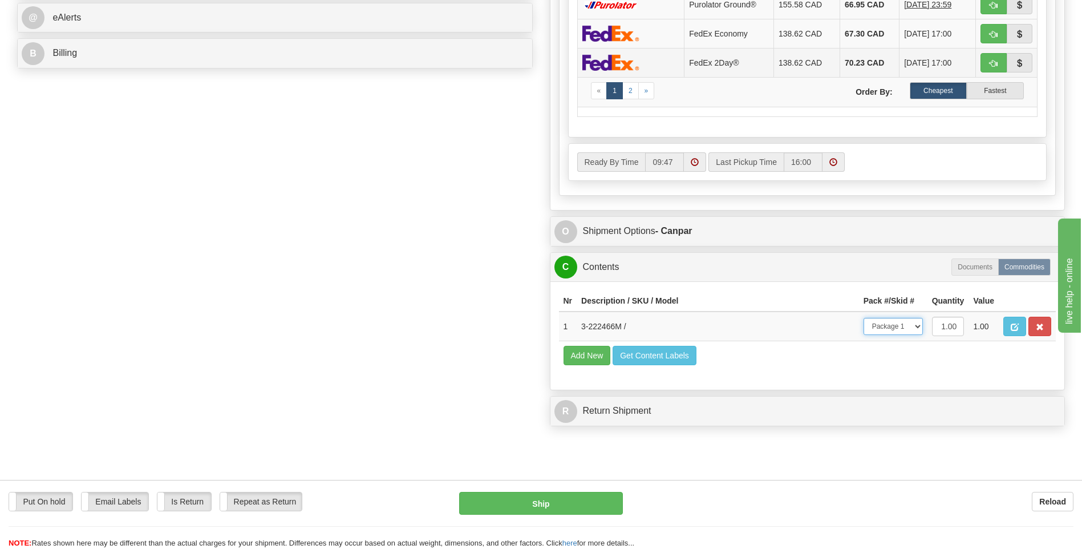
scroll to position [456, 0]
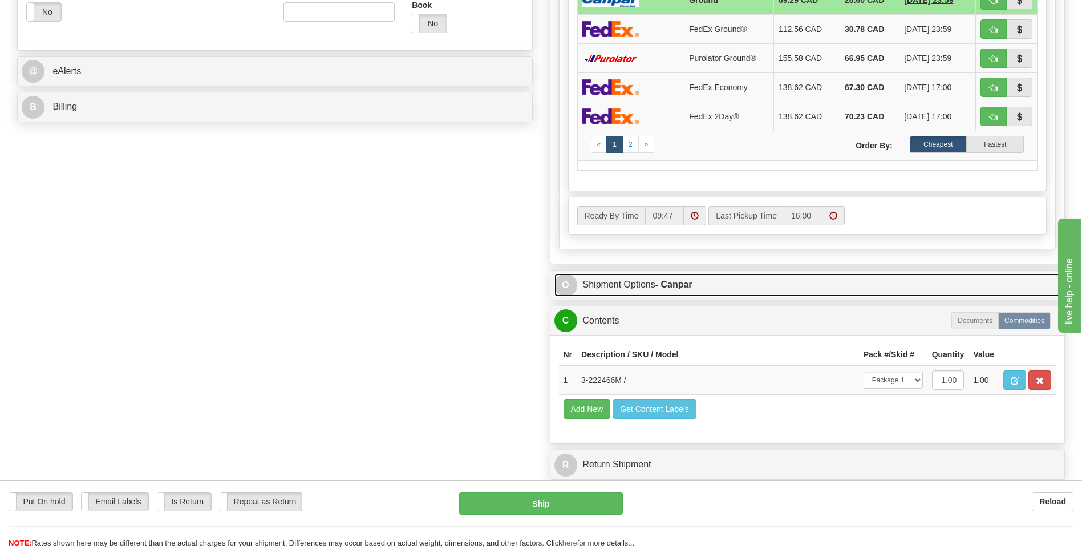
click at [643, 285] on link "O Shipment Options - Canpar" at bounding box center [807, 284] width 506 height 23
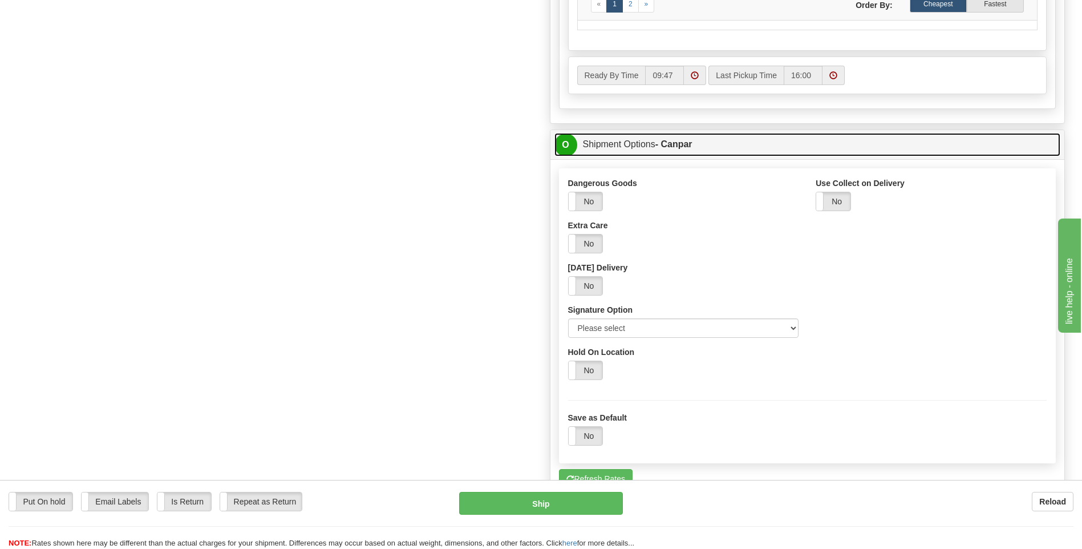
scroll to position [684, 0]
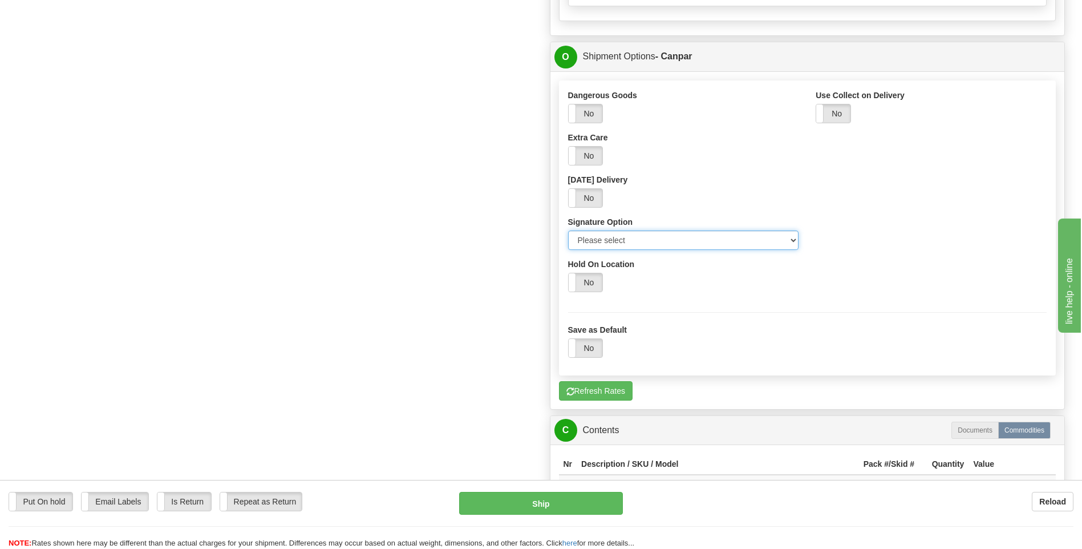
click at [639, 242] on select "Please select No Signature Required Signature Required Adult Signature" at bounding box center [683, 239] width 231 height 19
select select "2"
click at [568, 230] on select "Please select No Signature Required Signature Required Adult Signature" at bounding box center [683, 239] width 231 height 19
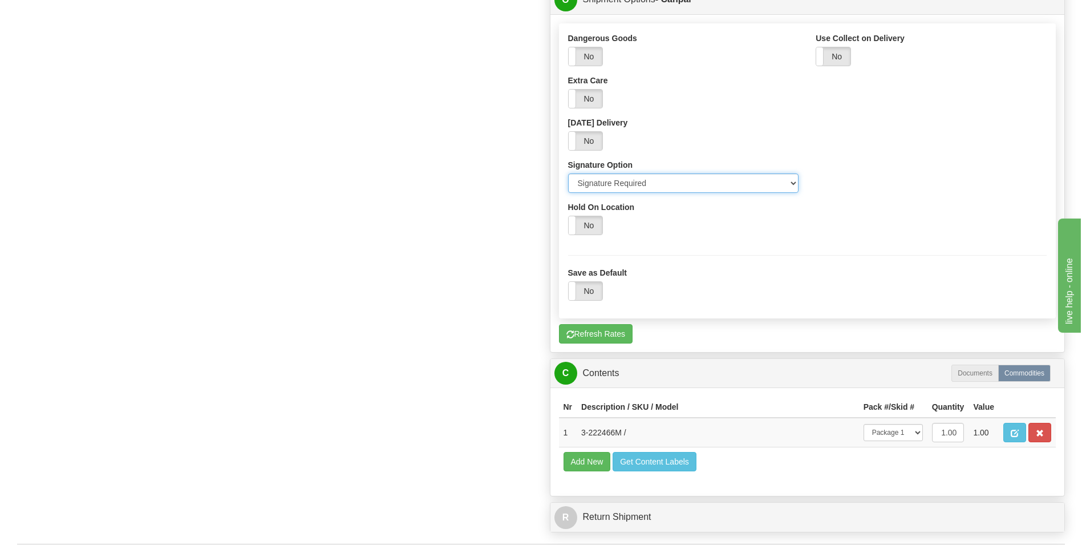
scroll to position [912, 0]
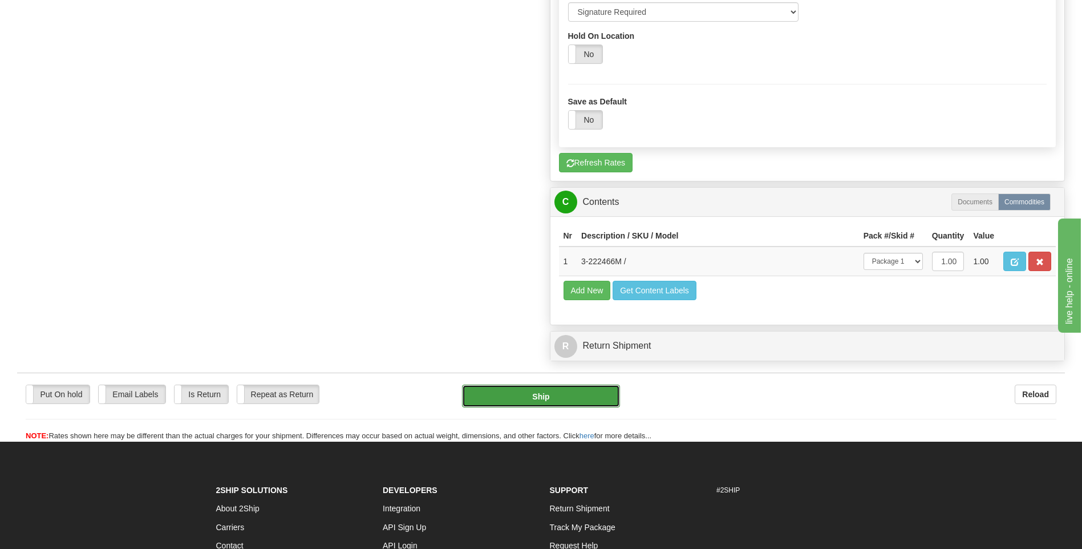
click at [571, 397] on button "Ship" at bounding box center [540, 395] width 157 height 23
type input "1"
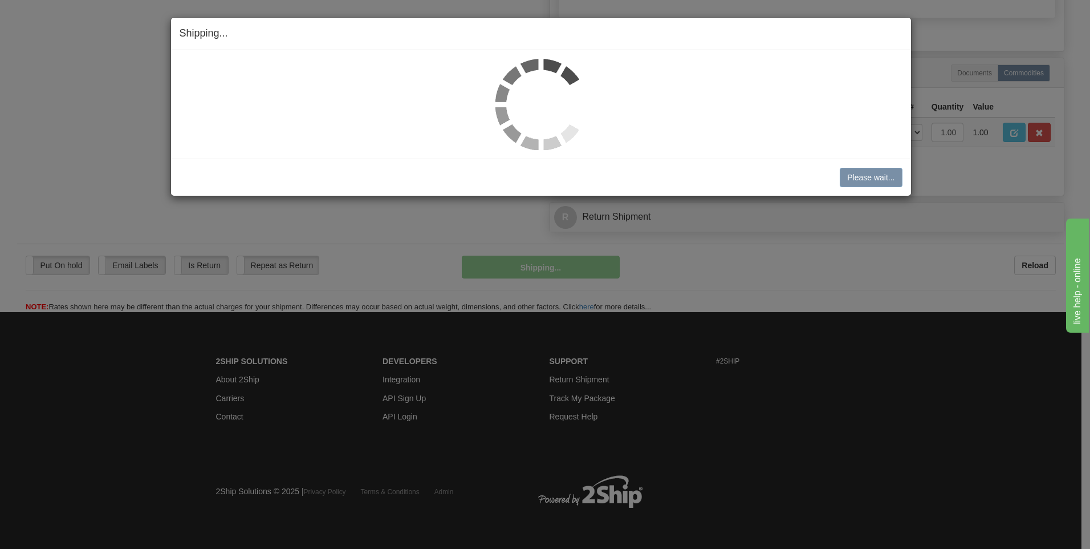
scroll to position [520, 0]
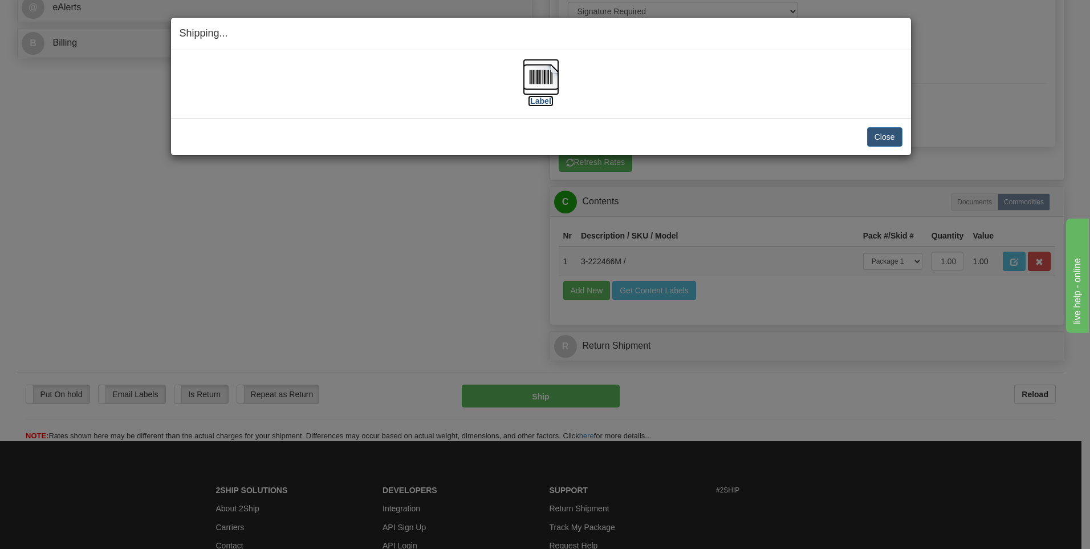
click at [543, 104] on label "[Label]" at bounding box center [541, 100] width 26 height 11
click at [889, 137] on button "Close" at bounding box center [884, 136] width 35 height 19
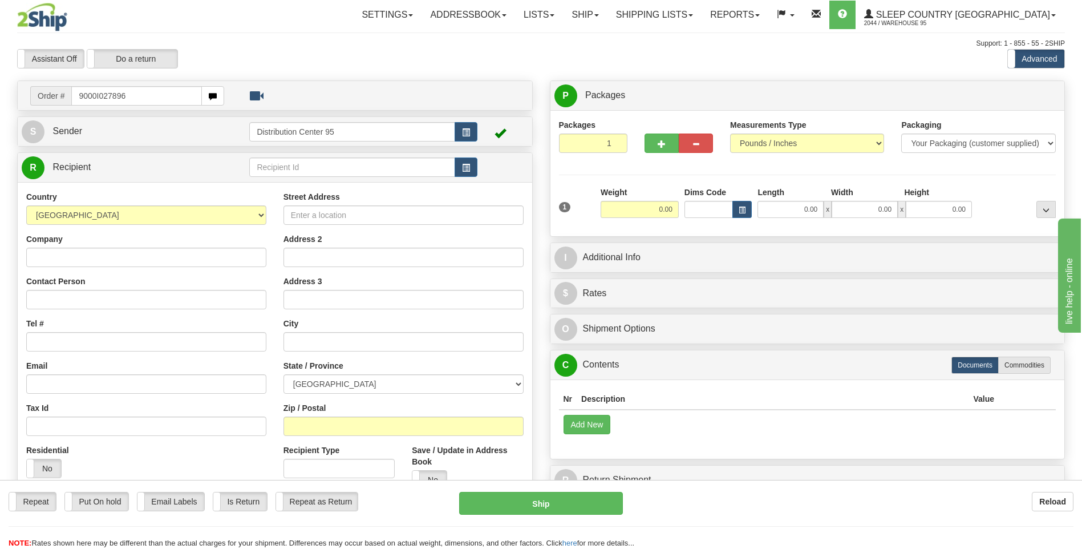
type input "9000I027896"
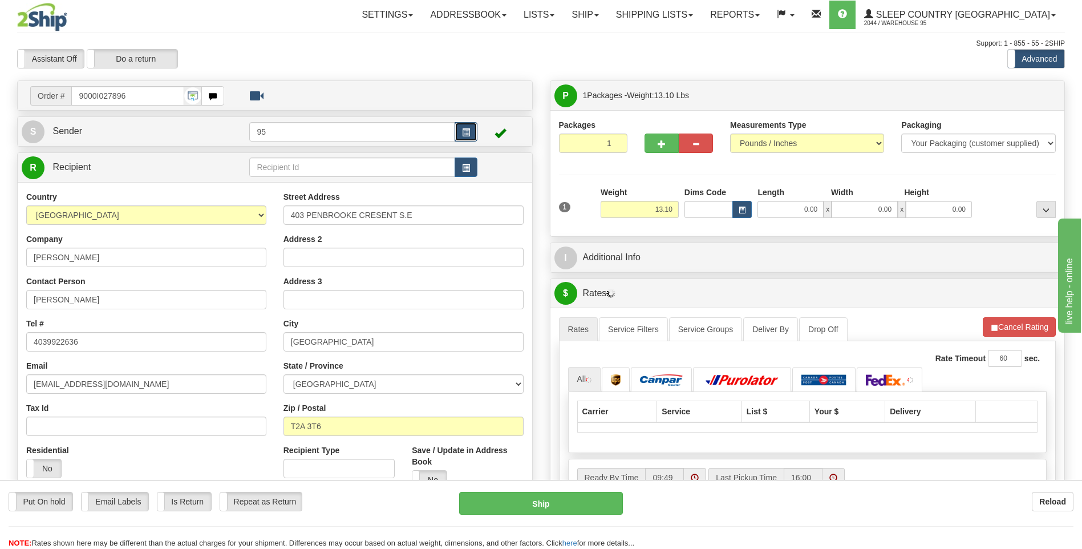
click at [466, 129] on span "button" at bounding box center [466, 132] width 8 height 7
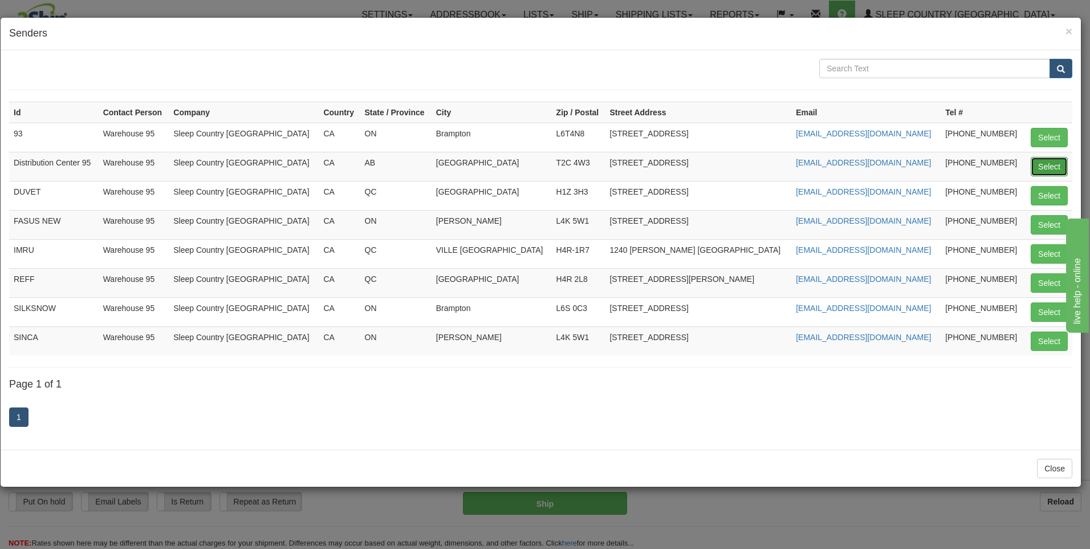
click at [1032, 160] on button "Select" at bounding box center [1049, 166] width 37 height 19
type input "Distribution Center 95"
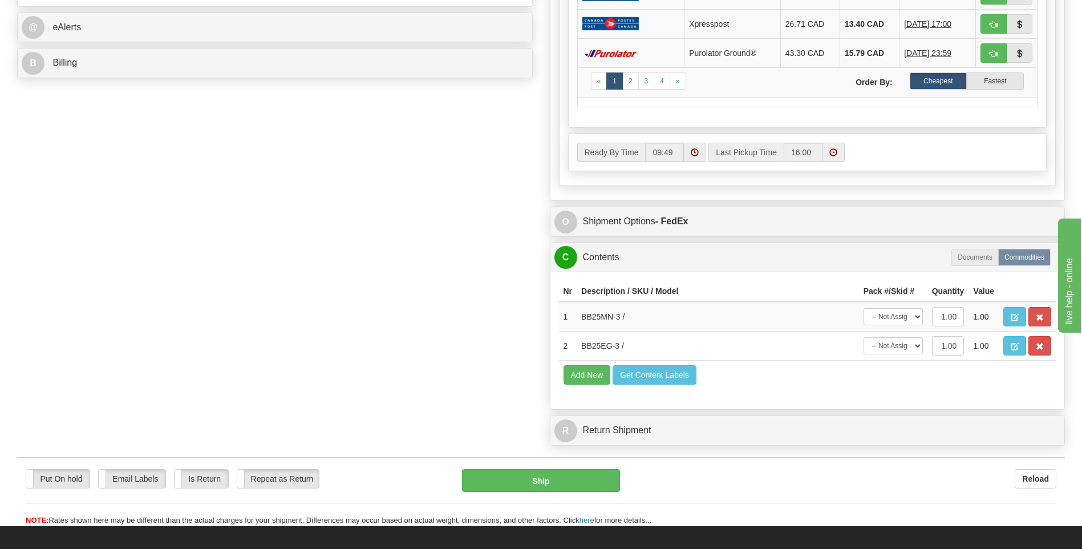
scroll to position [513, 0]
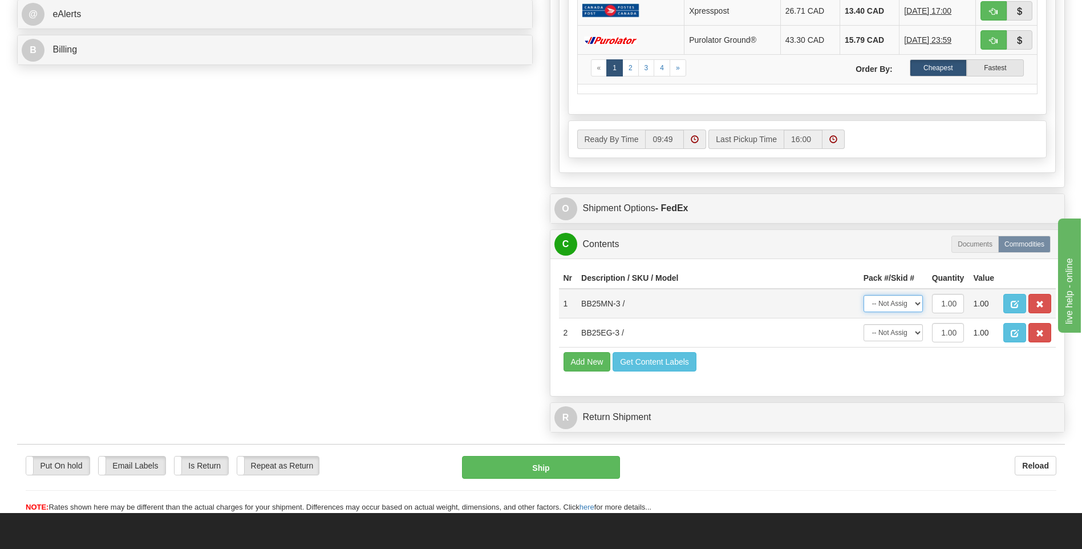
click at [899, 302] on select "-- Not Assigned -- Package 1" at bounding box center [892, 303] width 59 height 17
select select "0"
click at [863, 295] on select "-- Not Assigned -- Package 1" at bounding box center [892, 303] width 59 height 17
click at [903, 336] on select "-- Not Assigned -- Package 1" at bounding box center [892, 332] width 59 height 17
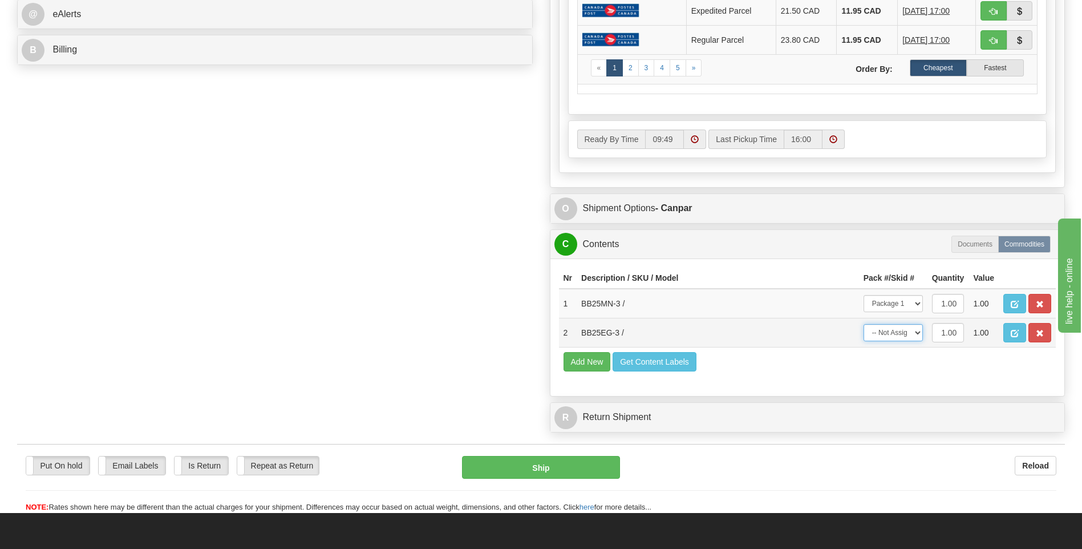
select select "0"
click at [863, 324] on select "-- Not Assigned -- Package 1" at bounding box center [892, 332] width 59 height 17
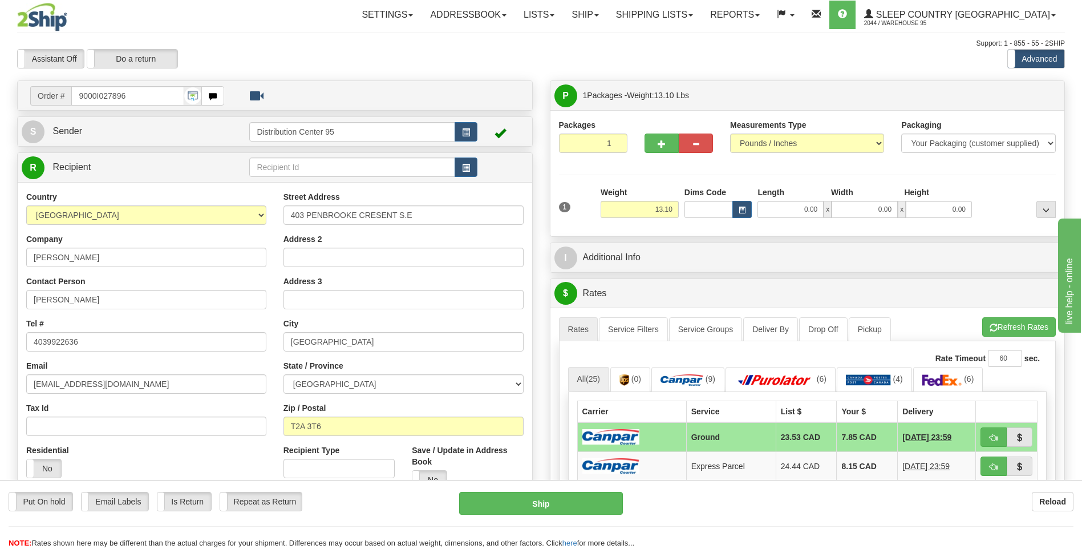
scroll to position [0, 0]
click at [778, 208] on input "0.00" at bounding box center [790, 209] width 66 height 17
type input "0.00"
click at [782, 235] on div "Packages 1 1 Measurements Type" at bounding box center [807, 173] width 514 height 126
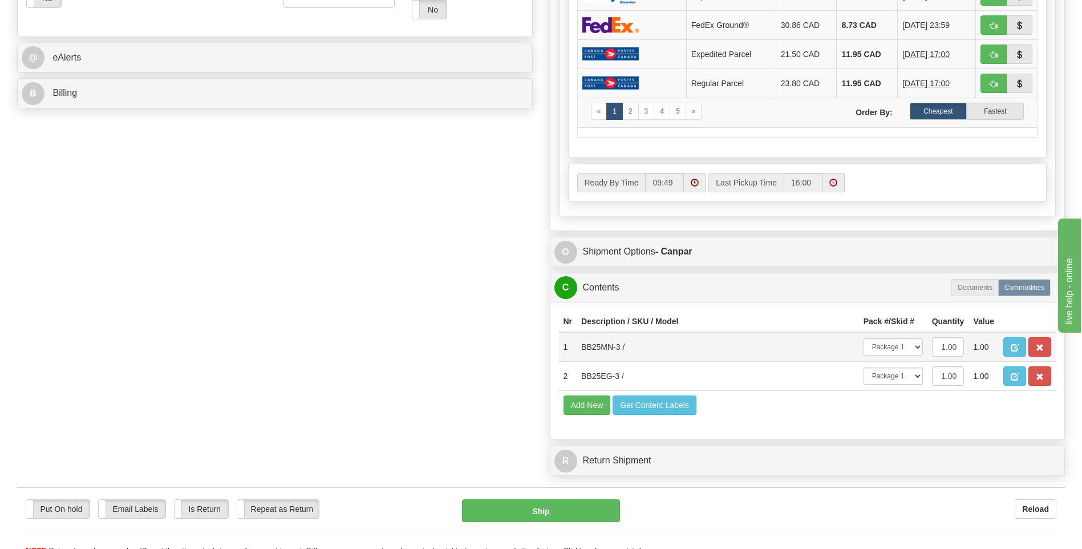
scroll to position [456, 0]
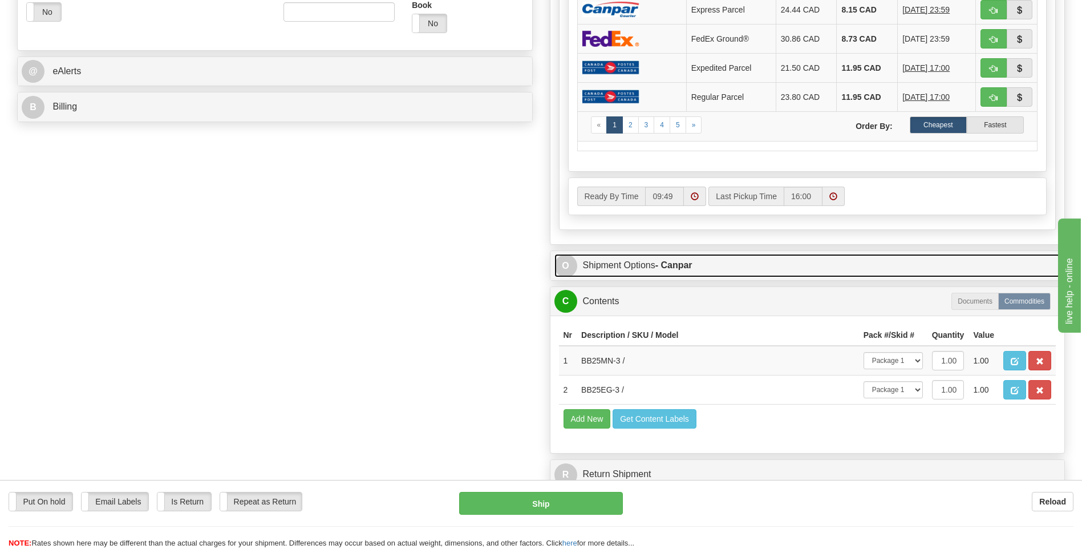
click at [672, 265] on strong "- Canpar" at bounding box center [673, 265] width 37 height 10
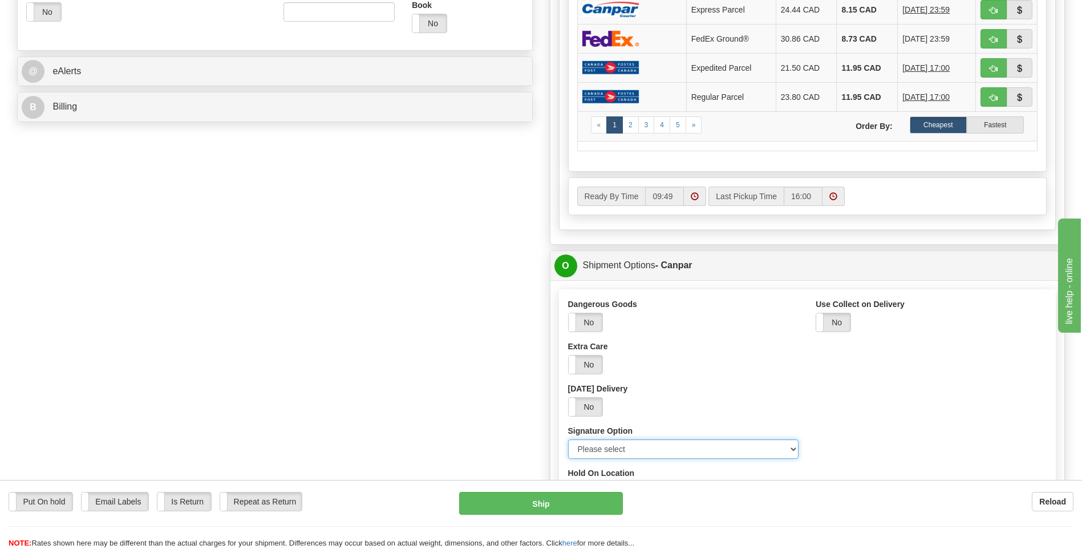
click at [638, 446] on select "Please select No Signature Required Signature Required Adult Signature" at bounding box center [683, 448] width 231 height 19
select select "2"
click at [568, 439] on select "Please select No Signature Required Signature Required Adult Signature" at bounding box center [683, 448] width 231 height 19
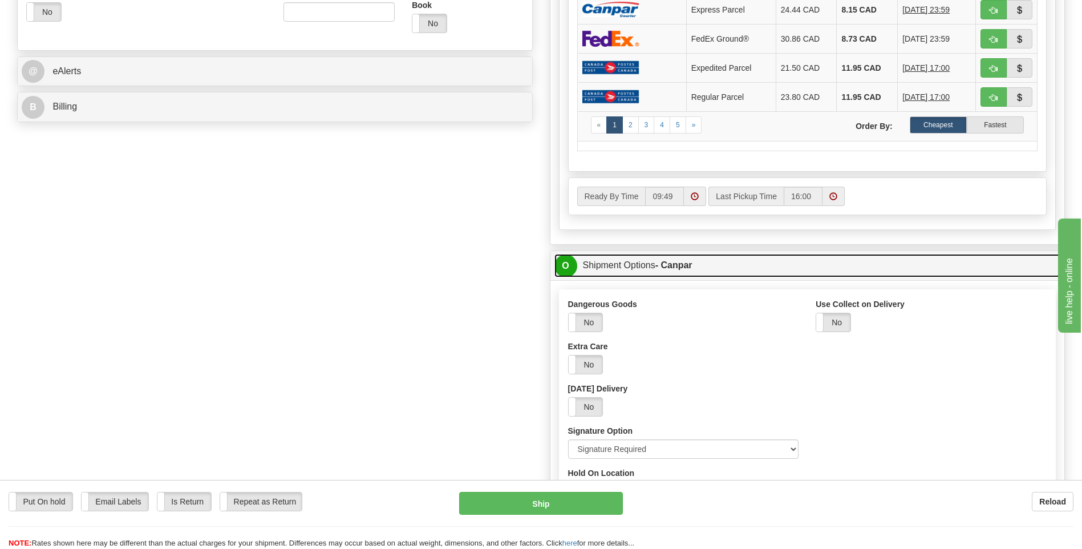
click at [665, 274] on link "O Shipment Options - Canpar" at bounding box center [807, 265] width 506 height 23
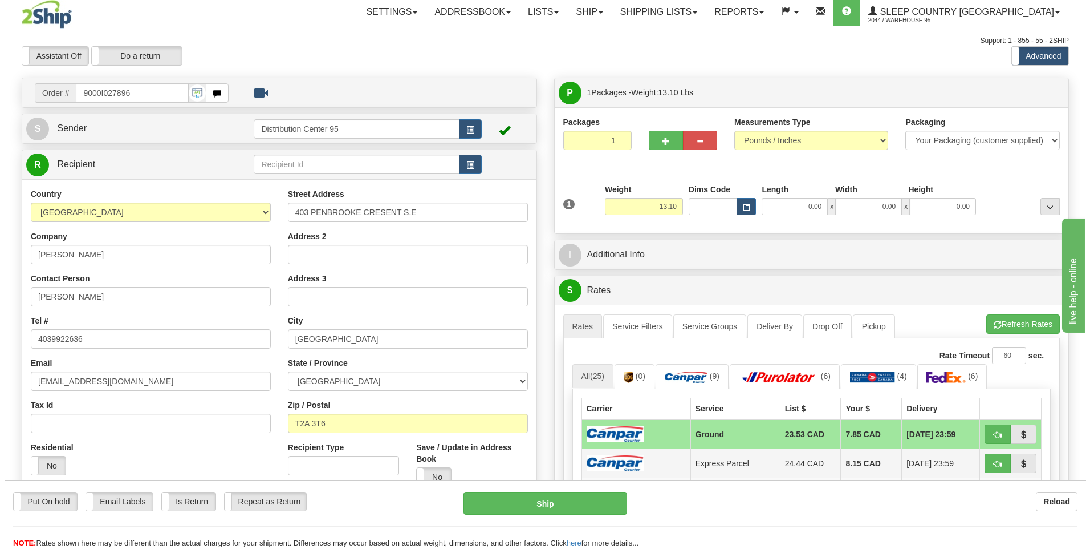
scroll to position [0, 0]
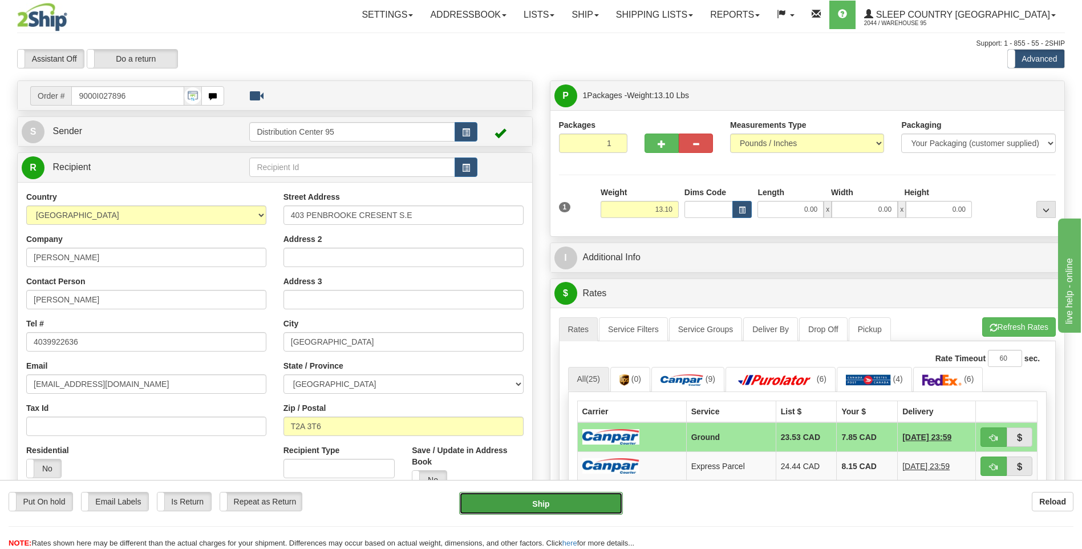
click at [542, 500] on button "Ship" at bounding box center [540, 503] width 163 height 23
type input "1"
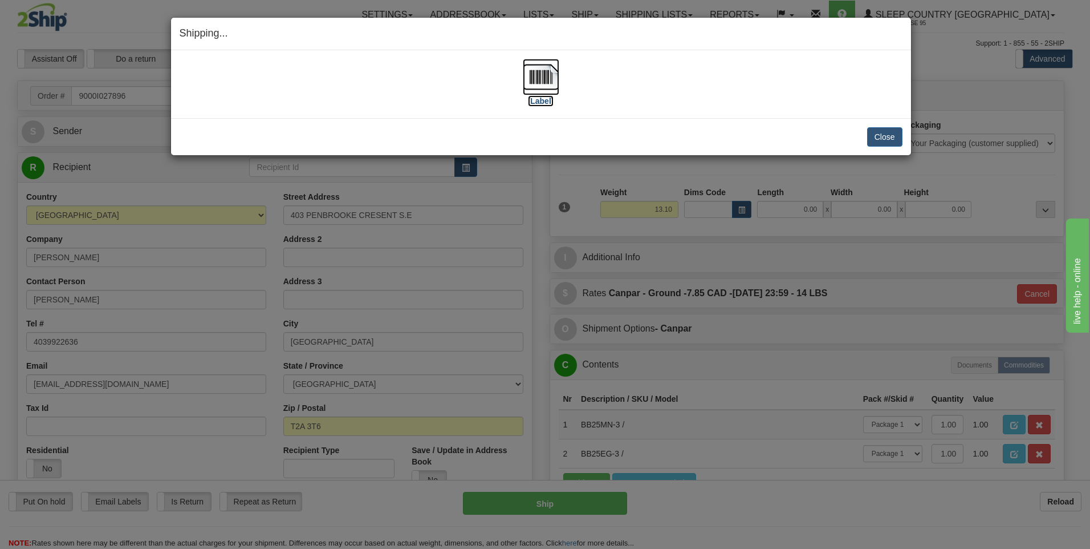
click at [541, 105] on label "[Label]" at bounding box center [541, 100] width 26 height 11
click at [881, 139] on button "Close" at bounding box center [884, 136] width 35 height 19
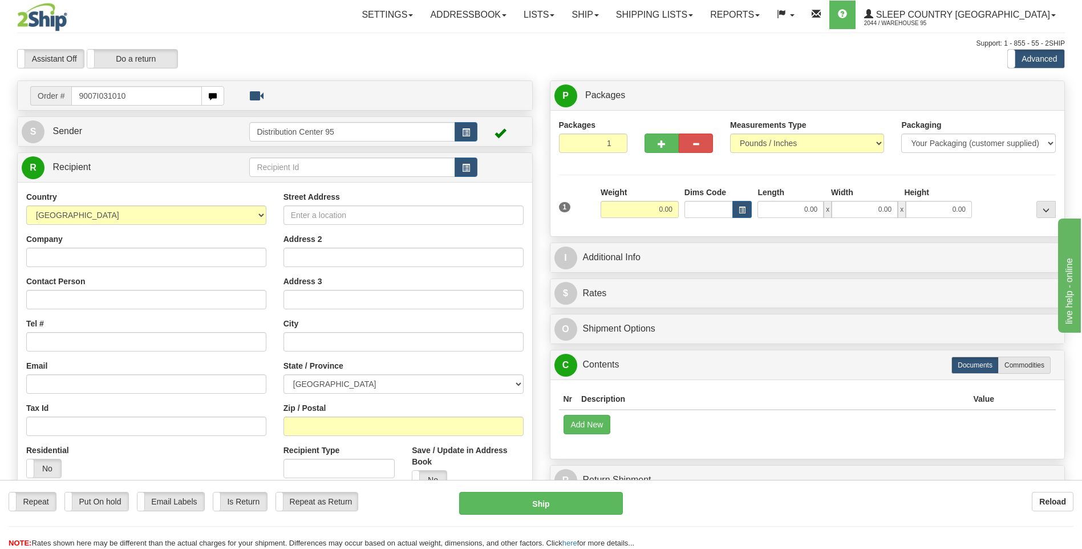
type input "9007I031010"
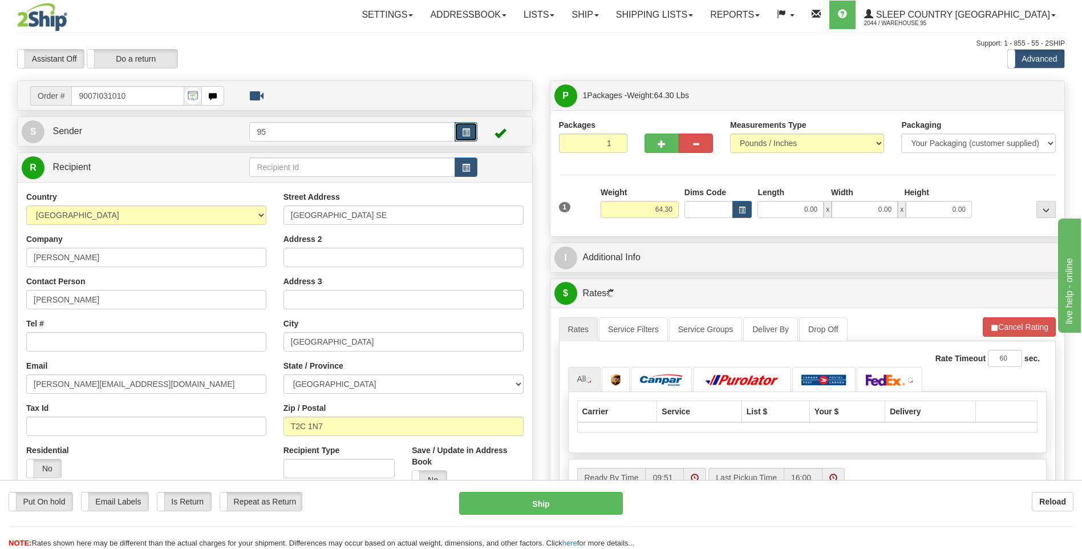
click at [461, 126] on button "button" at bounding box center [465, 131] width 23 height 19
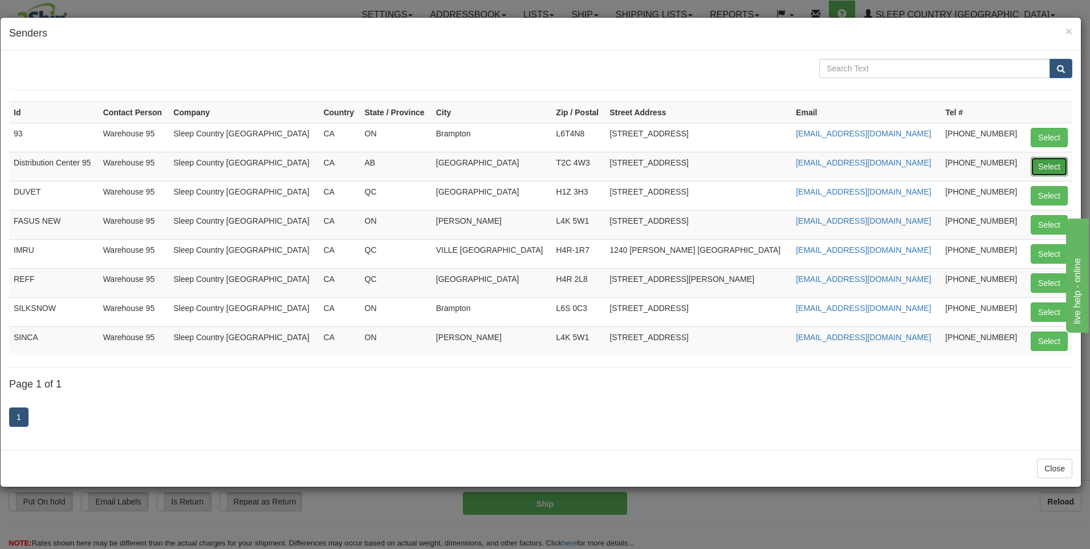
click at [1063, 166] on button "Select" at bounding box center [1049, 166] width 37 height 19
type input "Distribution Center 95"
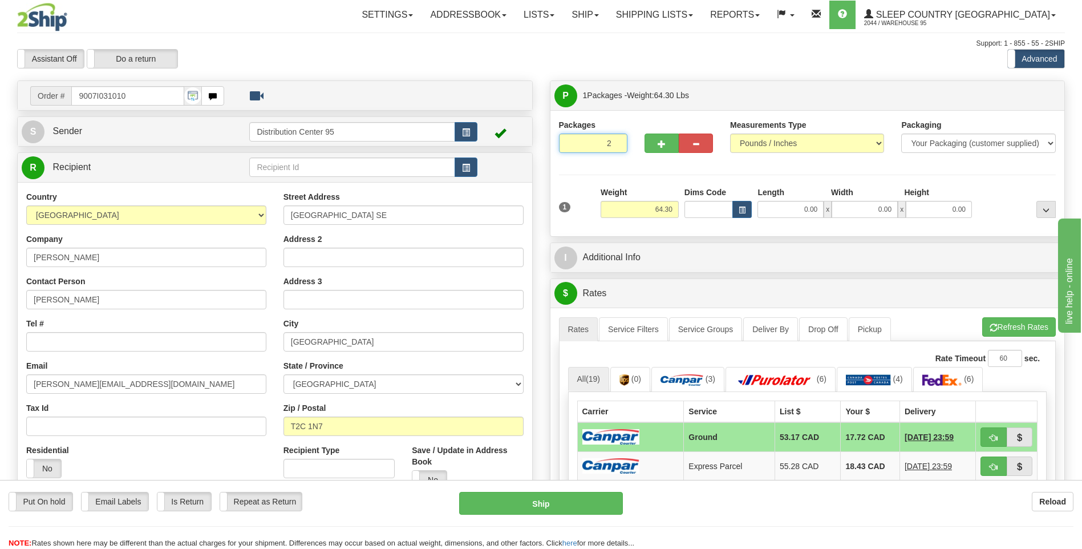
type input "2"
radio input "true"
click at [614, 140] on input "2" at bounding box center [593, 142] width 68 height 19
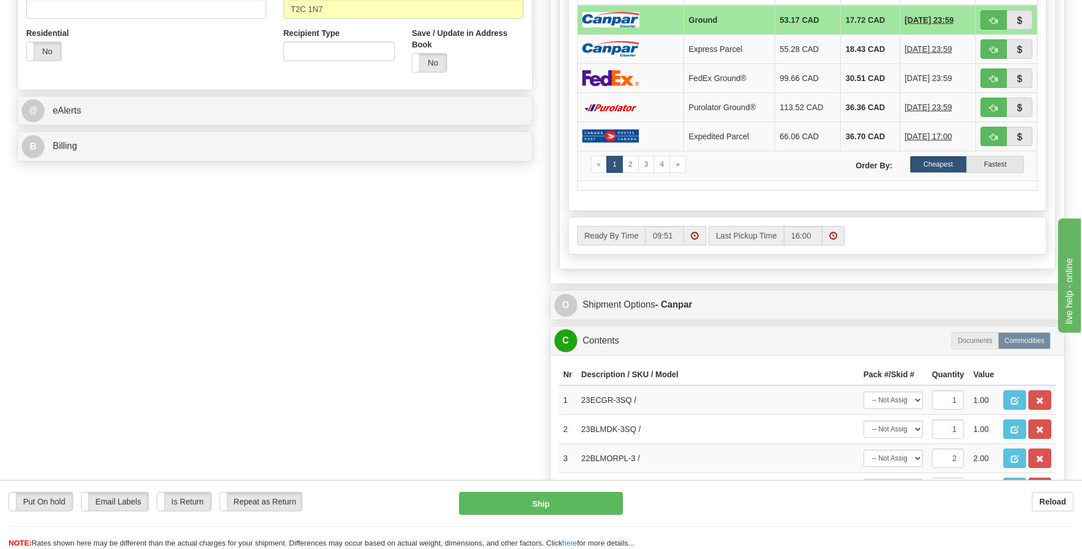
scroll to position [570, 0]
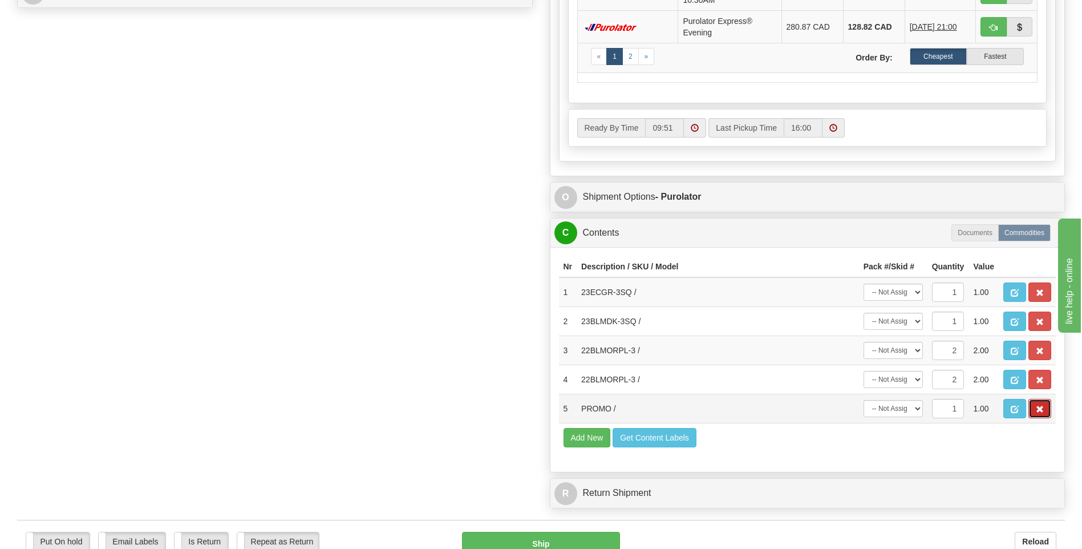
click at [1041, 411] on span "button" at bounding box center [1040, 408] width 8 height 7
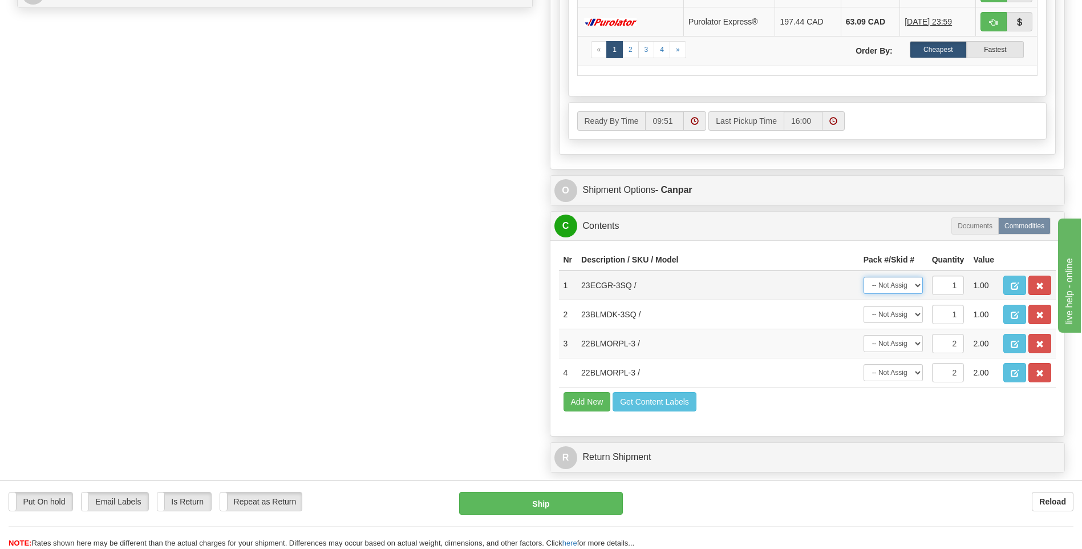
click at [899, 287] on select "-- Not Assigned -- Package 1 Package 2" at bounding box center [892, 285] width 59 height 17
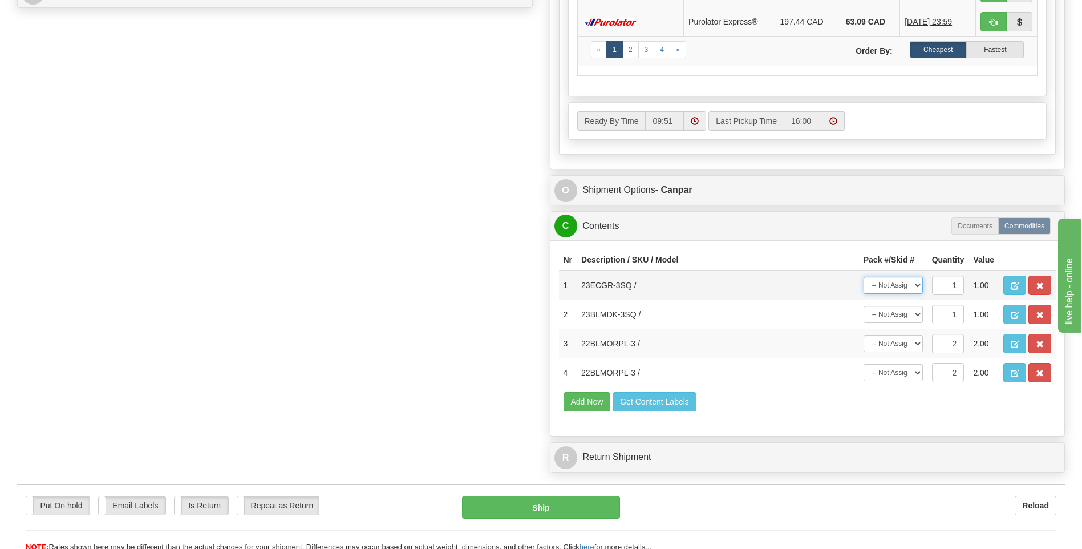
select select "0"
click at [863, 277] on select "-- Not Assigned -- Package 1 Package 2" at bounding box center [892, 285] width 59 height 17
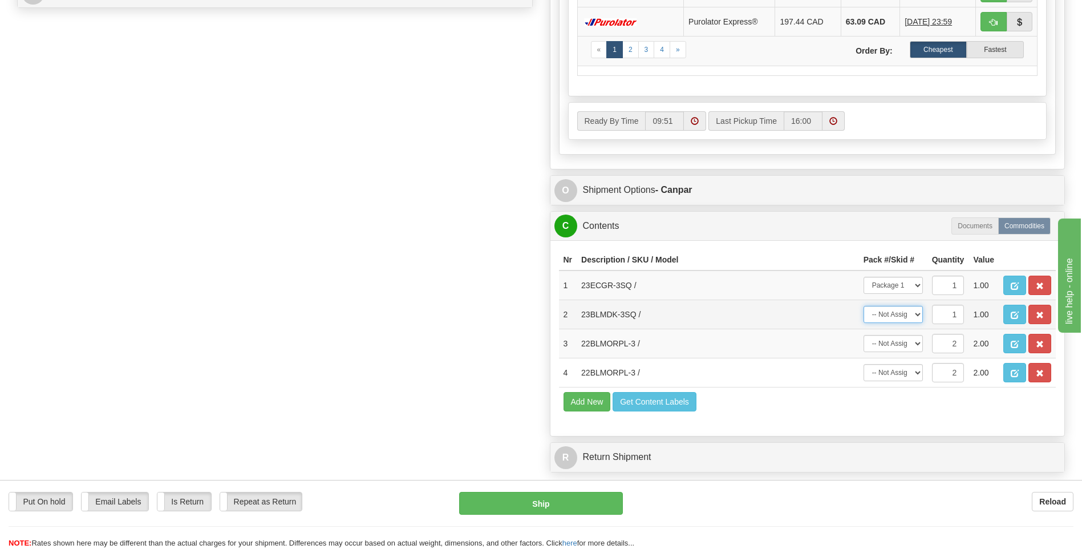
drag, startPoint x: 900, startPoint y: 314, endPoint x: 899, endPoint y: 322, distance: 8.1
click at [900, 314] on select "-- Not Assigned -- Package 1 Package 2" at bounding box center [892, 314] width 59 height 17
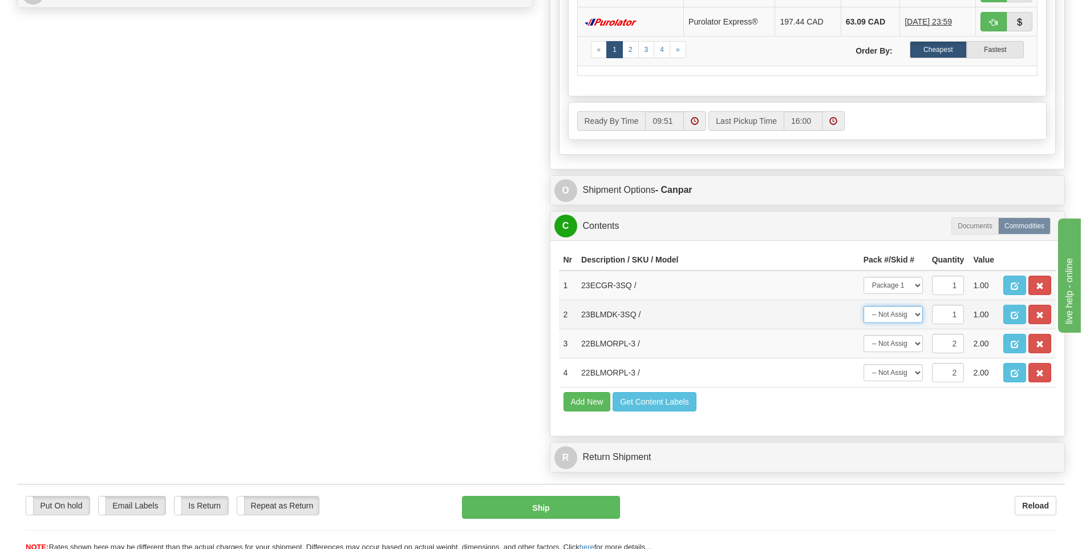
select select "0"
click at [863, 306] on select "-- Not Assigned -- Package 1 Package 2" at bounding box center [892, 314] width 59 height 17
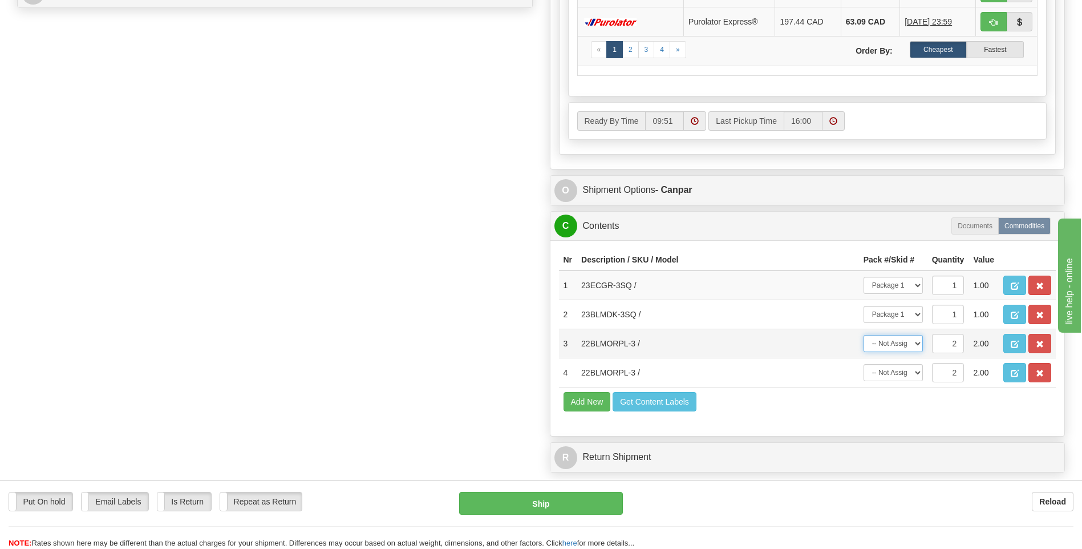
click at [896, 349] on select "-- Not Assigned -- Package 1 Package 2 Split" at bounding box center [892, 343] width 59 height 17
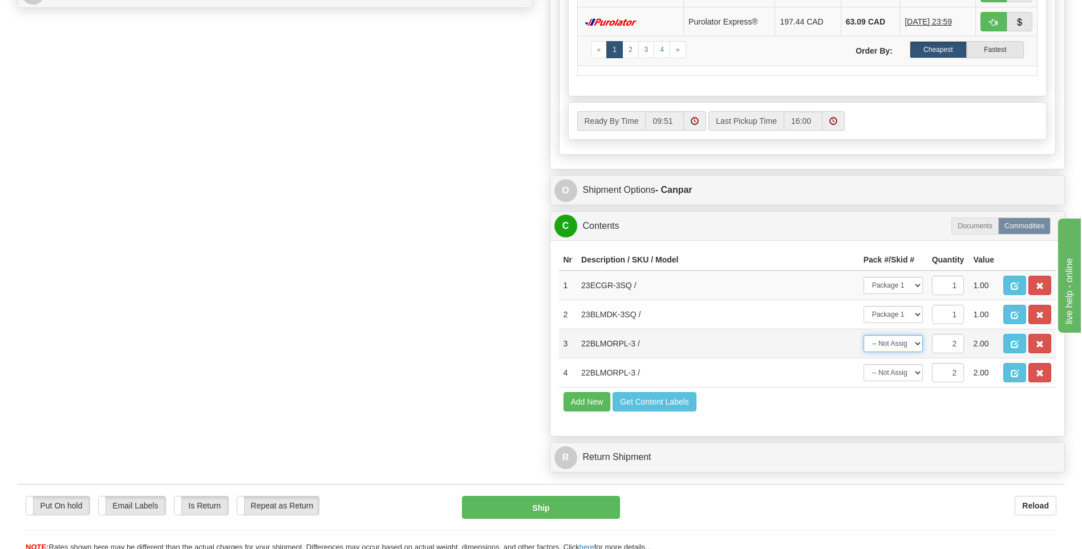
select select "1"
click at [863, 335] on select "-- Not Assigned -- Package 1 Package 2 Split" at bounding box center [892, 343] width 59 height 17
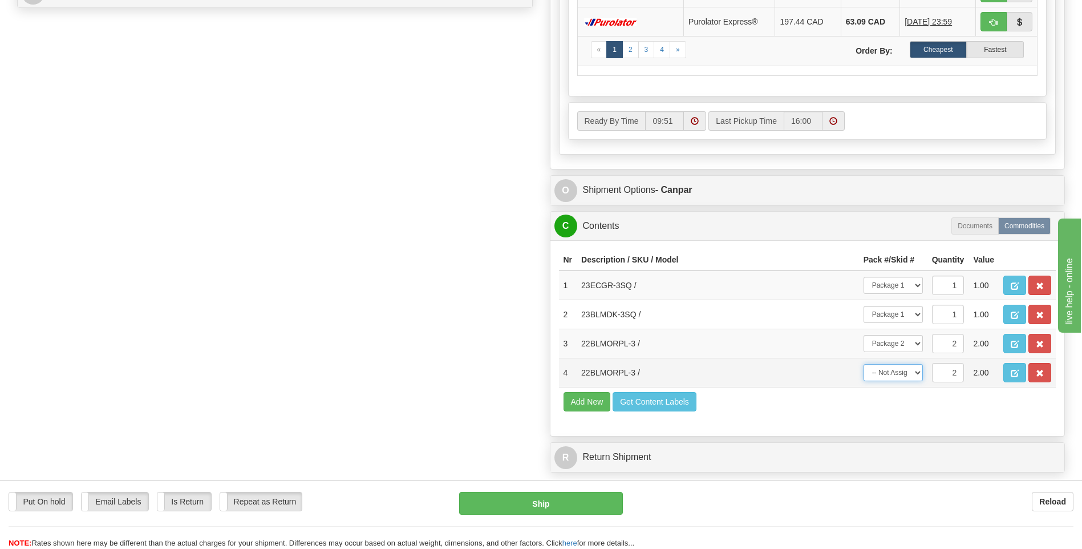
click at [896, 369] on select "-- Not Assigned -- Package 1 Package 2 Split" at bounding box center [892, 372] width 59 height 17
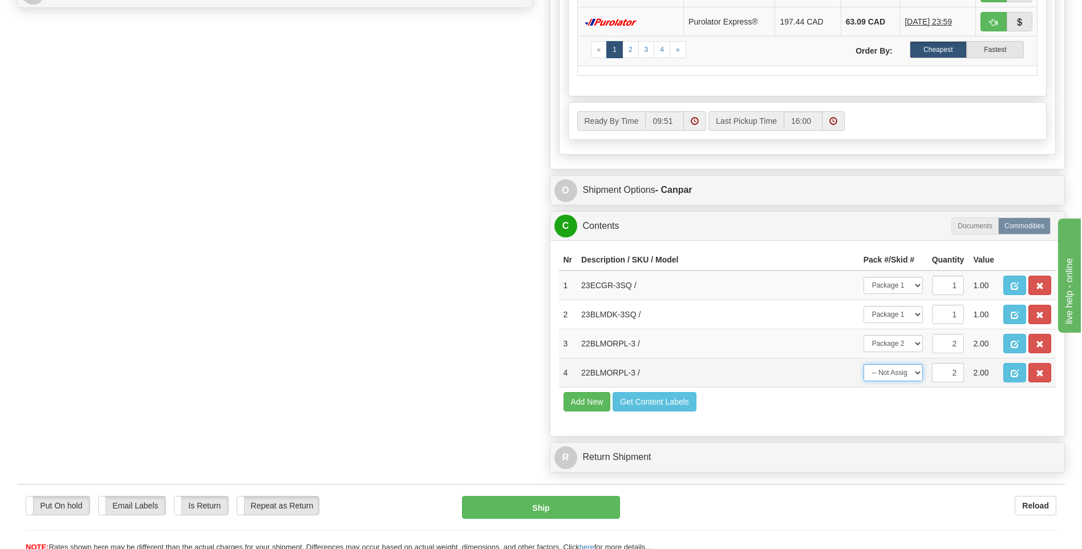
select select "1"
click at [863, 364] on select "-- Not Assigned -- Package 1 Package 2 Split" at bounding box center [892, 372] width 59 height 17
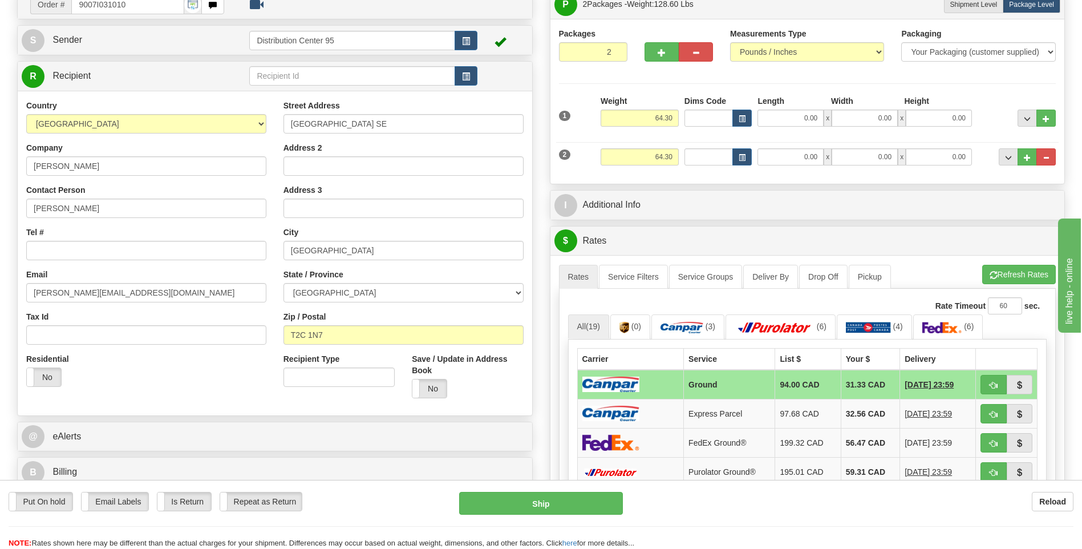
scroll to position [57, 0]
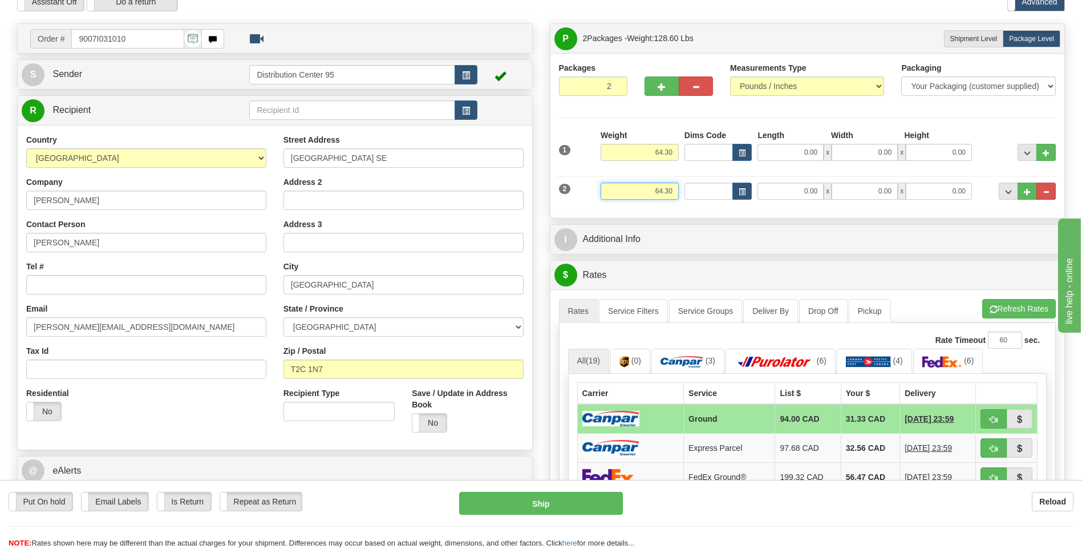
click at [672, 185] on input "64.30" at bounding box center [639, 190] width 78 height 17
type input "6"
click at [673, 151] on input "64.30" at bounding box center [639, 152] width 78 height 17
type input "10.00"
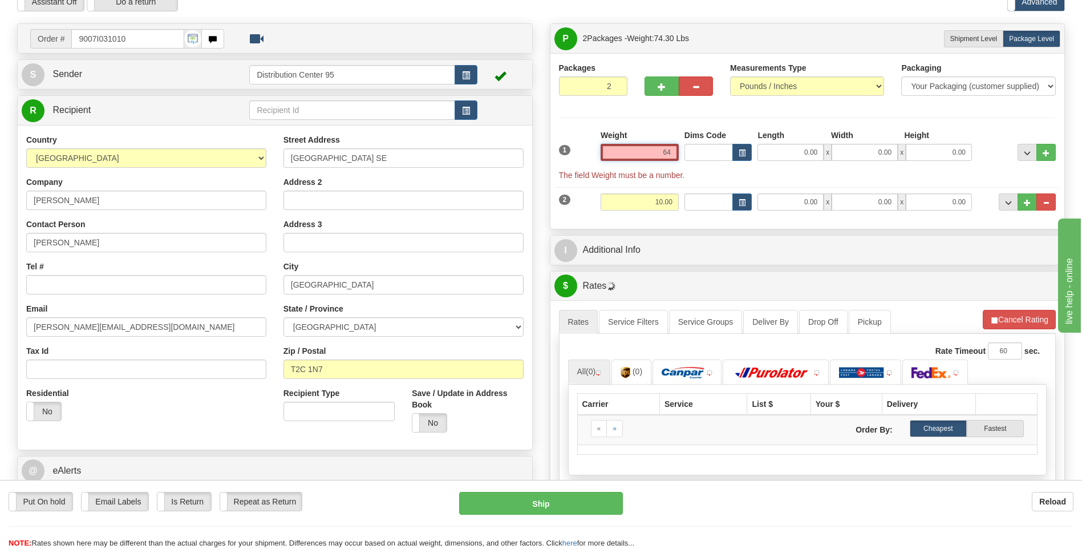
type input "6"
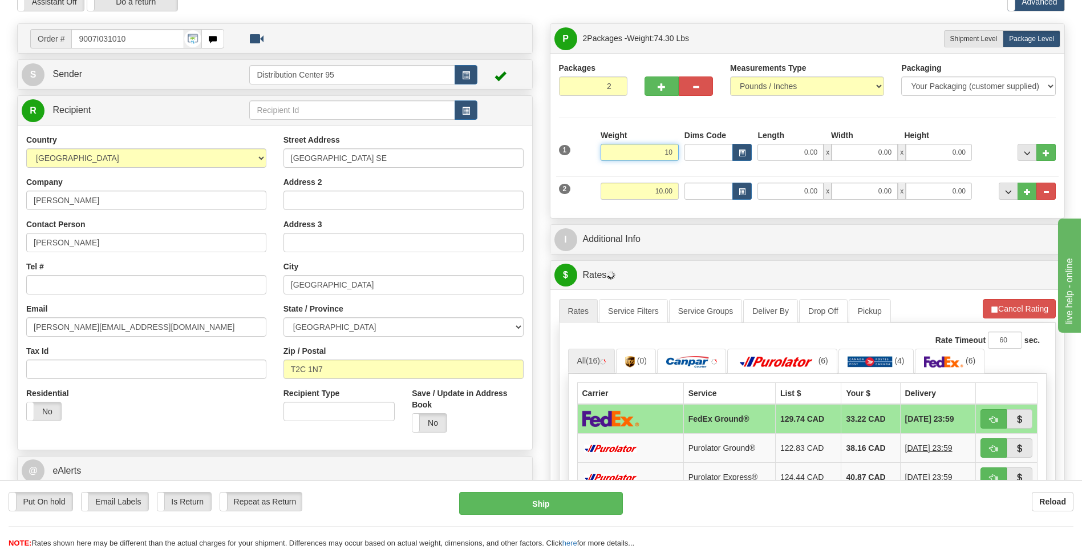
scroll to position [114, 0]
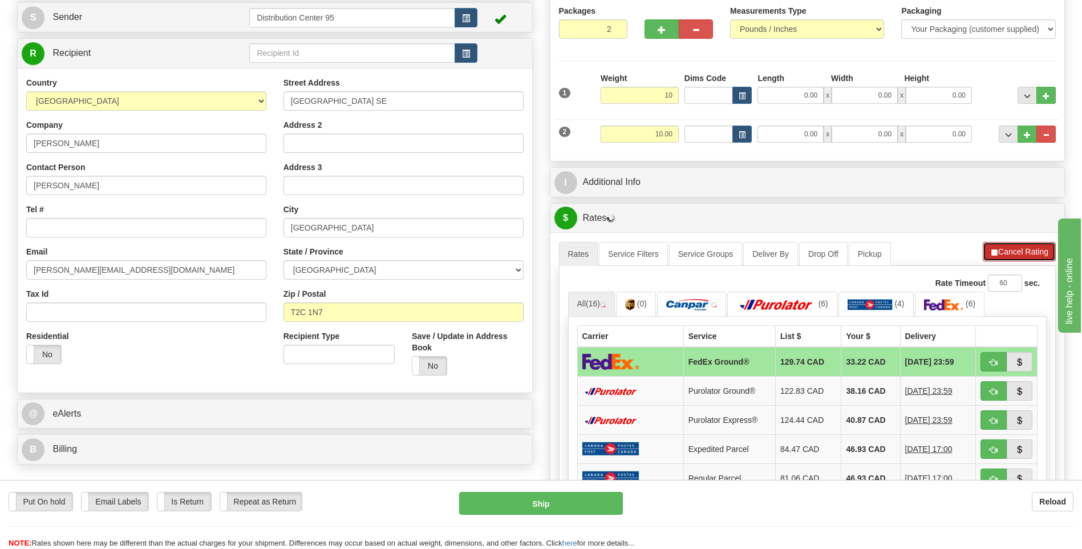
type input "10.00"
click at [1007, 253] on button "Cancel Rating" at bounding box center [1018, 251] width 73 height 19
click at [1007, 253] on button "Refresh Rates" at bounding box center [1019, 251] width 74 height 19
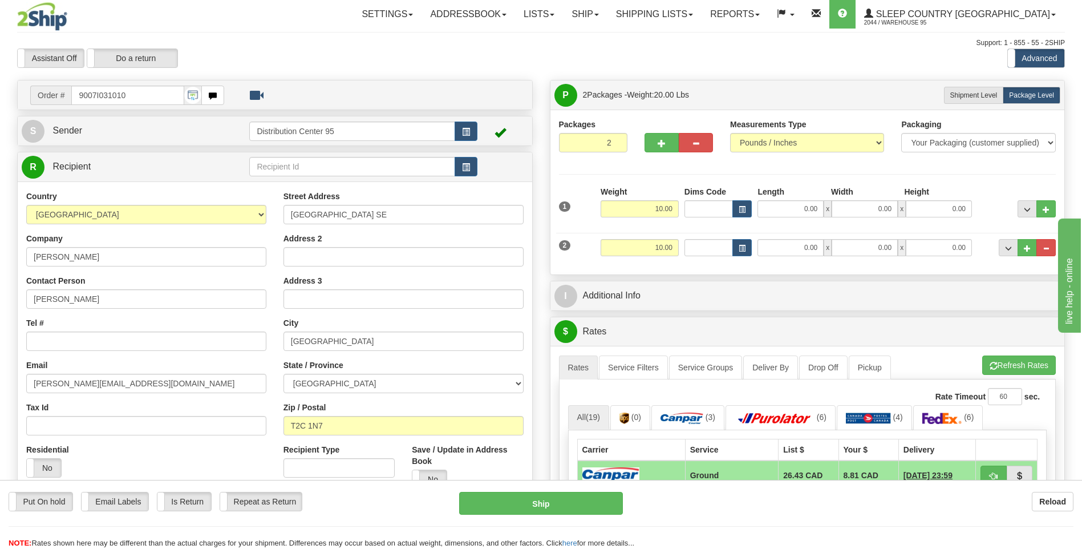
scroll to position [0, 0]
drag, startPoint x: 135, startPoint y: 95, endPoint x: 75, endPoint y: 96, distance: 59.9
click at [75, 96] on input "9007I031010" at bounding box center [127, 95] width 112 height 19
click at [55, 341] on input "Tel #" at bounding box center [146, 341] width 240 height 19
paste input "587 707-6407"
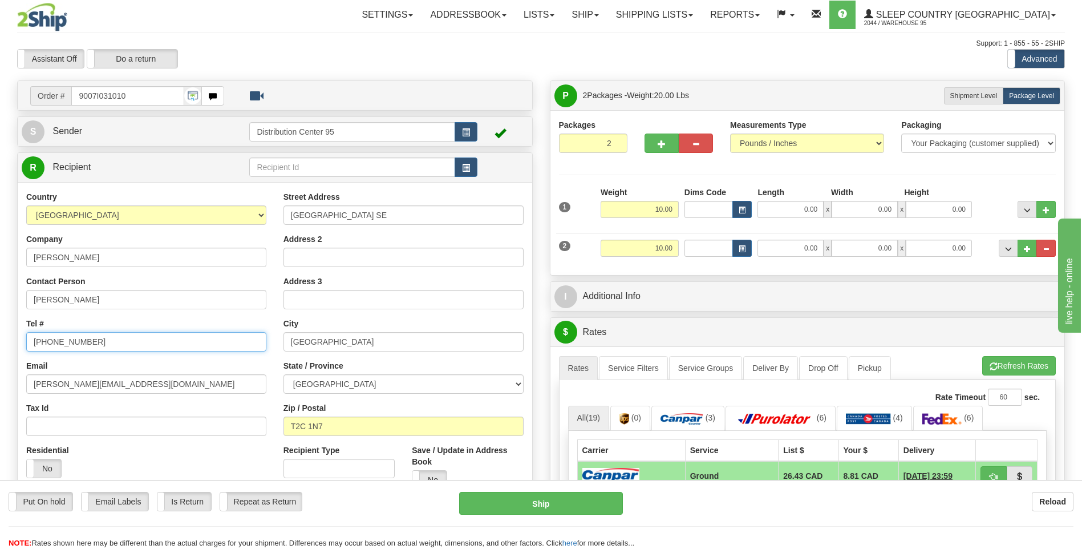
type input "587 707-6407"
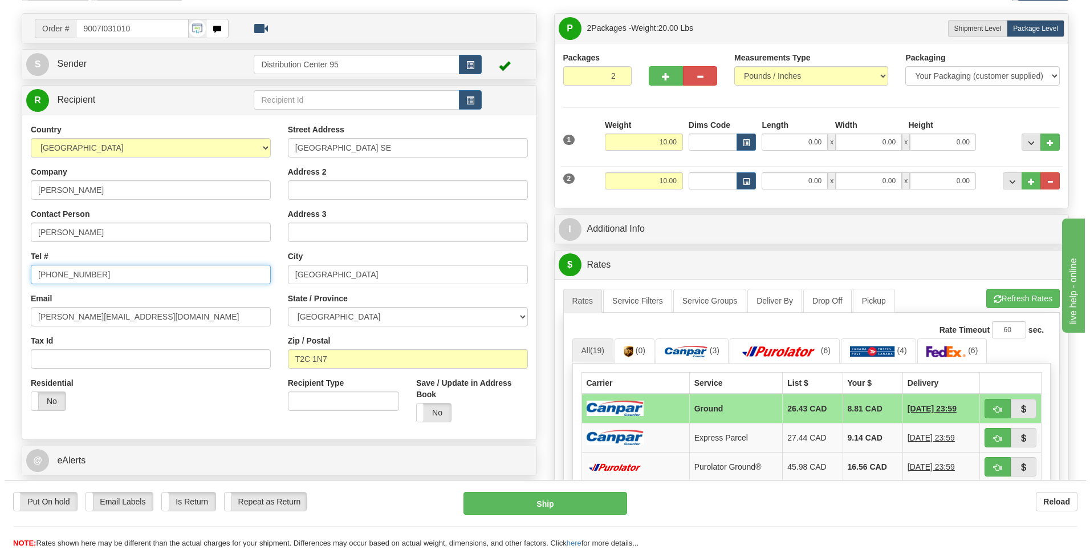
scroll to position [57, 0]
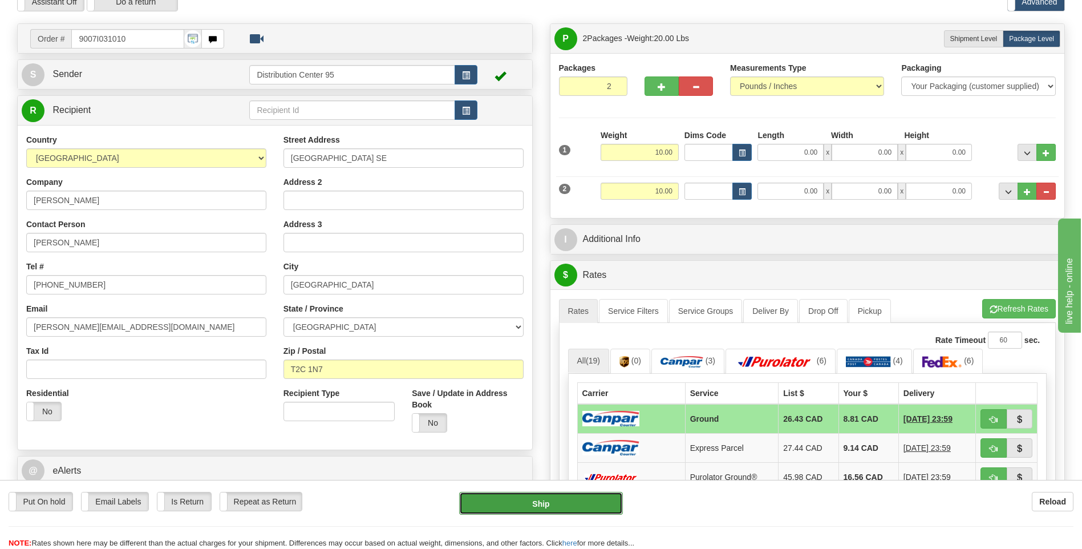
click at [543, 494] on button "Ship" at bounding box center [540, 503] width 163 height 23
type input "1"
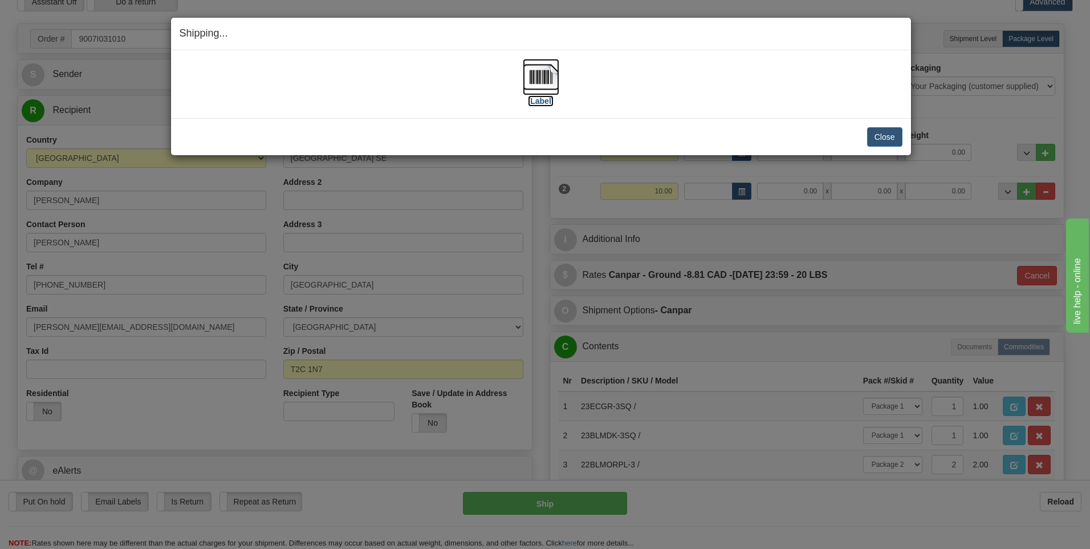
click at [537, 101] on label "[Label]" at bounding box center [541, 100] width 26 height 11
click at [870, 134] on button "Close" at bounding box center [884, 136] width 35 height 19
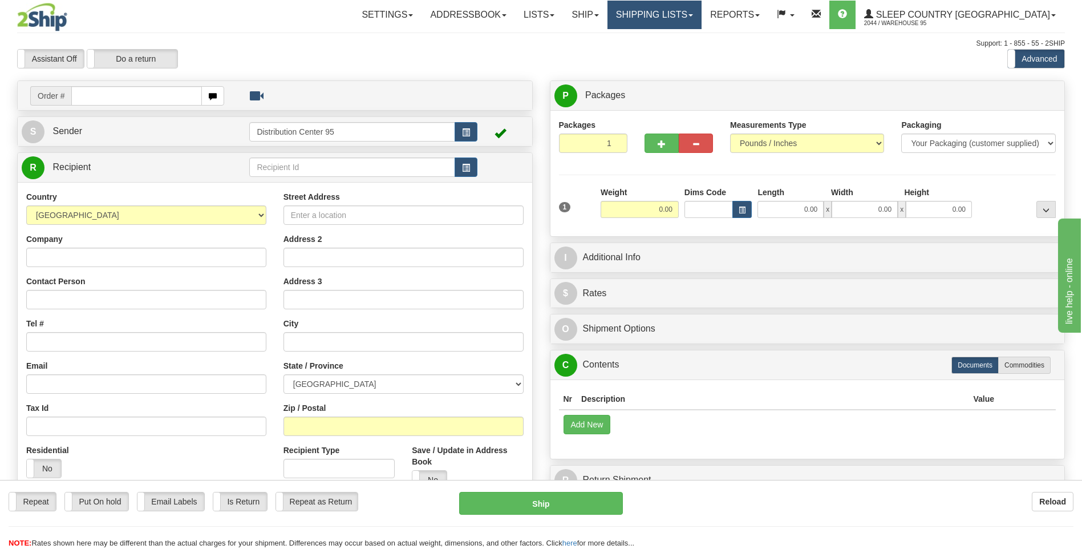
click at [701, 10] on link "Shipping lists" at bounding box center [654, 15] width 94 height 29
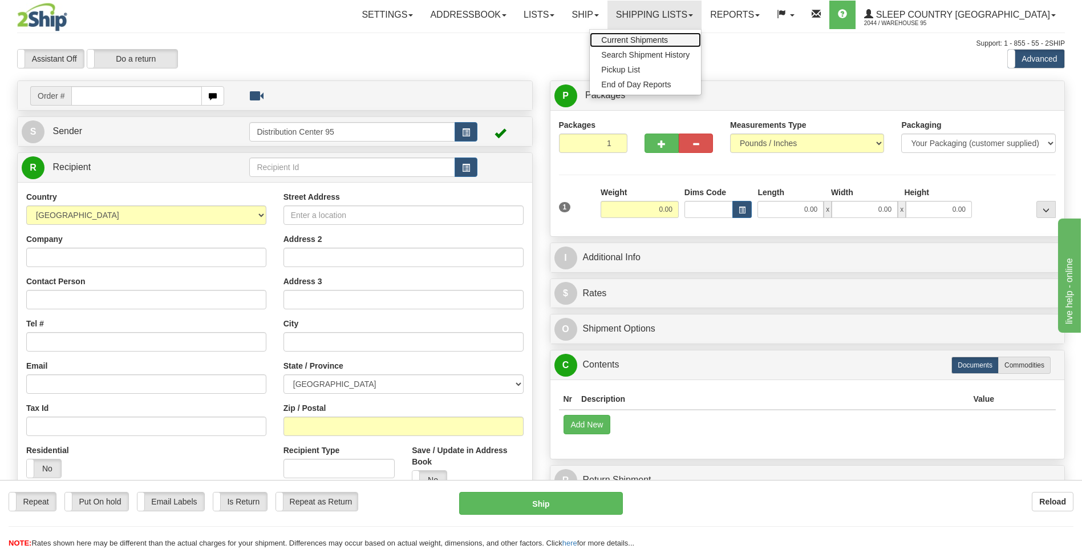
click at [701, 39] on link "Current Shipments" at bounding box center [645, 40] width 111 height 15
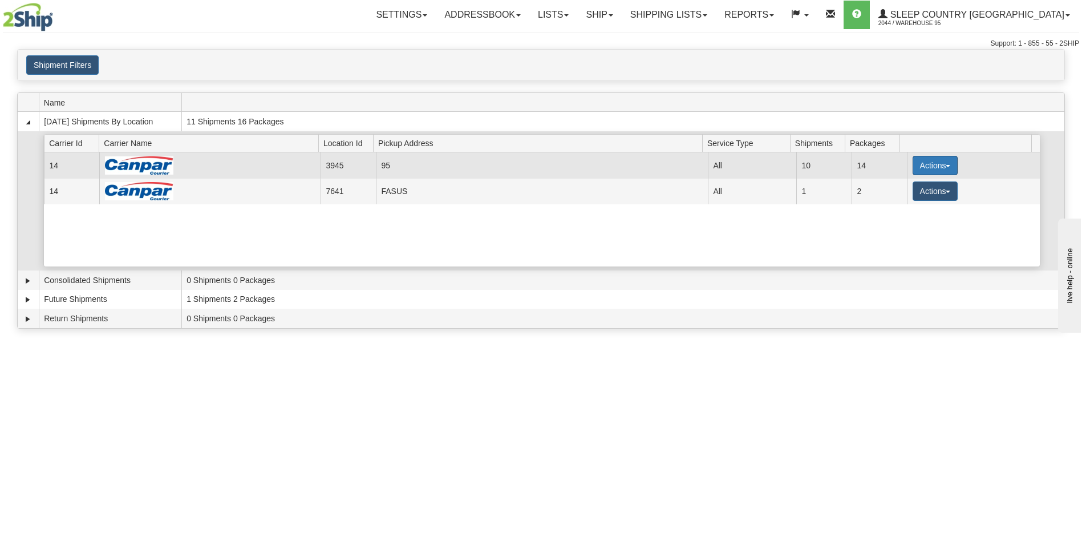
click at [936, 163] on button "Actions" at bounding box center [935, 165] width 46 height 19
click at [894, 205] on span "Close" at bounding box center [890, 201] width 26 height 8
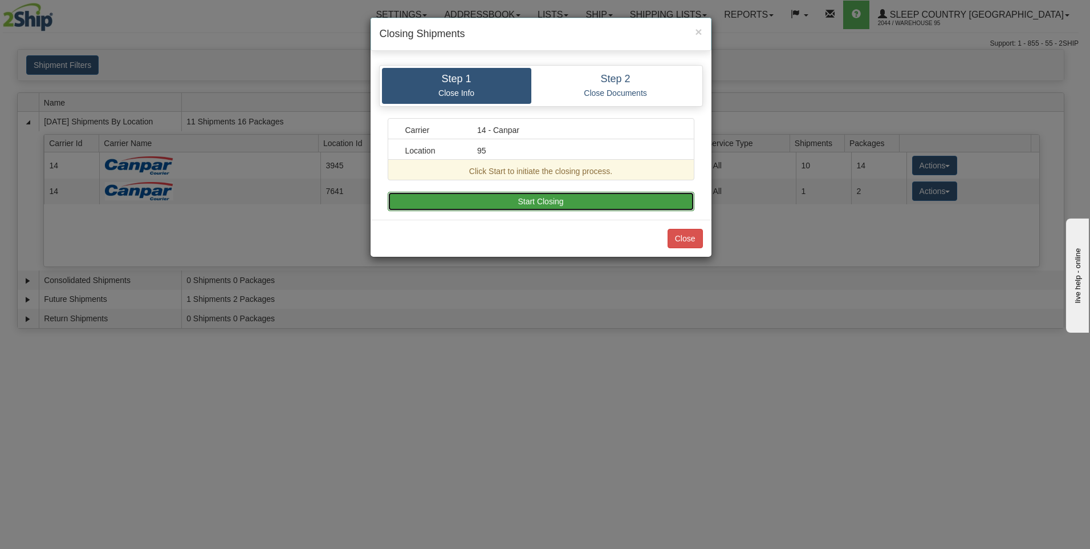
click at [482, 201] on button "Start Closing" at bounding box center [541, 201] width 307 height 19
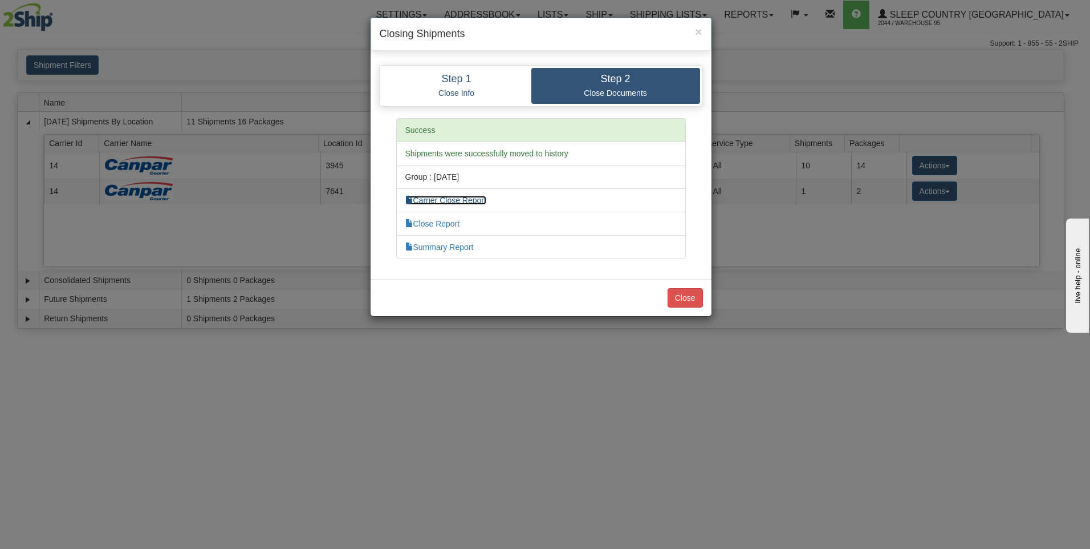
click at [456, 198] on link "Carrier Close Report" at bounding box center [445, 200] width 81 height 9
click at [466, 247] on link "Summary Report" at bounding box center [439, 246] width 68 height 9
